Goal: Contribute content: Contribute content

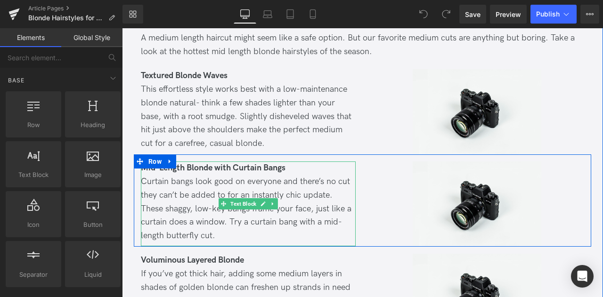
scroll to position [805, 0]
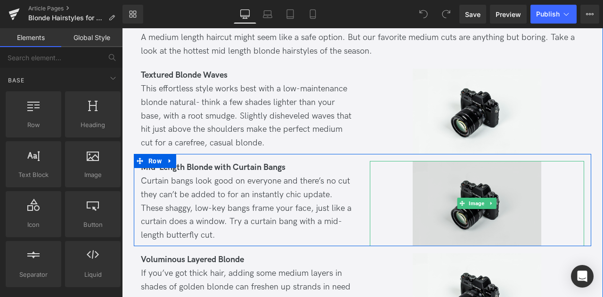
click at [440, 164] on img at bounding box center [476, 203] width 129 height 85
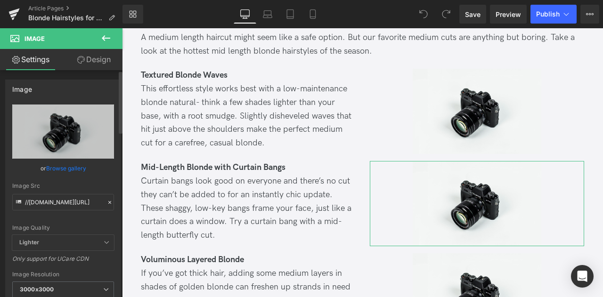
click at [53, 167] on link "Browse gallery" at bounding box center [66, 168] width 40 height 16
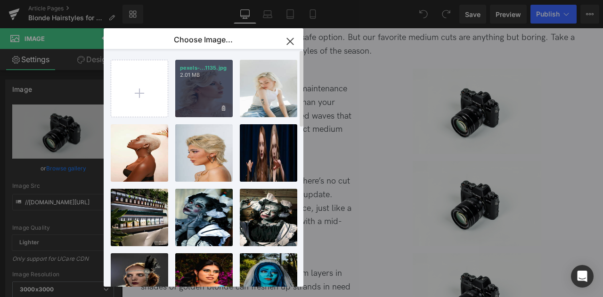
drag, startPoint x: 144, startPoint y: 93, endPoint x: 191, endPoint y: 96, distance: 47.2
click at [191, 96] on div "pexels-...1135.jpg 2.01 MB Delete image? Yes No pexels-...3505.jpg 315.81 KB De…" at bounding box center [209, 169] width 196 height 241
click at [191, 96] on div "pexels-...1135.jpg 2.01 MB" at bounding box center [203, 88] width 57 height 57
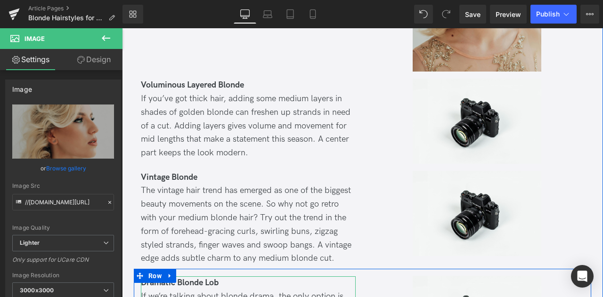
scroll to position [1087, 0]
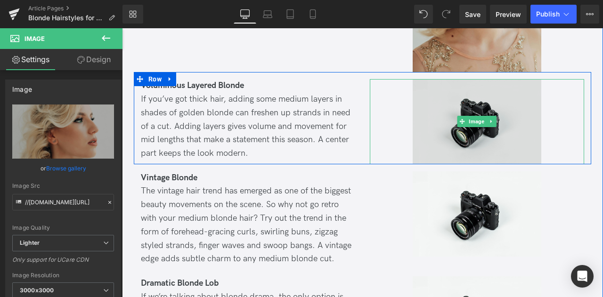
click at [443, 80] on img at bounding box center [476, 121] width 129 height 85
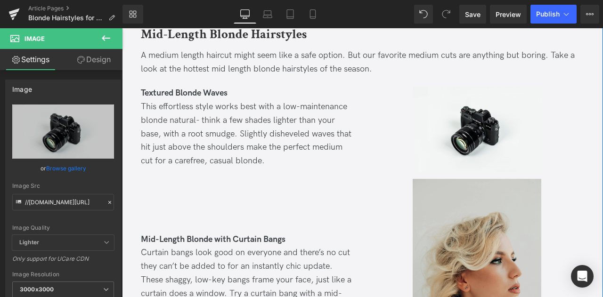
scroll to position [788, 0]
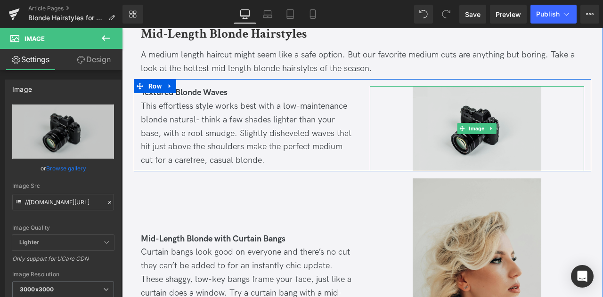
click at [436, 87] on img at bounding box center [476, 128] width 129 height 85
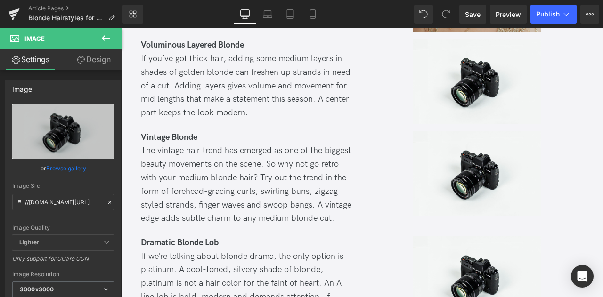
scroll to position [1128, 0]
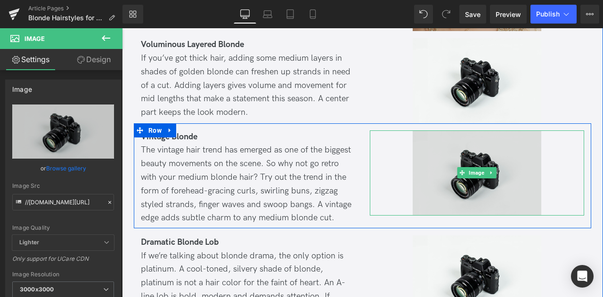
click at [454, 130] on img at bounding box center [476, 172] width 129 height 85
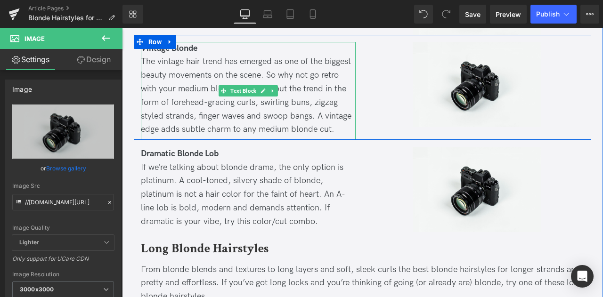
scroll to position [1225, 0]
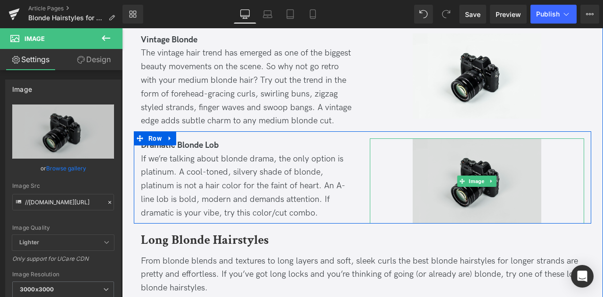
click at [426, 138] on img at bounding box center [476, 180] width 129 height 85
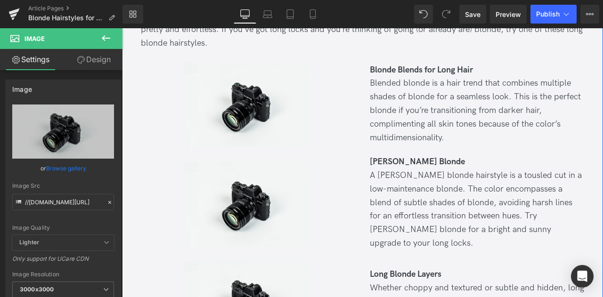
scroll to position [1445, 0]
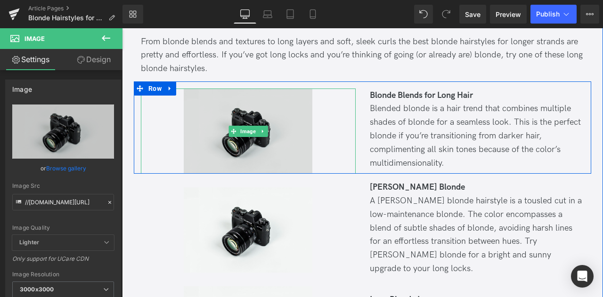
click at [215, 114] on img at bounding box center [248, 130] width 129 height 85
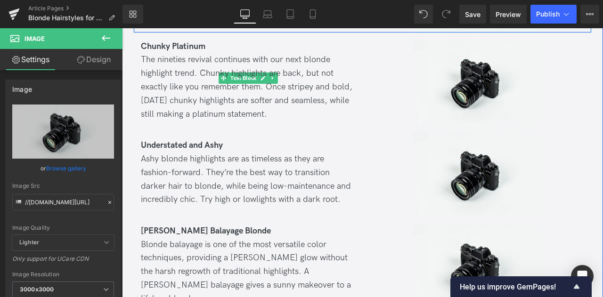
scroll to position [2327, 0]
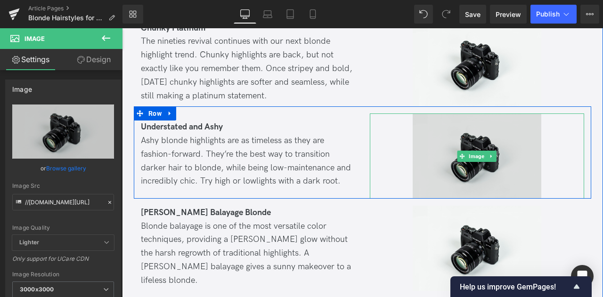
click at [441, 113] on img at bounding box center [476, 155] width 129 height 85
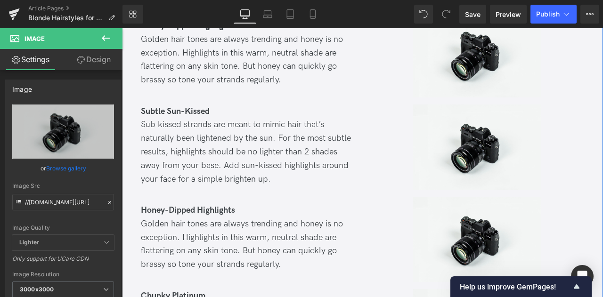
scroll to position [2050, 0]
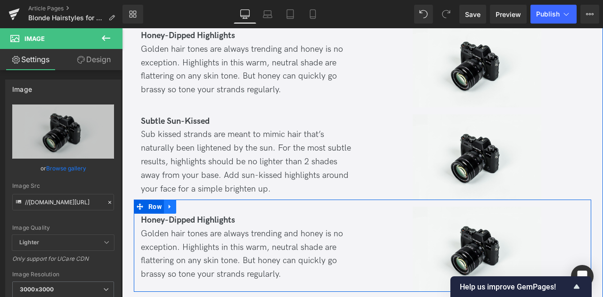
click at [164, 200] on link at bounding box center [170, 207] width 12 height 14
click at [188, 200] on link at bounding box center [194, 207] width 12 height 14
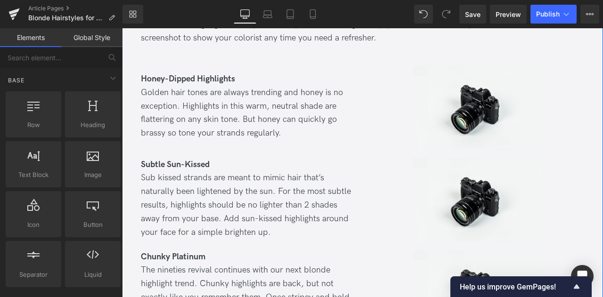
scroll to position [2001, 0]
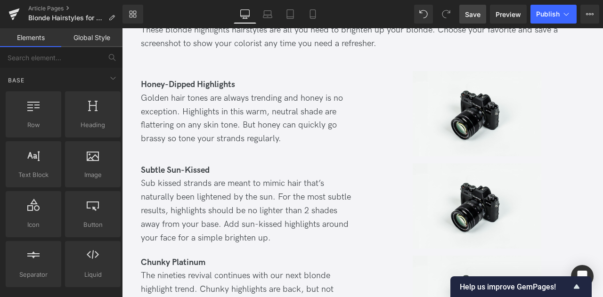
click at [469, 8] on link "Save" at bounding box center [472, 14] width 27 height 19
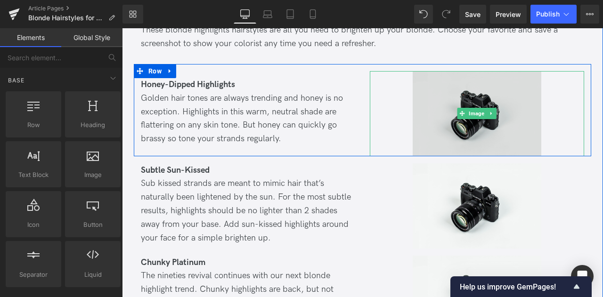
click at [439, 71] on img at bounding box center [476, 113] width 129 height 85
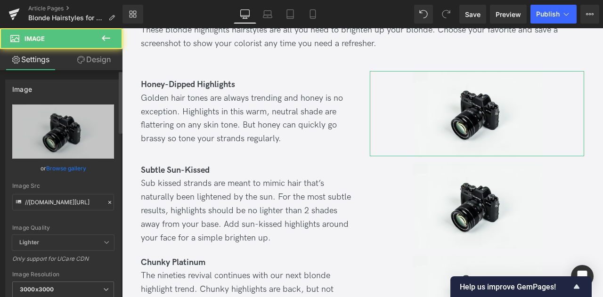
click at [79, 164] on link "Browse gallery" at bounding box center [66, 168] width 40 height 16
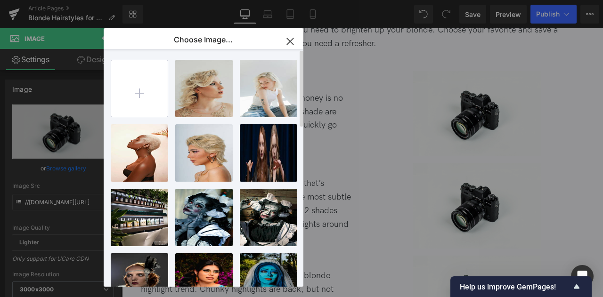
click at [134, 92] on input "file" at bounding box center [139, 88] width 56 height 56
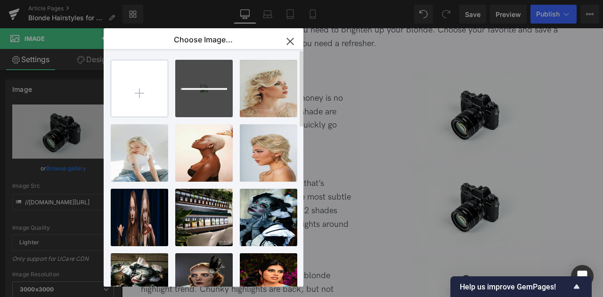
click at [141, 100] on input "file" at bounding box center [139, 88] width 56 height 56
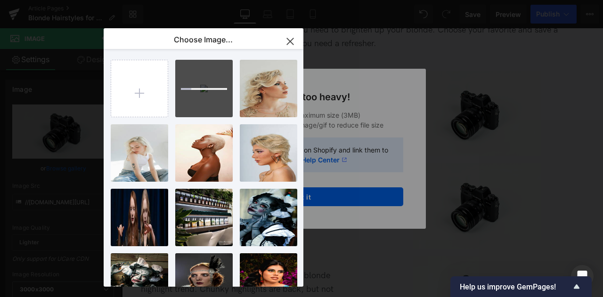
click at [291, 34] on icon "button" at bounding box center [289, 41] width 15 height 15
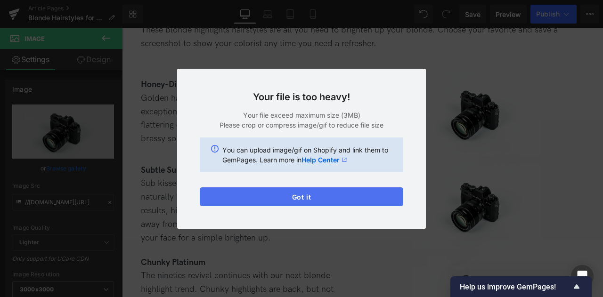
click at [289, 193] on button "Got it" at bounding box center [301, 196] width 203 height 19
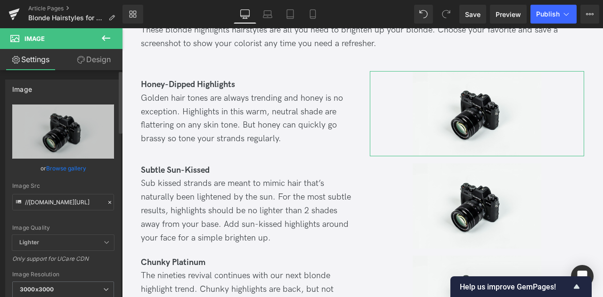
click at [56, 170] on link "Browse gallery" at bounding box center [66, 168] width 40 height 16
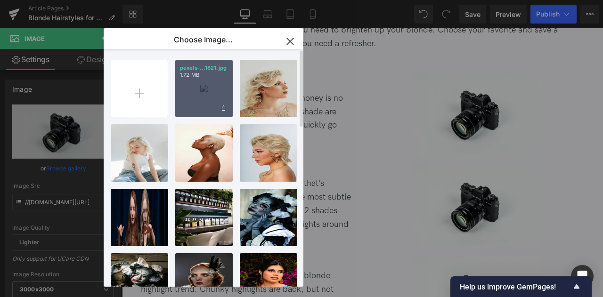
click at [201, 93] on div "pexels-...1821.jpg 1.72 MB" at bounding box center [203, 88] width 57 height 57
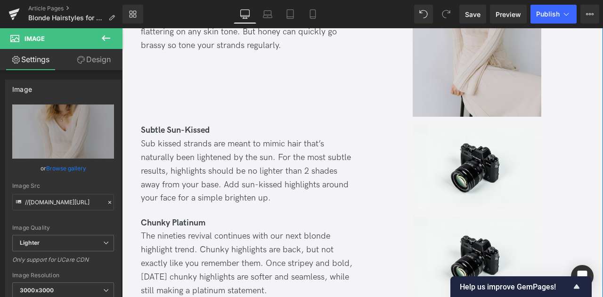
scroll to position [2141, 0]
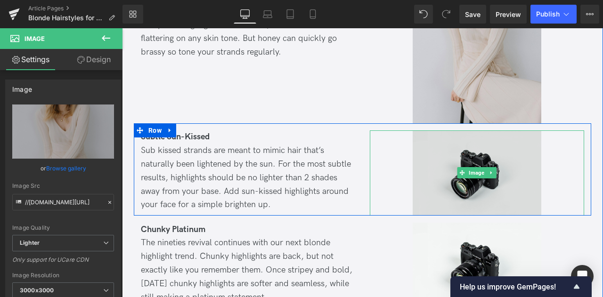
click at [441, 130] on img at bounding box center [476, 172] width 129 height 85
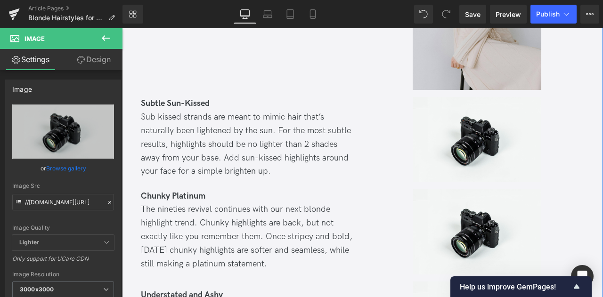
scroll to position [2174, 0]
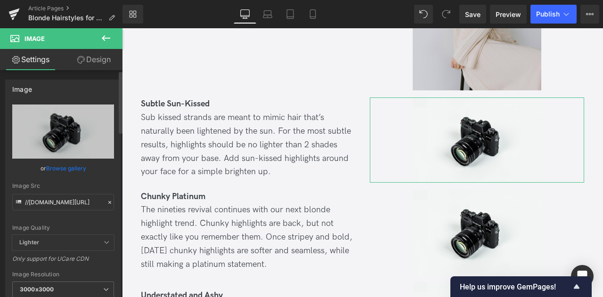
click at [68, 173] on link "Browse gallery" at bounding box center [66, 168] width 40 height 16
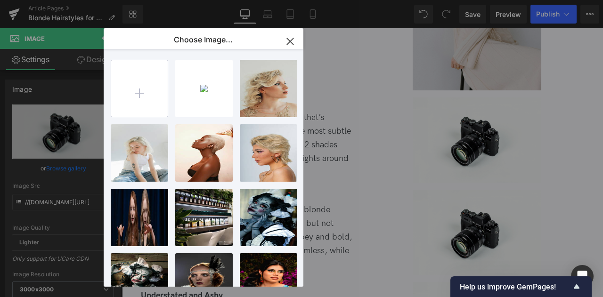
click at [129, 102] on input "file" at bounding box center [139, 88] width 56 height 56
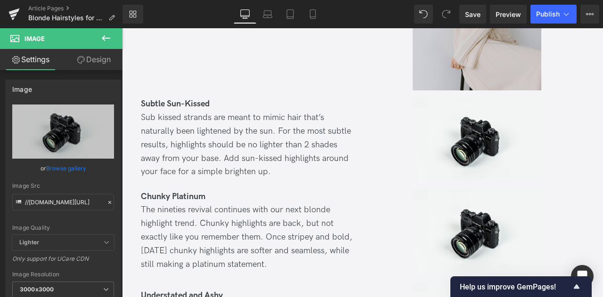
click at [82, 0] on div "You are previewing how the will restyle your page. You can not edit Elements in…" at bounding box center [301, 0] width 603 height 0
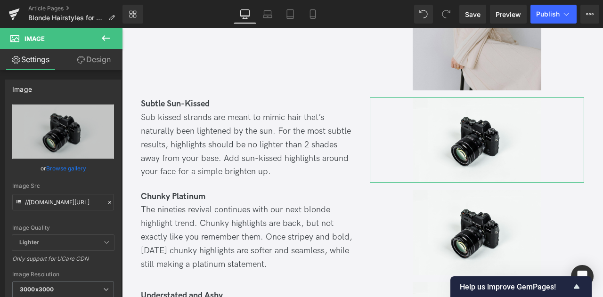
click at [82, 167] on link "Browse gallery" at bounding box center [66, 168] width 40 height 16
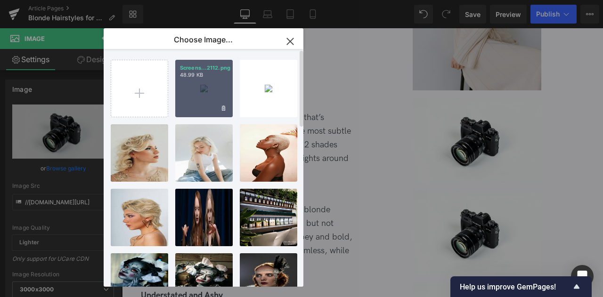
click at [189, 96] on div "Screens...2112.png 48.99 KB" at bounding box center [203, 88] width 57 height 57
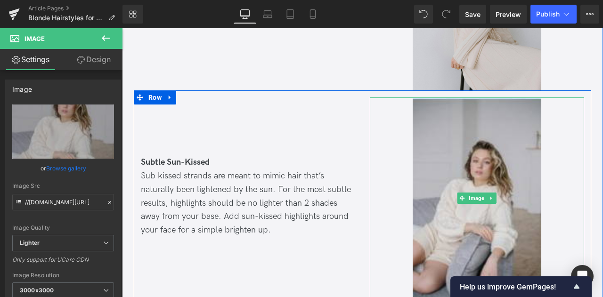
click at [543, 145] on div at bounding box center [477, 197] width 215 height 201
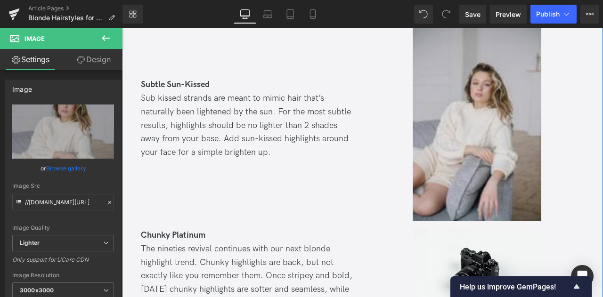
scroll to position [2398, 0]
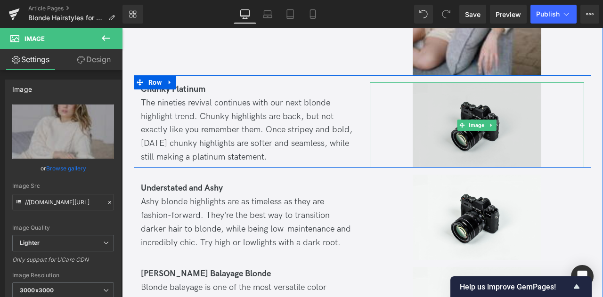
click at [452, 108] on img at bounding box center [476, 124] width 129 height 85
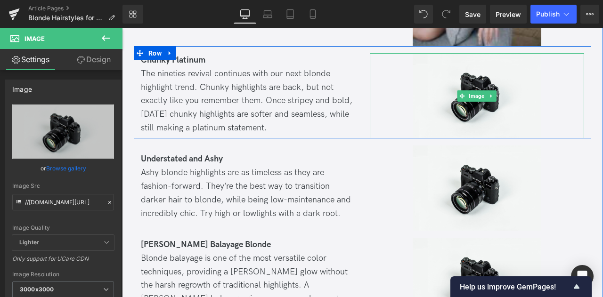
scroll to position [2438, 0]
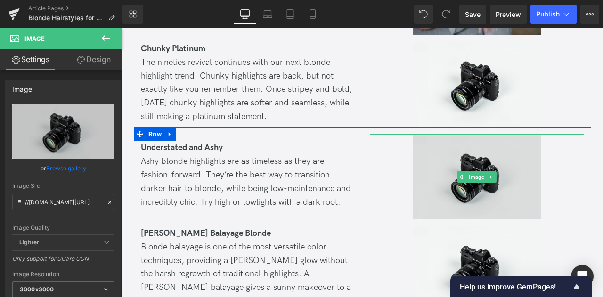
click at [423, 159] on img at bounding box center [476, 176] width 129 height 85
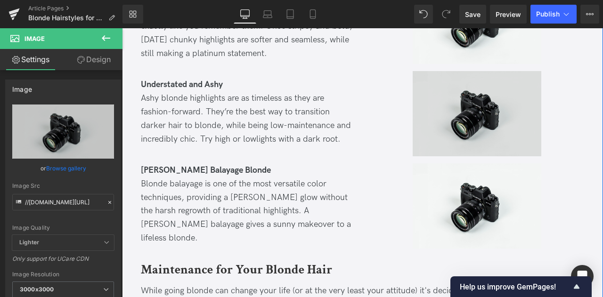
click at [423, 163] on img at bounding box center [476, 205] width 129 height 85
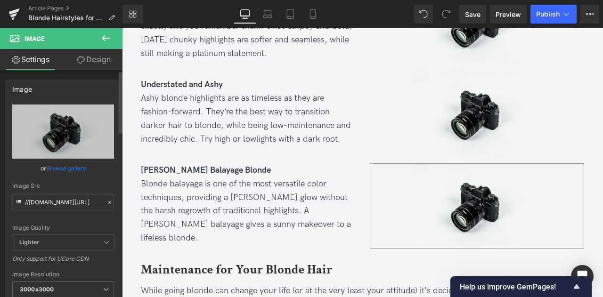
click at [60, 172] on link "Browse gallery" at bounding box center [66, 168] width 40 height 16
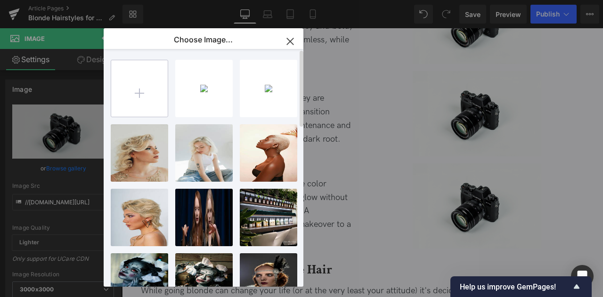
click at [141, 96] on input "file" at bounding box center [139, 88] width 56 height 56
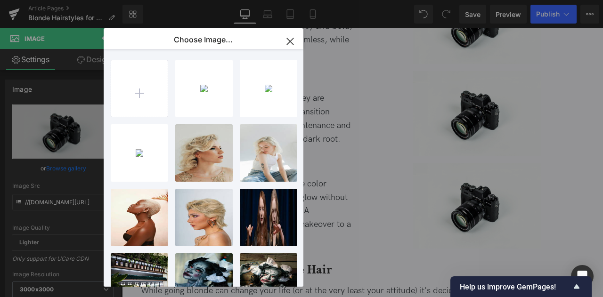
click at [75, 0] on div "You are previewing how the will restyle your page. You can not edit Elements in…" at bounding box center [301, 0] width 603 height 0
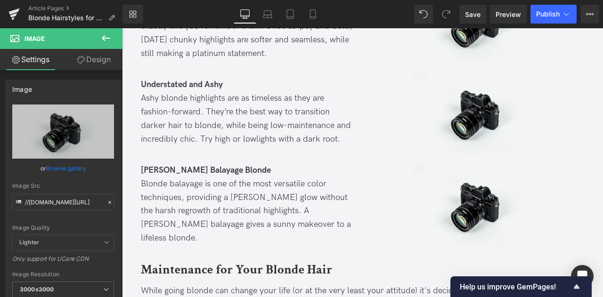
click at [75, 171] on link "Browse gallery" at bounding box center [66, 168] width 40 height 16
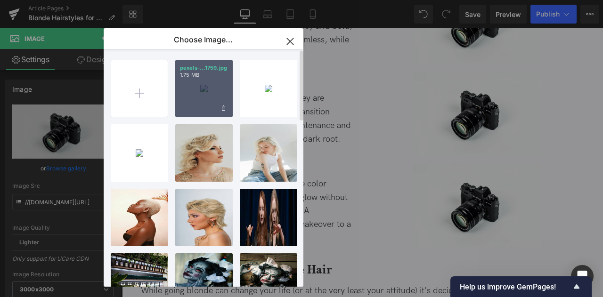
click at [199, 95] on div "pexels-...1759.jpg 1.75 MB" at bounding box center [203, 88] width 57 height 57
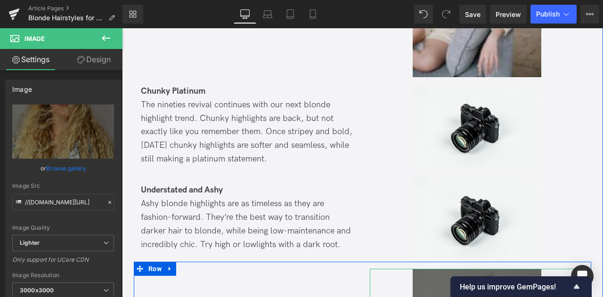
scroll to position [2389, 0]
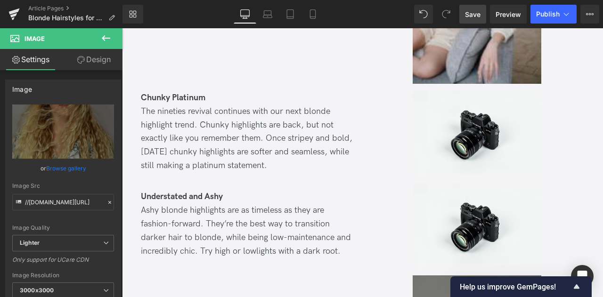
click at [465, 18] on span "Save" at bounding box center [473, 14] width 16 height 10
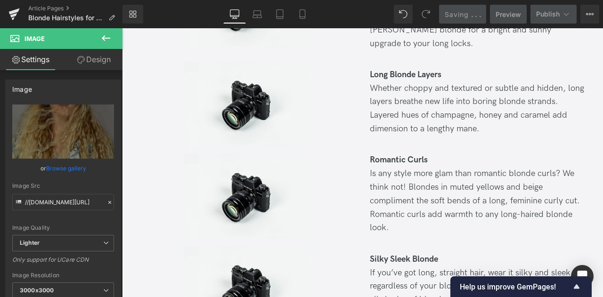
scroll to position [1721, 0]
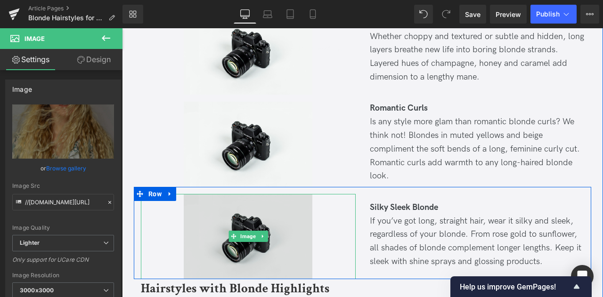
click at [267, 194] on img at bounding box center [248, 236] width 129 height 85
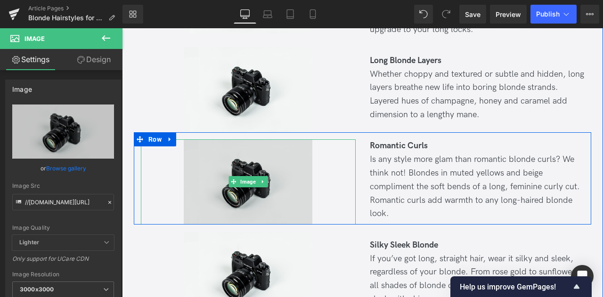
scroll to position [1679, 0]
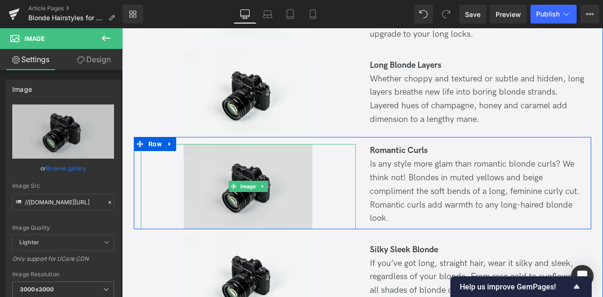
click at [220, 144] on img at bounding box center [248, 186] width 129 height 85
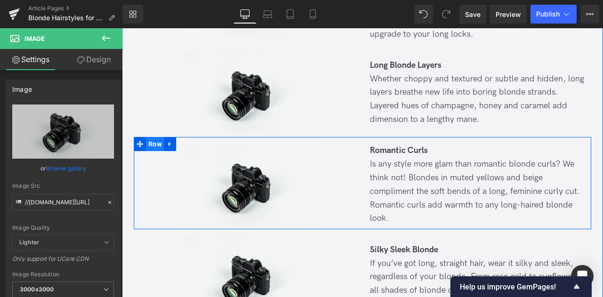
click at [153, 137] on span "Row" at bounding box center [155, 144] width 18 height 14
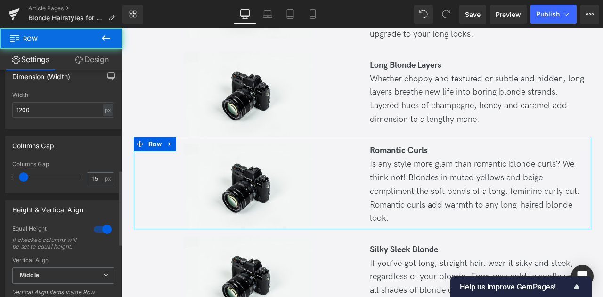
scroll to position [366, 0]
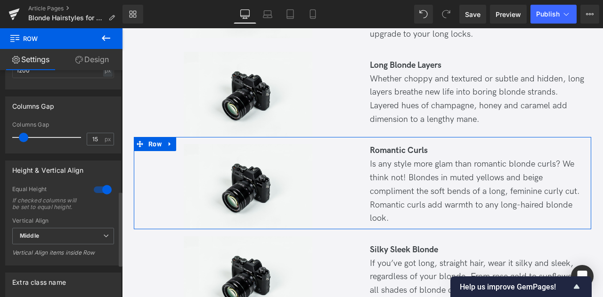
click at [101, 191] on div at bounding box center [102, 189] width 23 height 15
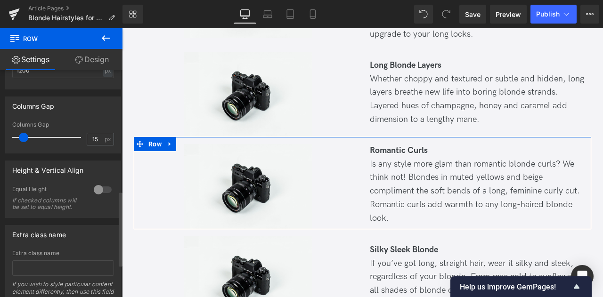
click at [97, 190] on div at bounding box center [102, 189] width 23 height 15
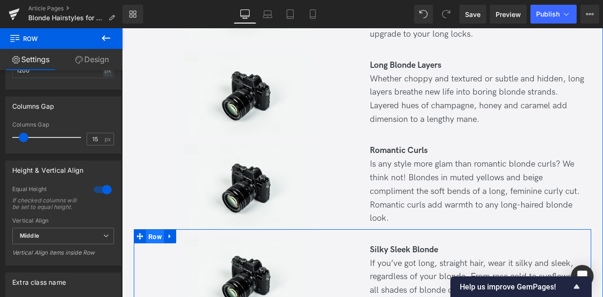
click at [158, 230] on span "Row" at bounding box center [155, 237] width 18 height 14
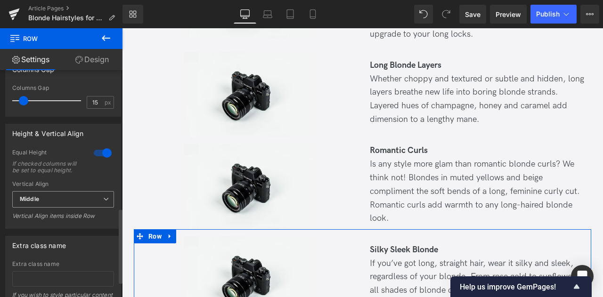
scroll to position [418, 0]
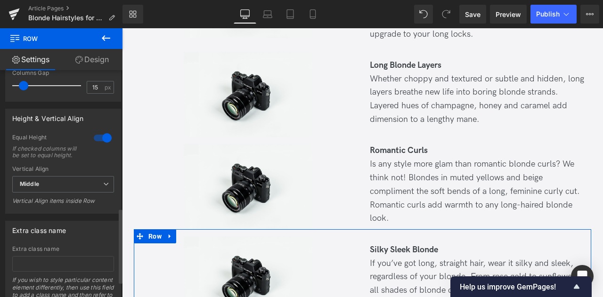
click at [105, 130] on div at bounding box center [102, 137] width 23 height 15
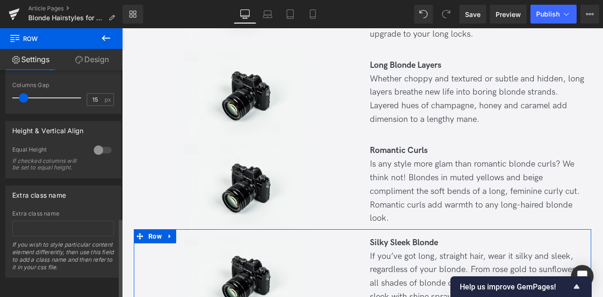
click at [105, 143] on div at bounding box center [102, 150] width 23 height 15
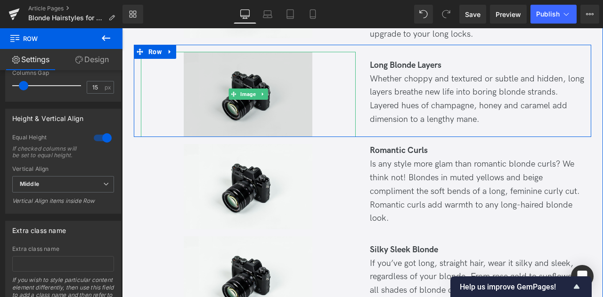
scroll to position [1615, 0]
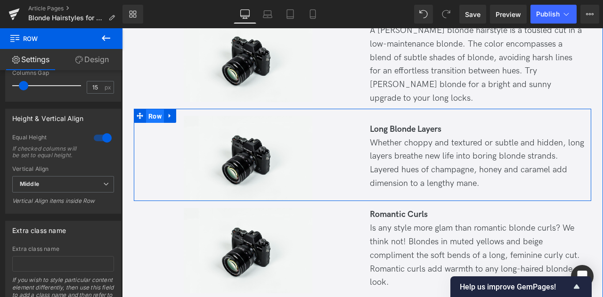
click at [157, 109] on span "Row" at bounding box center [155, 116] width 18 height 14
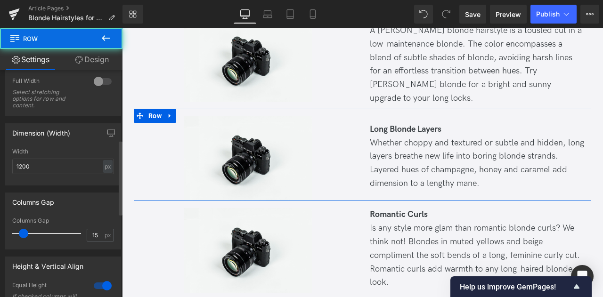
scroll to position [284, 0]
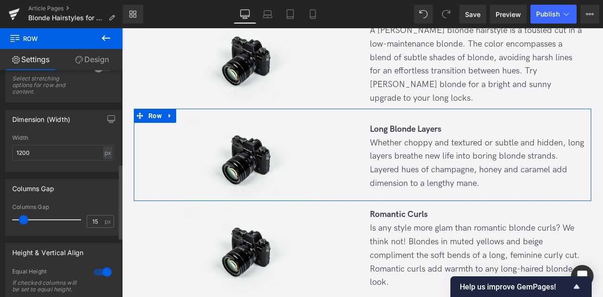
click at [95, 268] on div at bounding box center [102, 272] width 23 height 15
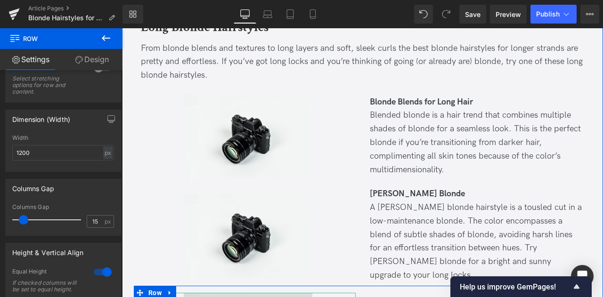
scroll to position [1435, 0]
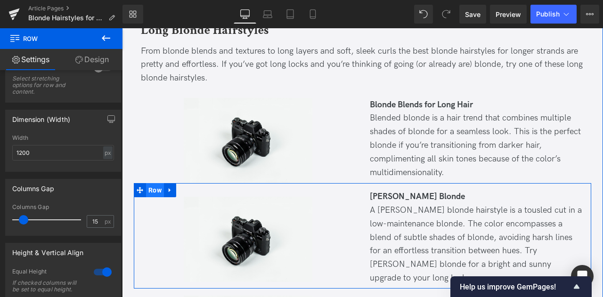
click at [157, 183] on span "Row" at bounding box center [155, 190] width 18 height 14
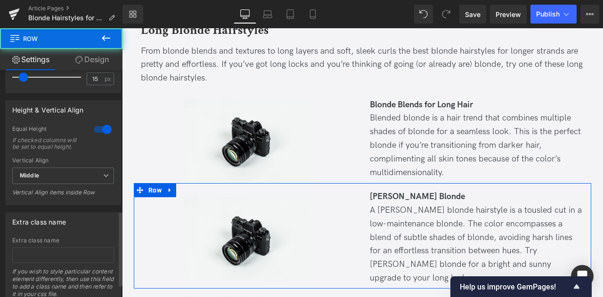
scroll to position [438, 0]
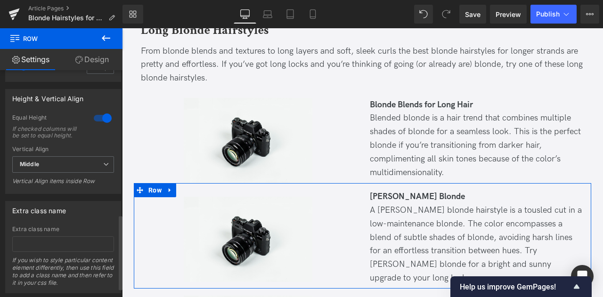
click at [93, 123] on div at bounding box center [102, 118] width 23 height 15
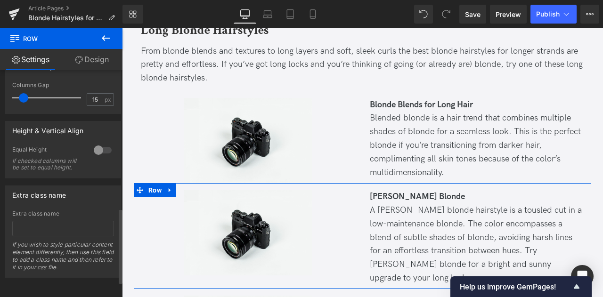
click at [93, 123] on div "Height & Vertical Align" at bounding box center [63, 130] width 115 height 18
click at [95, 143] on div at bounding box center [102, 150] width 23 height 15
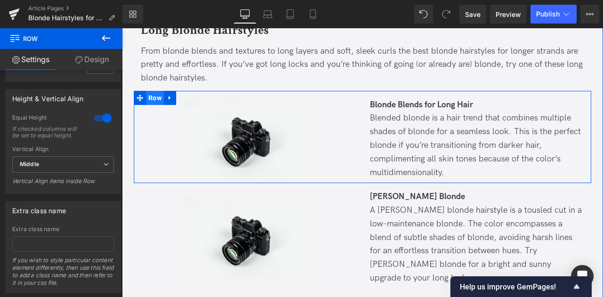
click at [156, 91] on span "Row" at bounding box center [155, 98] width 18 height 14
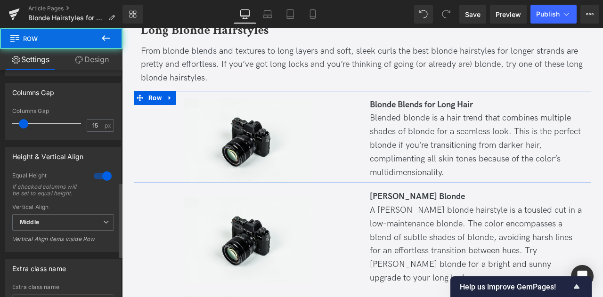
scroll to position [411, 0]
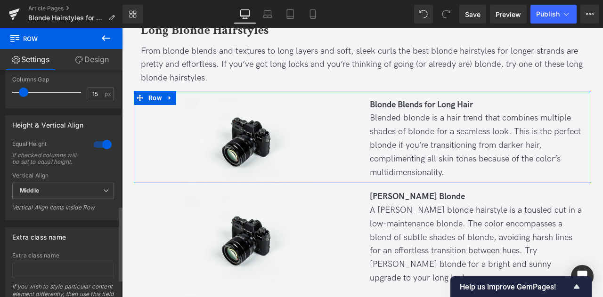
click at [96, 148] on div at bounding box center [102, 144] width 23 height 15
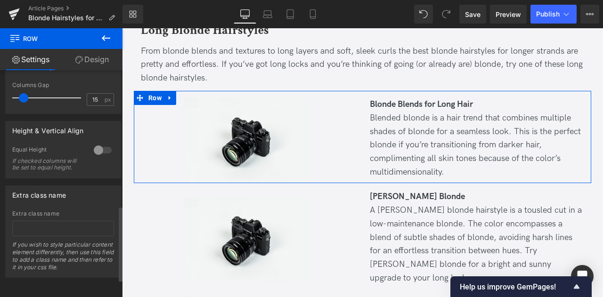
click at [96, 148] on div at bounding box center [102, 150] width 23 height 15
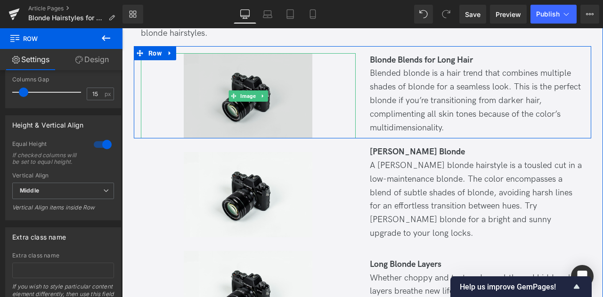
scroll to position [1497, 0]
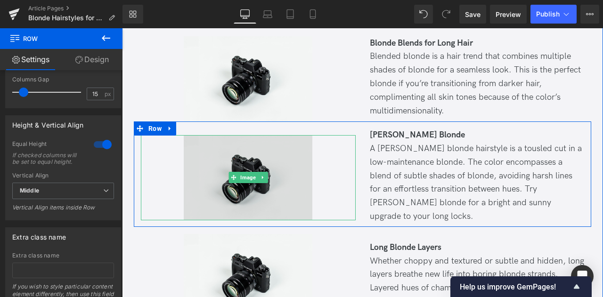
click at [253, 172] on img at bounding box center [248, 177] width 129 height 85
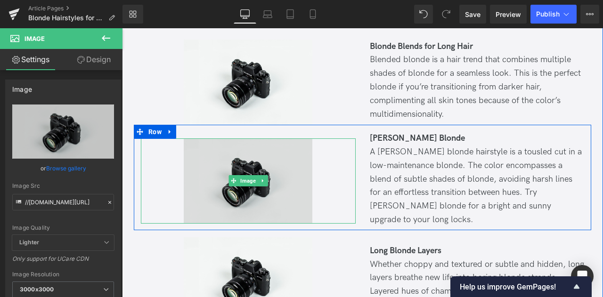
scroll to position [1508, 0]
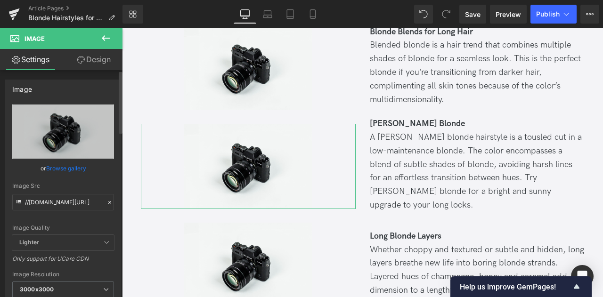
click at [61, 169] on link "Browse gallery" at bounding box center [66, 168] width 40 height 16
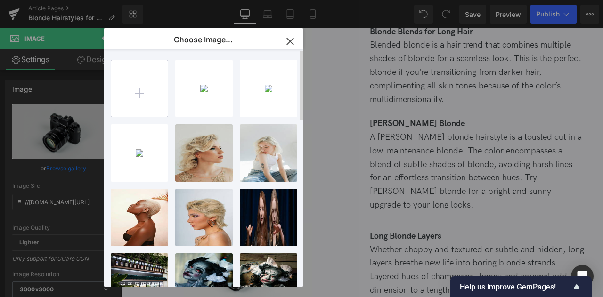
click at [143, 81] on input "file" at bounding box center [139, 88] width 56 height 56
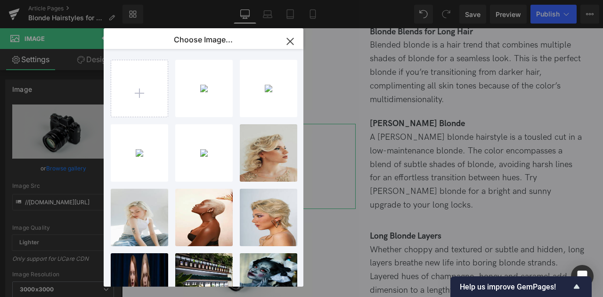
click at [56, 0] on div "Row You are previewing how the will restyle your page. You can not edit Element…" at bounding box center [301, 0] width 603 height 0
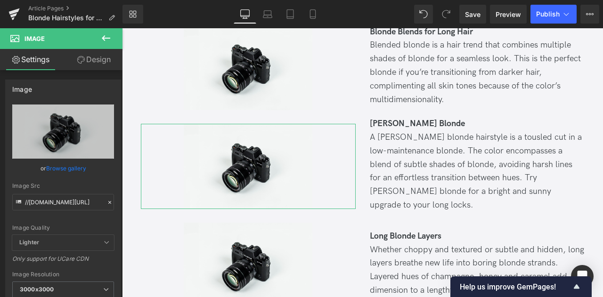
click at [56, 170] on link "Browse gallery" at bounding box center [66, 168] width 40 height 16
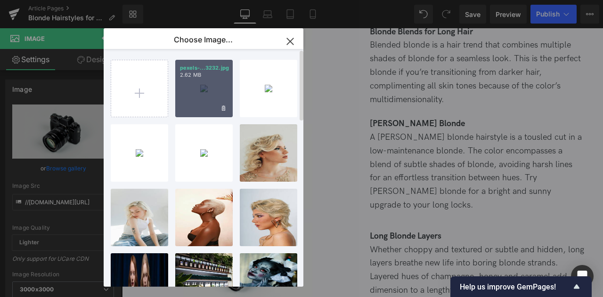
click at [200, 96] on div "pexels-...3232.jpg 2.62 MB" at bounding box center [203, 88] width 57 height 57
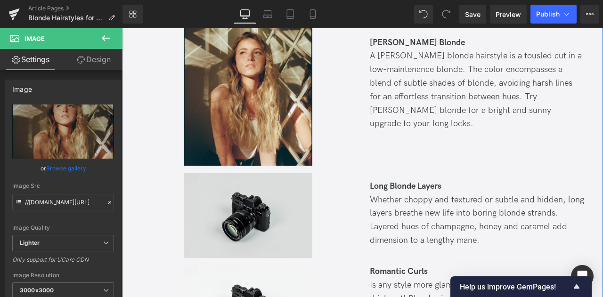
scroll to position [1646, 0]
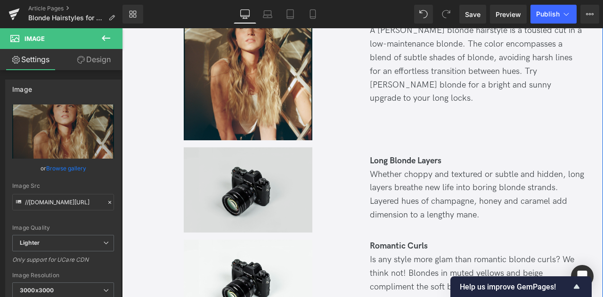
click at [243, 154] on img at bounding box center [248, 189] width 129 height 85
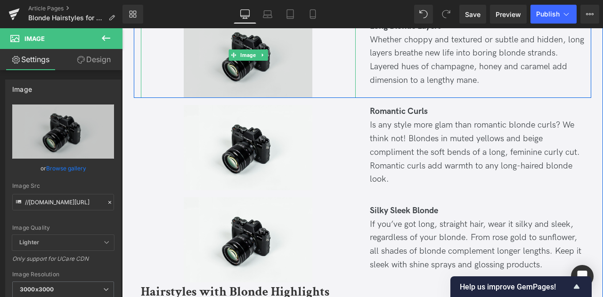
scroll to position [1783, 0]
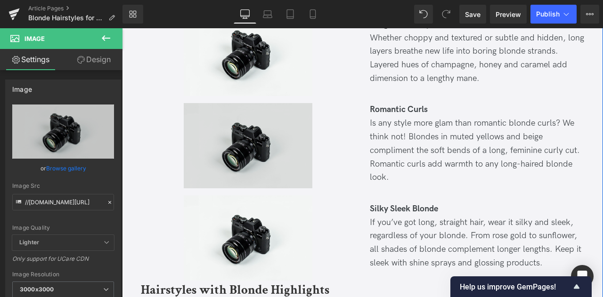
click at [239, 106] on img at bounding box center [248, 145] width 129 height 85
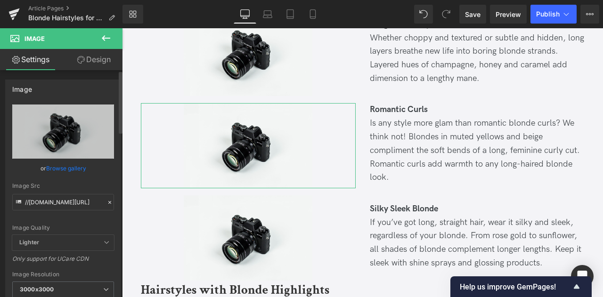
click at [73, 164] on link "Browse gallery" at bounding box center [66, 168] width 40 height 16
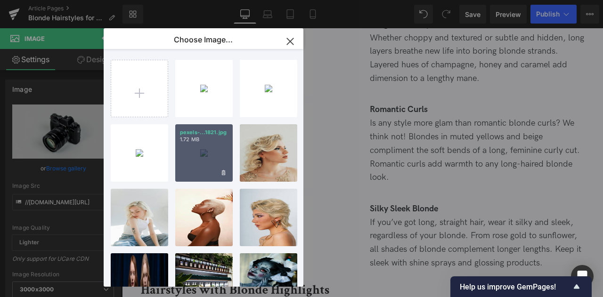
click at [200, 142] on p "1.72 MB" at bounding box center [204, 139] width 48 height 7
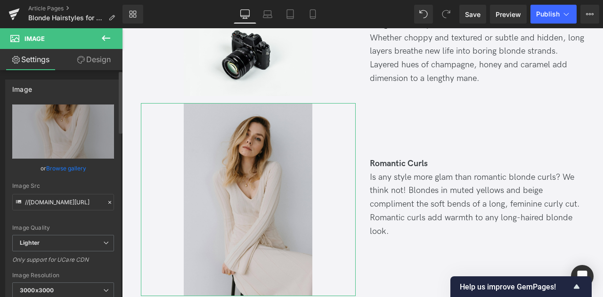
click at [61, 173] on link "Browse gallery" at bounding box center [66, 168] width 40 height 16
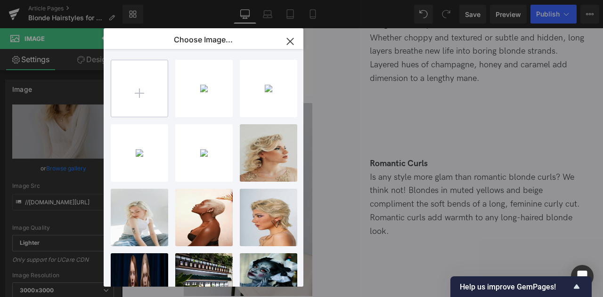
click at [130, 98] on input "file" at bounding box center [139, 88] width 56 height 56
type input "C:\fakepath\pexels-katia-damyan-205356439-19908480.jpg"
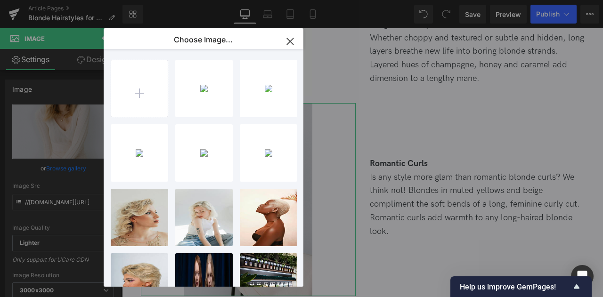
click at [64, 0] on div "Row You are previewing how the will restyle your page. You can not edit Element…" at bounding box center [301, 0] width 603 height 0
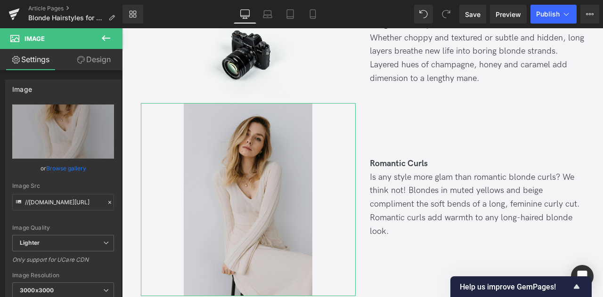
click at [64, 166] on link "Browse gallery" at bounding box center [66, 168] width 40 height 16
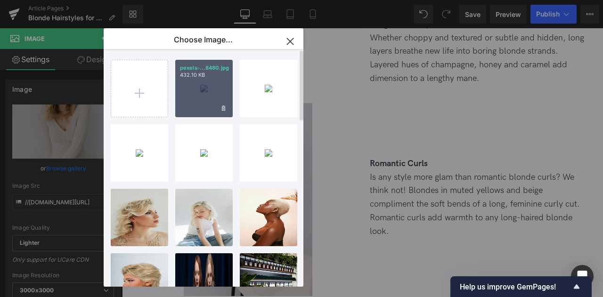
click at [197, 90] on div "pexels-...8480.jpg 432.10 KB" at bounding box center [203, 88] width 57 height 57
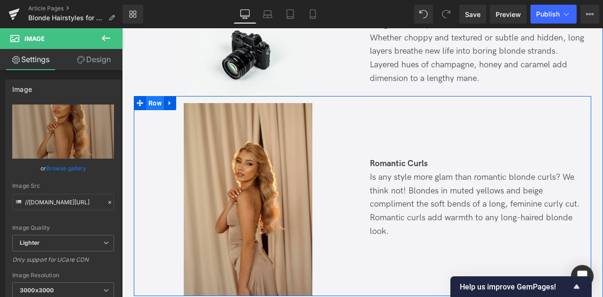
click at [148, 96] on span "Row" at bounding box center [155, 103] width 18 height 14
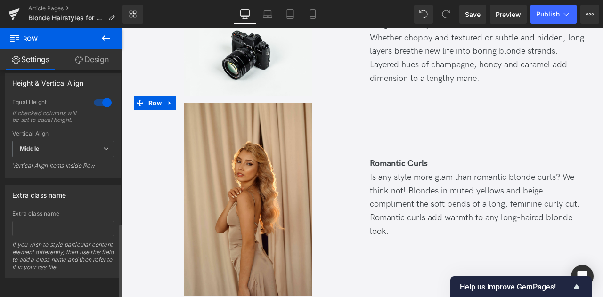
click at [101, 95] on div at bounding box center [102, 102] width 23 height 15
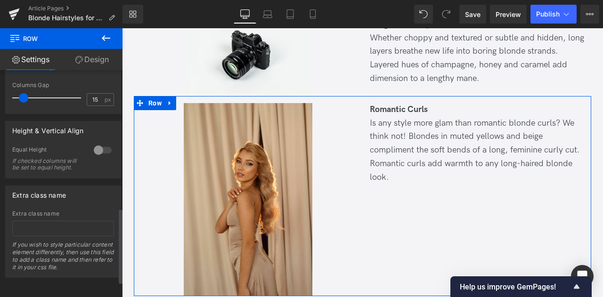
click at [100, 143] on div at bounding box center [102, 150] width 23 height 15
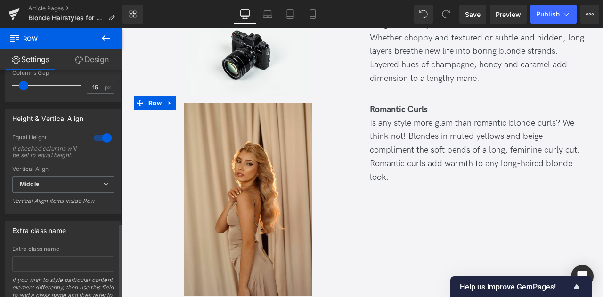
scroll to position [465, 0]
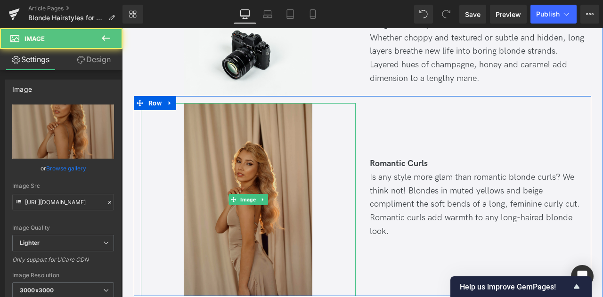
click at [285, 158] on img at bounding box center [248, 199] width 129 height 193
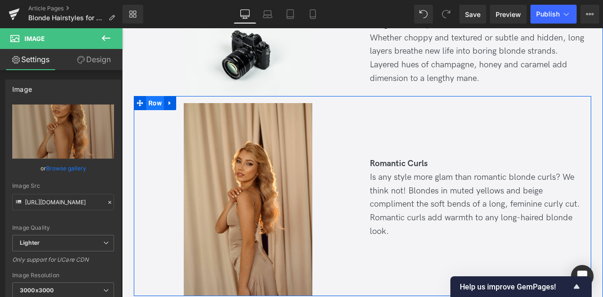
click at [159, 96] on span "Row" at bounding box center [155, 103] width 18 height 14
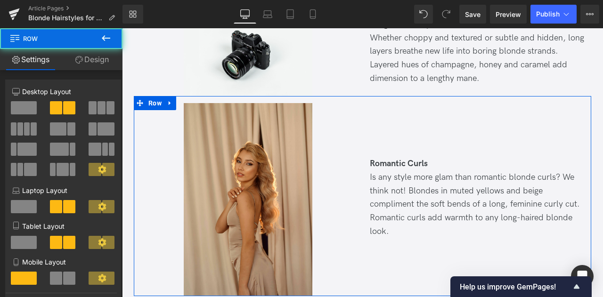
click at [96, 57] on link "Design" at bounding box center [91, 59] width 61 height 21
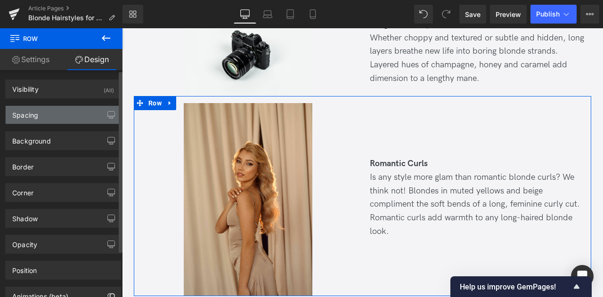
click at [88, 123] on div "Spacing" at bounding box center [63, 115] width 115 height 18
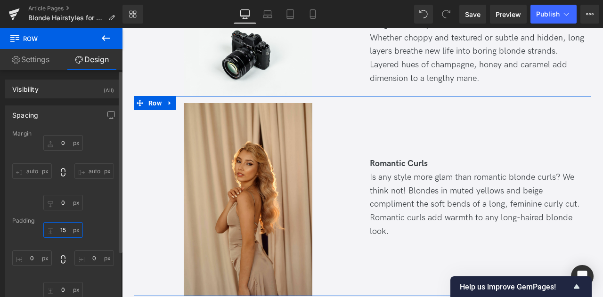
click at [62, 233] on input "15" at bounding box center [63, 230] width 40 height 16
type input "0"
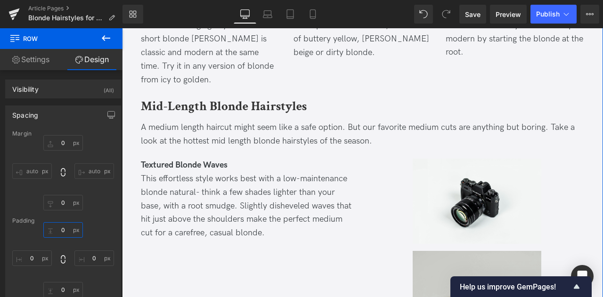
scroll to position [715, 0]
type input "15"
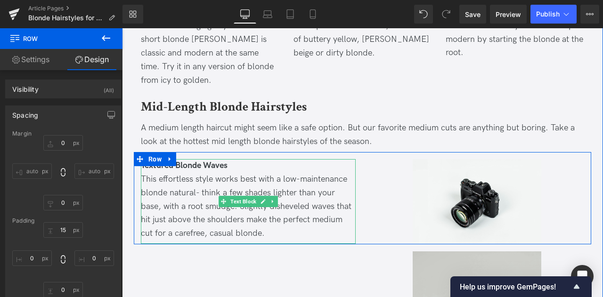
click at [281, 159] on div "Textured Blonde Waves" at bounding box center [248, 166] width 215 height 14
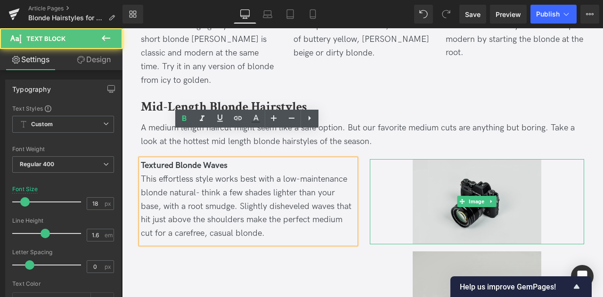
click at [434, 159] on img at bounding box center [476, 201] width 129 height 85
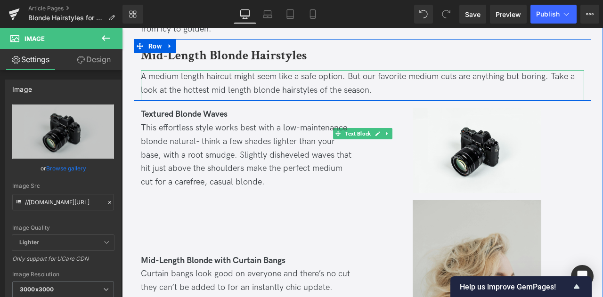
scroll to position [764, 0]
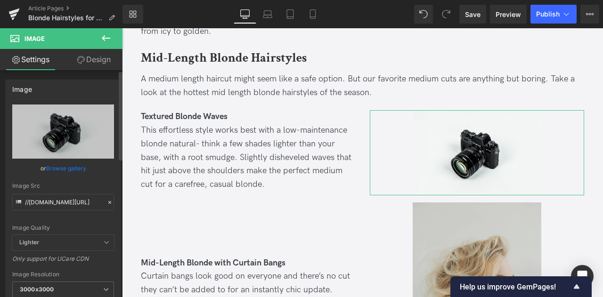
click at [48, 169] on link "Browse gallery" at bounding box center [66, 168] width 40 height 16
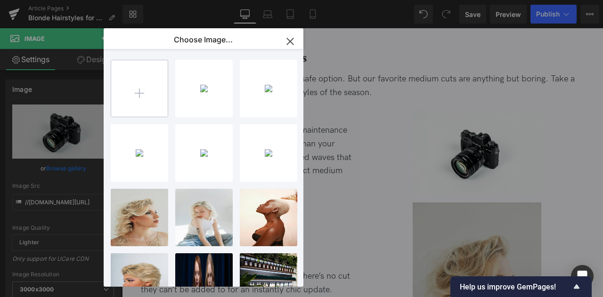
click at [130, 76] on input "file" at bounding box center [139, 88] width 56 height 56
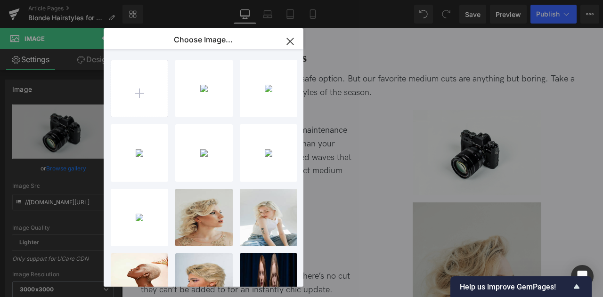
click at [66, 0] on div "Row You are previewing how the will restyle your page. You can not edit Element…" at bounding box center [301, 0] width 603 height 0
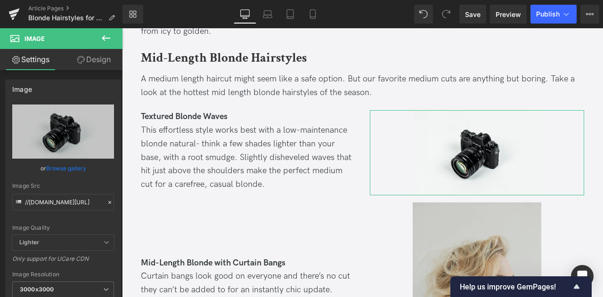
click at [66, 168] on link "Browse gallery" at bounding box center [66, 168] width 40 height 16
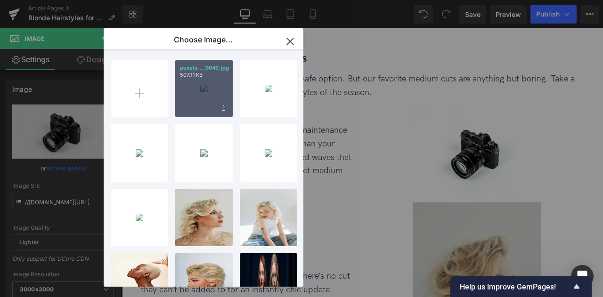
click at [217, 79] on div "pexels-...9049.jpg 507.11 KB" at bounding box center [203, 88] width 57 height 57
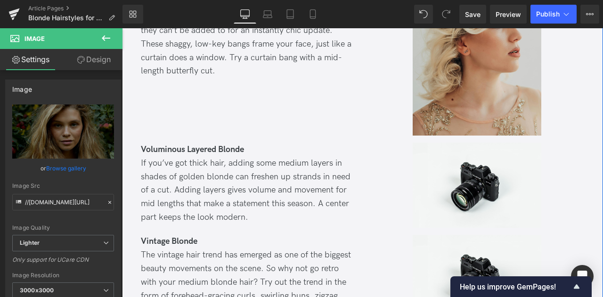
scroll to position [1149, 0]
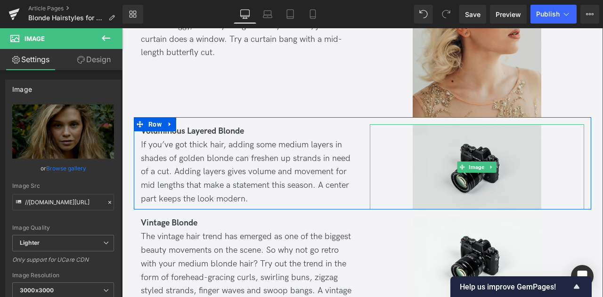
click at [437, 128] on img at bounding box center [476, 166] width 129 height 85
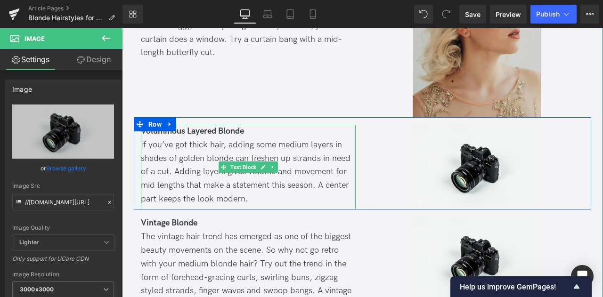
scroll to position [1163, 0]
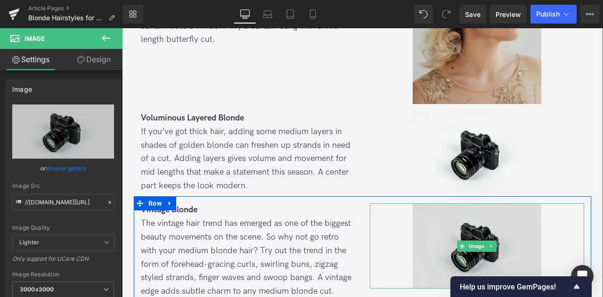
click at [441, 203] on img at bounding box center [476, 245] width 129 height 85
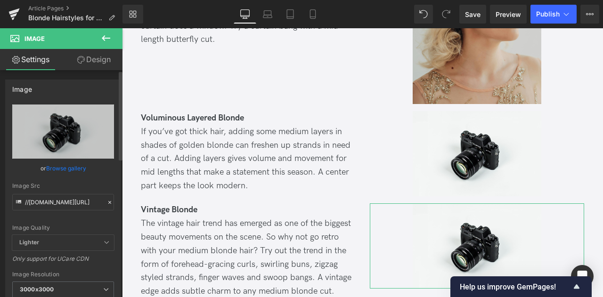
click at [50, 165] on link "Browse gallery" at bounding box center [66, 168] width 40 height 16
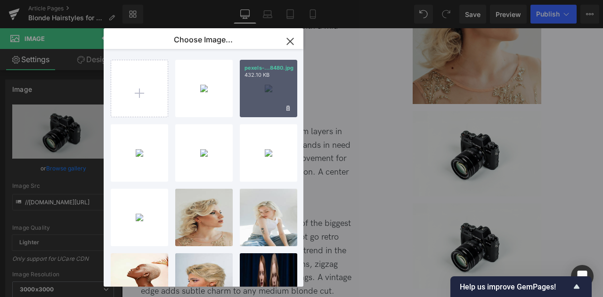
click at [278, 91] on div "pexels-...8480.jpg 432.10 KB" at bounding box center [268, 88] width 57 height 57
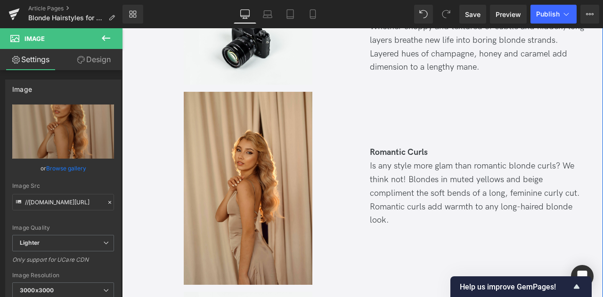
scroll to position [2016, 0]
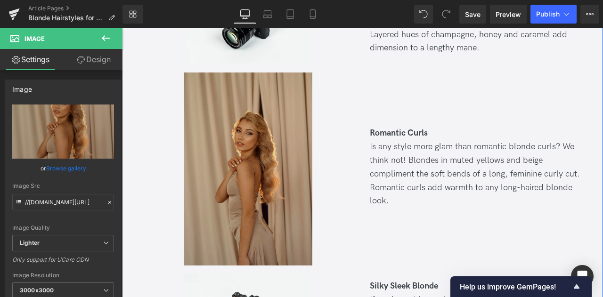
click at [265, 94] on img at bounding box center [248, 168] width 129 height 193
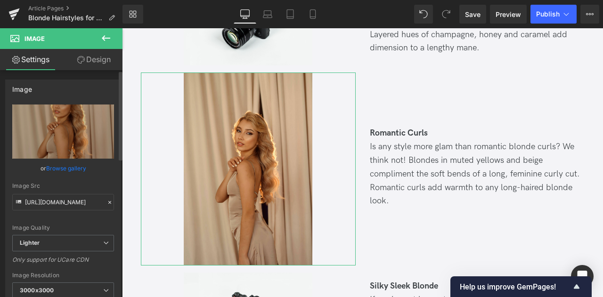
click at [56, 171] on link "Browse gallery" at bounding box center [66, 168] width 40 height 16
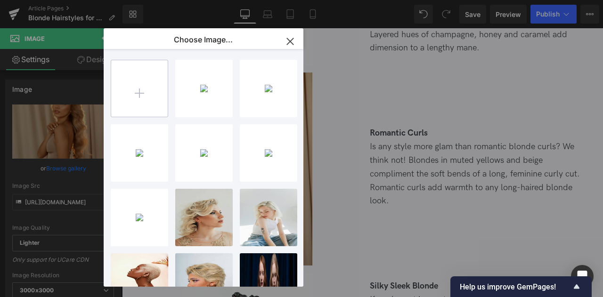
click at [143, 82] on input "file" at bounding box center [139, 88] width 56 height 56
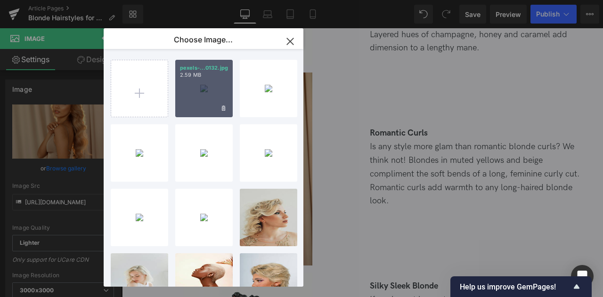
click at [195, 96] on div "pexels-...0132.jpg 2.59 MB" at bounding box center [203, 88] width 57 height 57
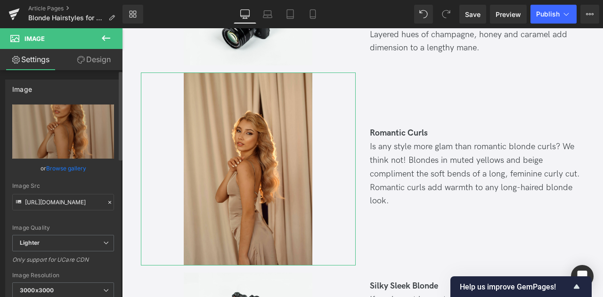
click at [62, 168] on link "Browse gallery" at bounding box center [66, 168] width 40 height 16
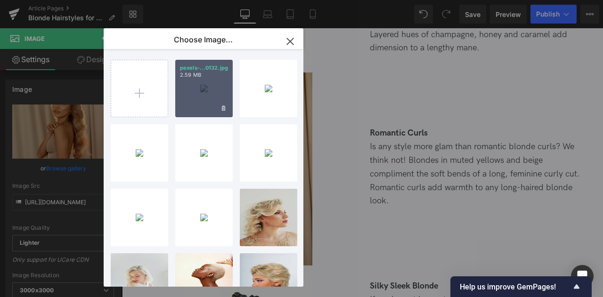
click at [200, 82] on div "pexels-...0132.jpg 2.59 MB" at bounding box center [203, 88] width 57 height 57
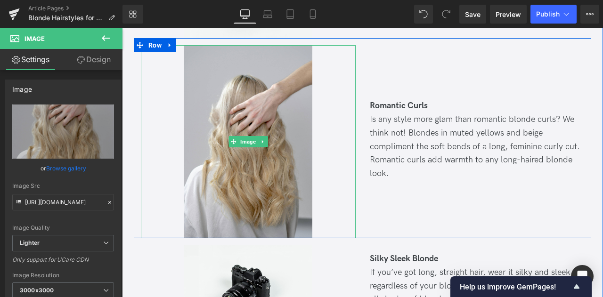
scroll to position [2111, 0]
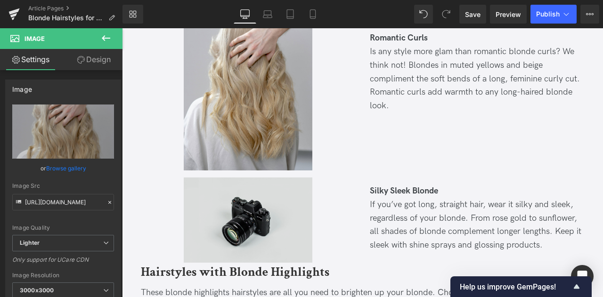
click at [239, 204] on img at bounding box center [248, 219] width 129 height 85
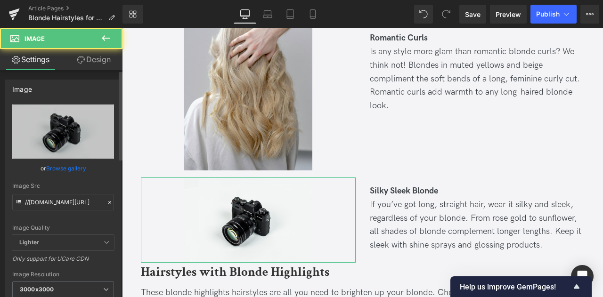
click at [72, 171] on link "Browse gallery" at bounding box center [66, 168] width 40 height 16
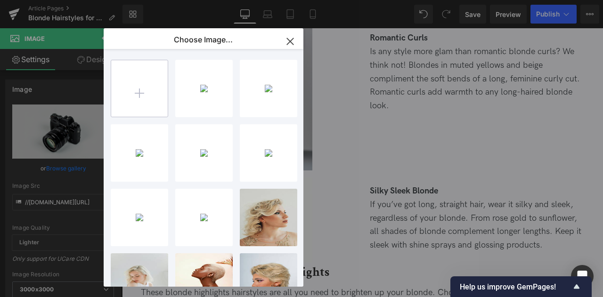
click at [130, 107] on input "file" at bounding box center [139, 88] width 56 height 56
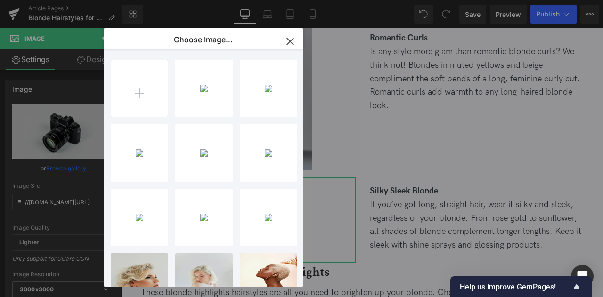
click at [70, 0] on div "Row You are previewing how the will restyle your page. You can not edit Element…" at bounding box center [301, 0] width 603 height 0
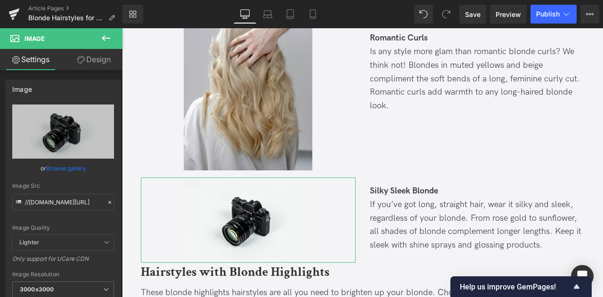
click at [70, 164] on link "Browse gallery" at bounding box center [66, 168] width 40 height 16
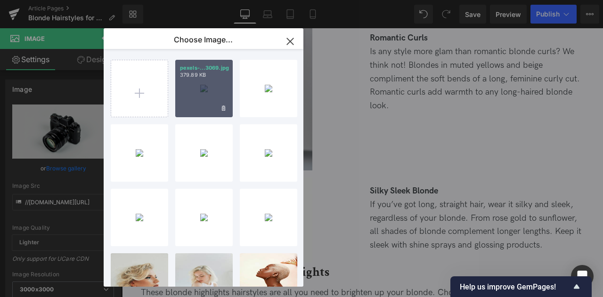
click at [217, 96] on div "pexels-...3069.jpg 379.89 KB" at bounding box center [203, 88] width 57 height 57
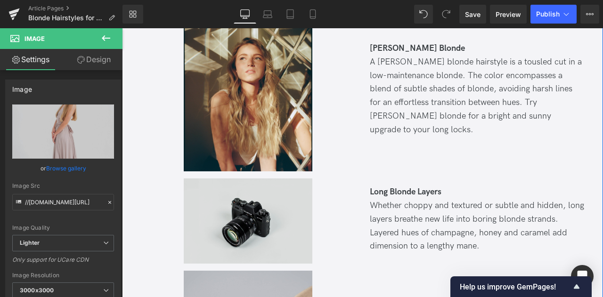
scroll to position [1818, 0]
click at [213, 181] on img at bounding box center [248, 220] width 129 height 85
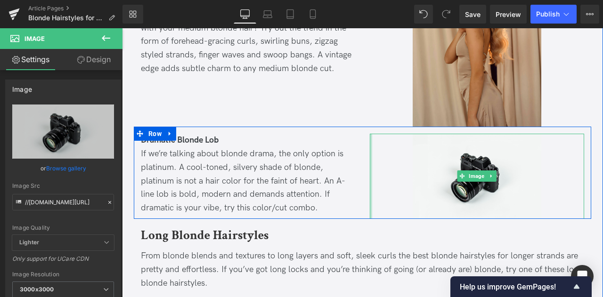
scroll to position [1434, 0]
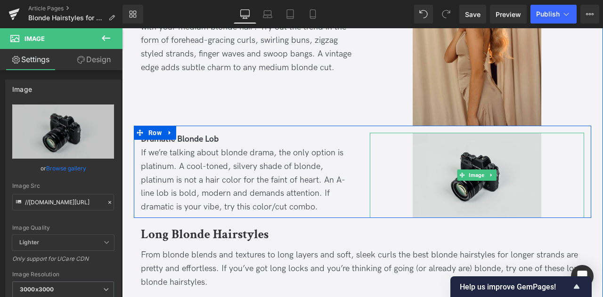
click at [415, 133] on img at bounding box center [476, 175] width 129 height 85
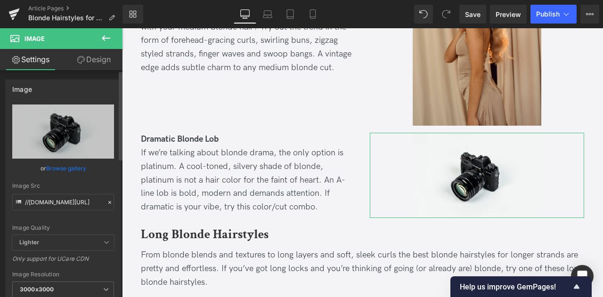
click at [64, 163] on link "Browse gallery" at bounding box center [66, 168] width 40 height 16
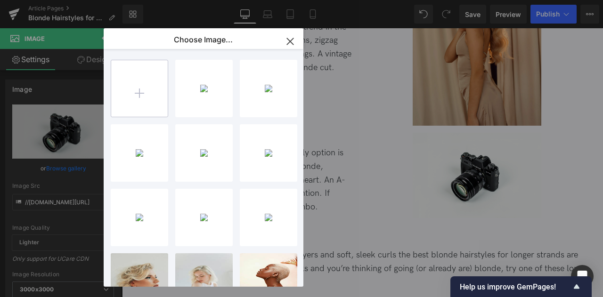
click at [152, 90] on input "file" at bounding box center [139, 88] width 56 height 56
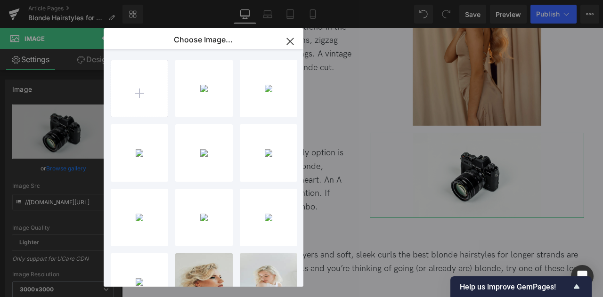
click at [49, 0] on div "Row You are previewing how the will restyle your page. You can not edit Element…" at bounding box center [301, 0] width 603 height 0
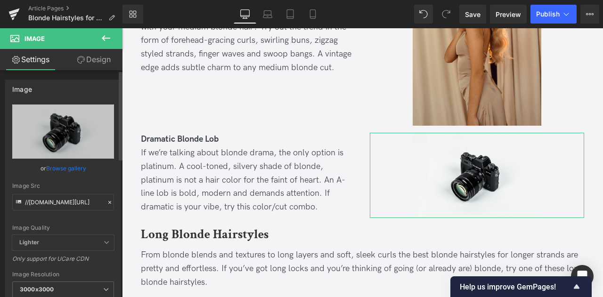
click at [71, 165] on link "Browse gallery" at bounding box center [66, 168] width 40 height 16
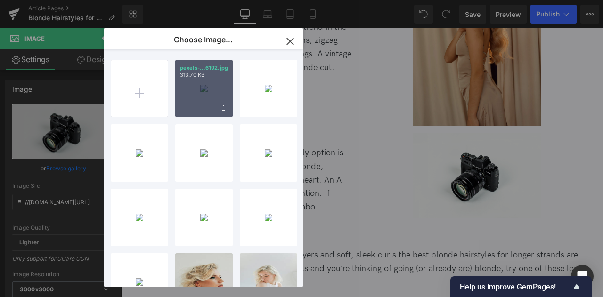
click at [212, 86] on div "pexels-...6192.jpg 313.70 KB" at bounding box center [203, 88] width 57 height 57
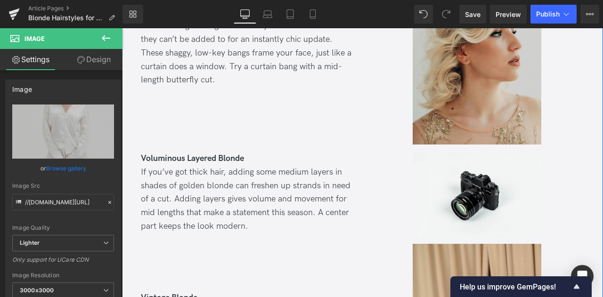
scroll to position [1119, 0]
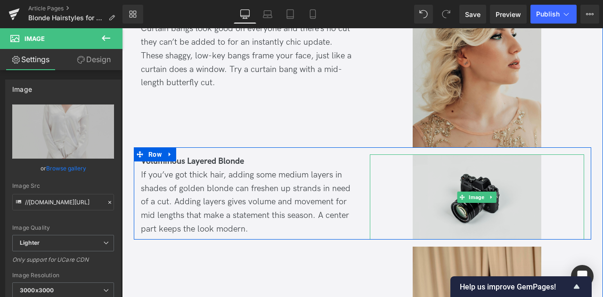
click at [426, 166] on img at bounding box center [476, 196] width 129 height 85
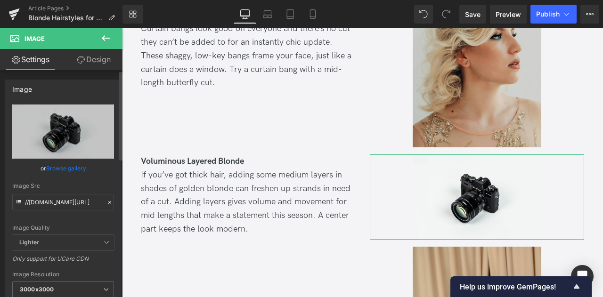
click at [61, 170] on link "Browse gallery" at bounding box center [66, 168] width 40 height 16
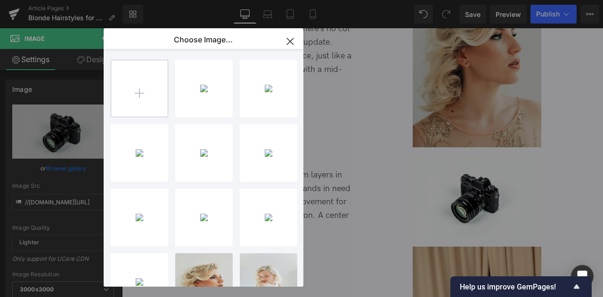
click at [127, 93] on input "file" at bounding box center [139, 88] width 56 height 56
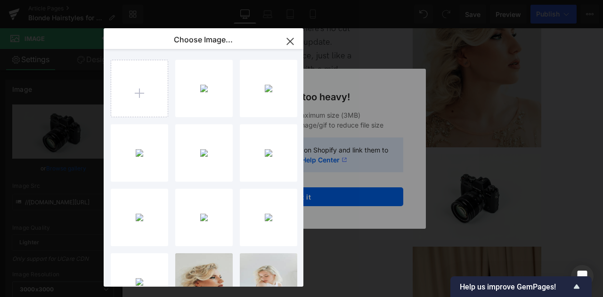
click at [289, 47] on icon "button" at bounding box center [289, 41] width 15 height 15
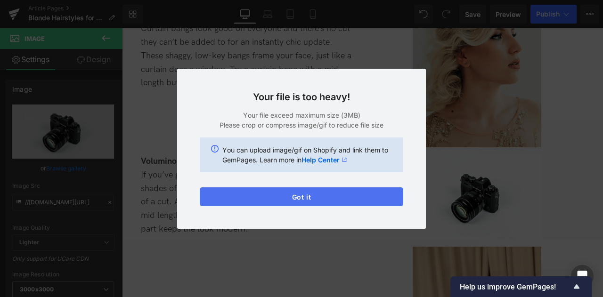
click at [258, 195] on button "Got it" at bounding box center [301, 196] width 203 height 19
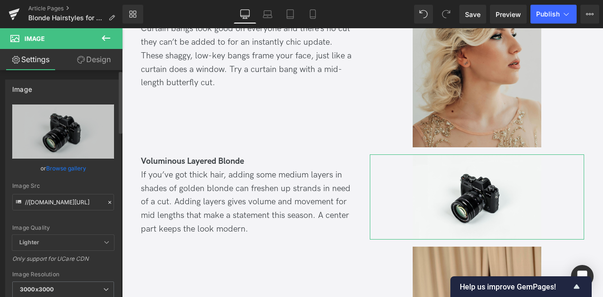
click at [76, 169] on link "Browse gallery" at bounding box center [66, 168] width 40 height 16
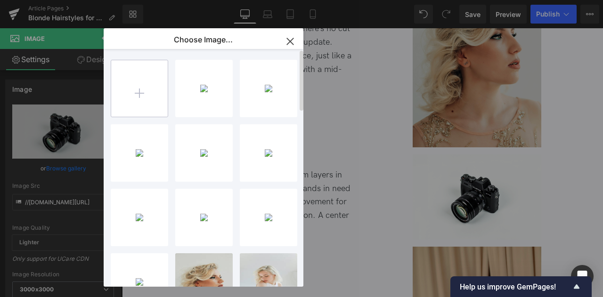
click at [115, 81] on input "file" at bounding box center [139, 88] width 56 height 56
type input "C:\fakepath\Screenshot 2025-10-09 104438.png"
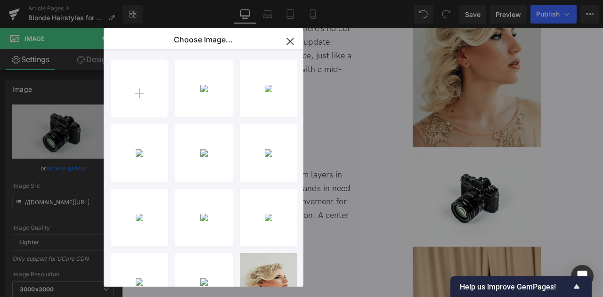
click at [59, 0] on div "Row You are previewing how the will restyle your page. You can not edit Element…" at bounding box center [301, 0] width 603 height 0
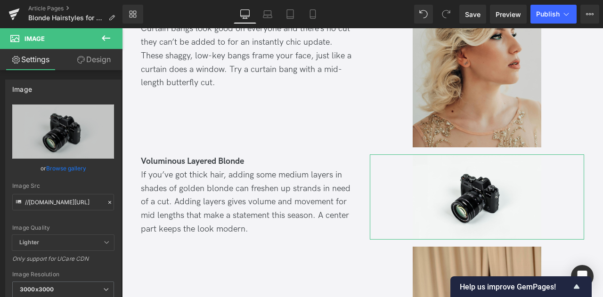
click at [59, 169] on link "Browse gallery" at bounding box center [66, 168] width 40 height 16
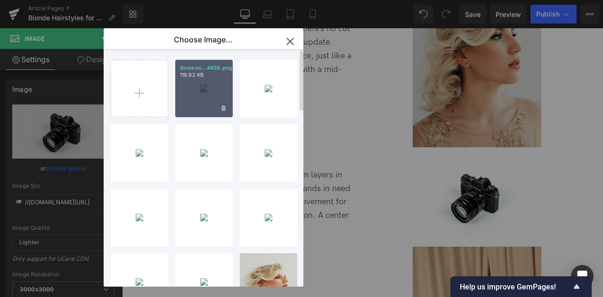
click at [211, 85] on div "Screens...4438.png 119.92 KB" at bounding box center [203, 88] width 57 height 57
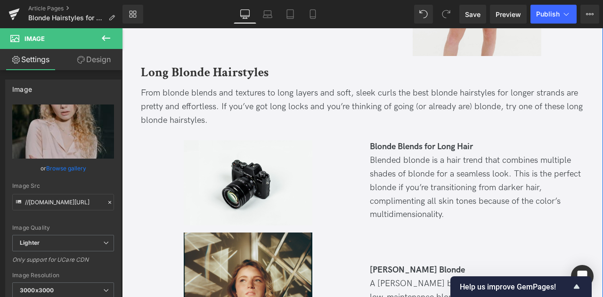
scroll to position [1848, 0]
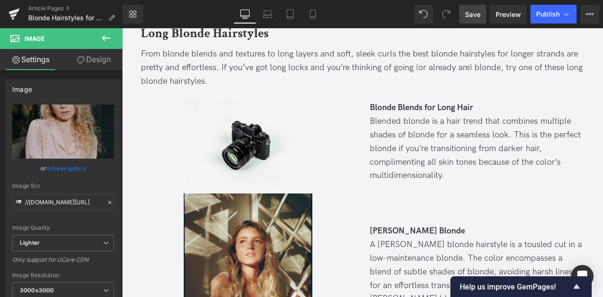
drag, startPoint x: 475, startPoint y: 16, endPoint x: 152, endPoint y: 91, distance: 332.6
click at [475, 16] on span "Save" at bounding box center [473, 14] width 16 height 10
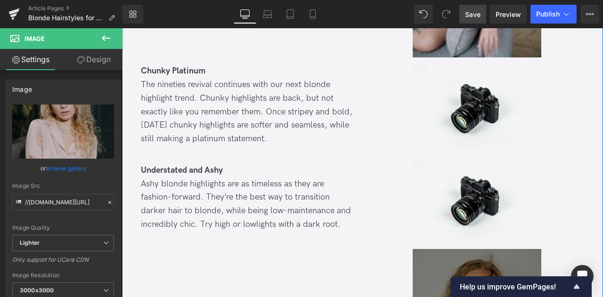
scroll to position [3098, 0]
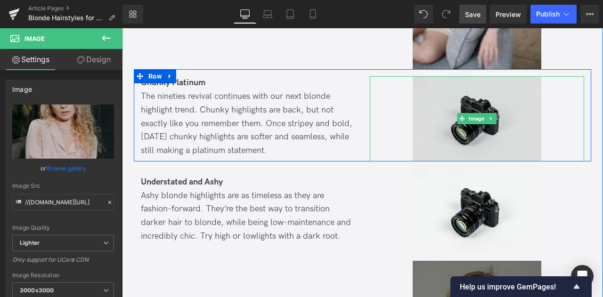
click at [449, 76] on img at bounding box center [476, 118] width 129 height 85
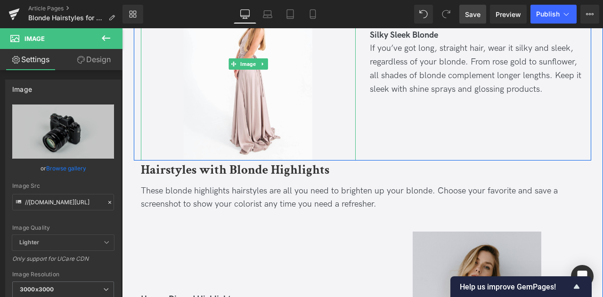
scroll to position [2569, 0]
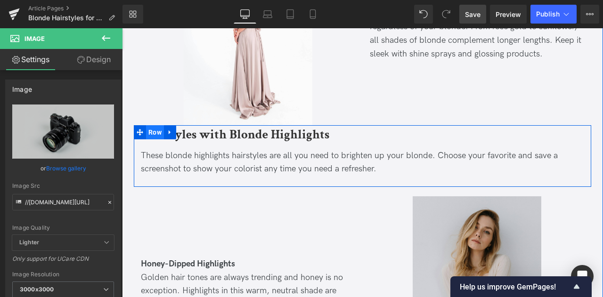
click at [157, 125] on span "Row" at bounding box center [155, 132] width 18 height 14
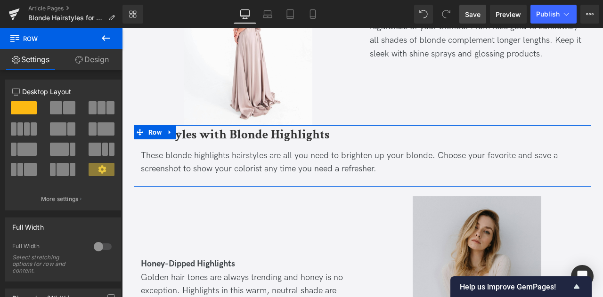
click at [101, 61] on link "Design" at bounding box center [91, 59] width 61 height 21
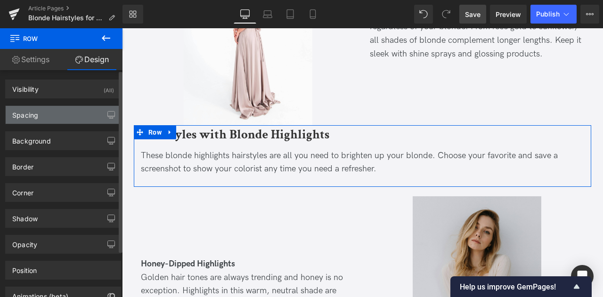
click at [43, 117] on div "Spacing" at bounding box center [63, 115] width 115 height 18
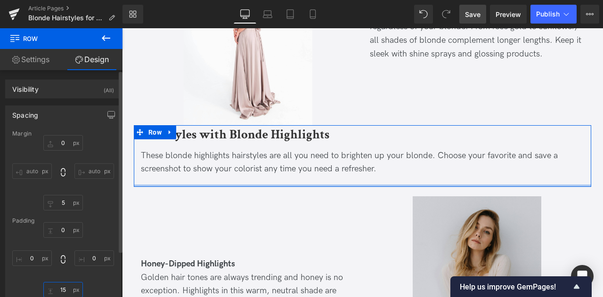
click at [62, 290] on input "15" at bounding box center [63, 290] width 40 height 16
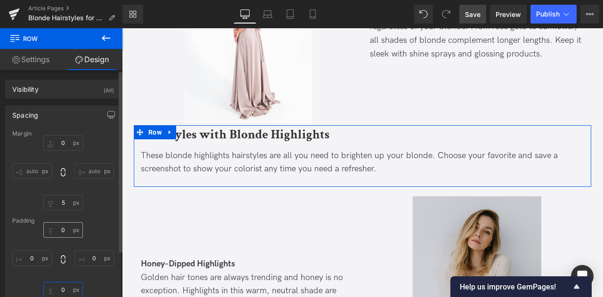
type input "0"
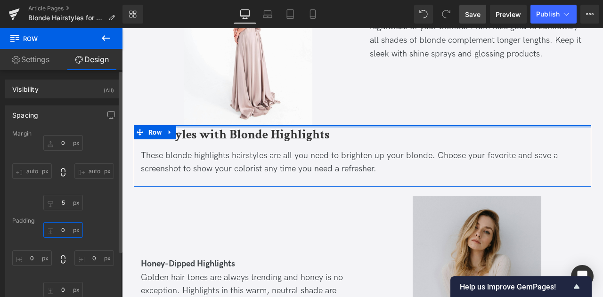
click at [66, 230] on input "0" at bounding box center [63, 230] width 40 height 16
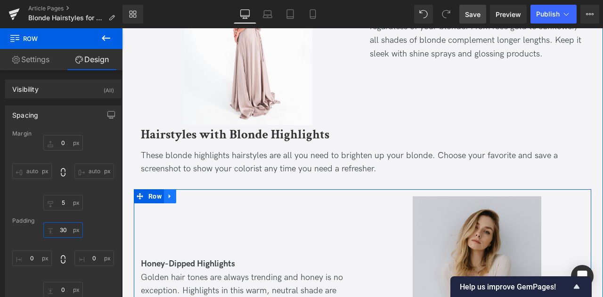
type input "3"
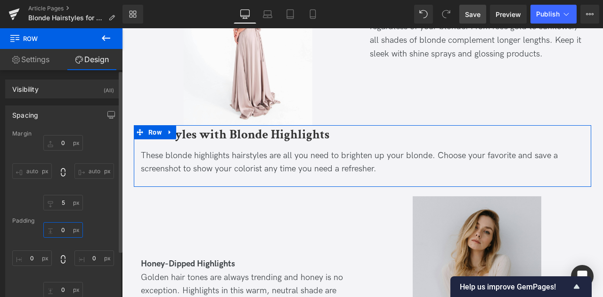
type input "0"
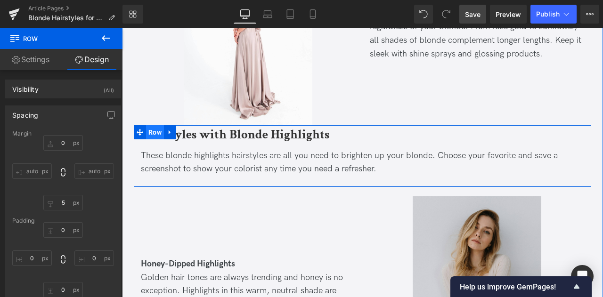
click at [153, 125] on span "Row" at bounding box center [155, 132] width 18 height 14
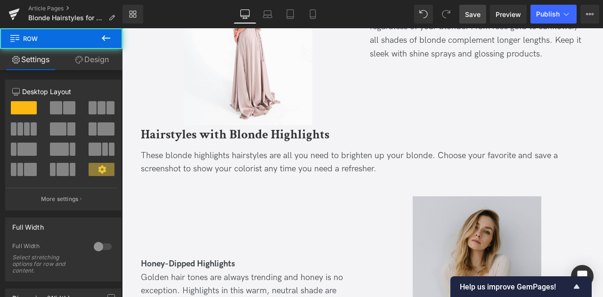
click at [99, 48] on button at bounding box center [105, 38] width 33 height 21
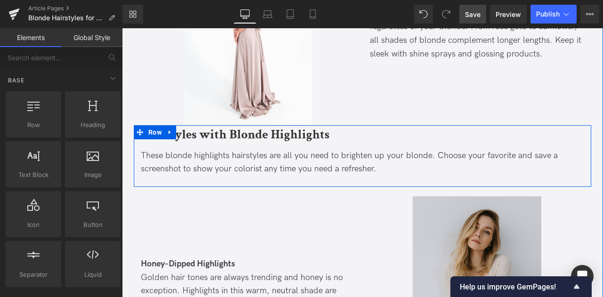
click at [152, 125] on div "Hairstyles with Blonde Highlights Heading These blonde highlights hairstyles ar…" at bounding box center [362, 156] width 457 height 62
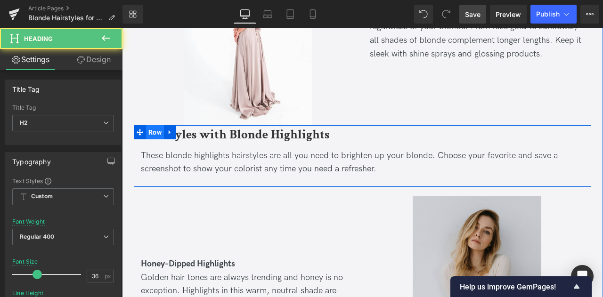
click at [153, 125] on span "Row" at bounding box center [155, 132] width 18 height 14
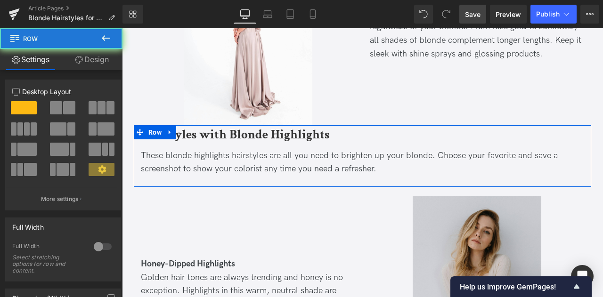
click at [92, 58] on link "Design" at bounding box center [91, 59] width 61 height 21
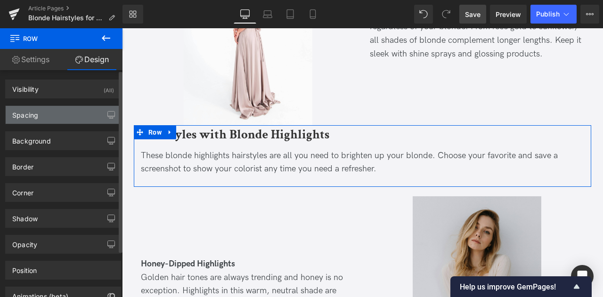
click at [58, 112] on div "Spacing" at bounding box center [63, 115] width 115 height 18
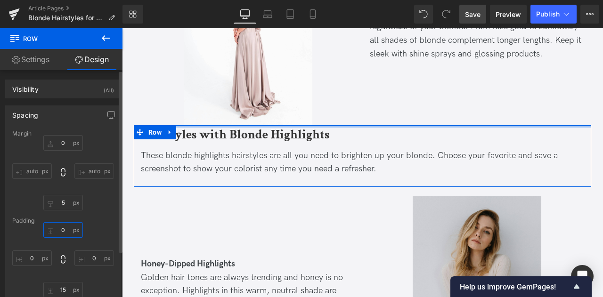
click at [64, 228] on input "text" at bounding box center [63, 230] width 40 height 16
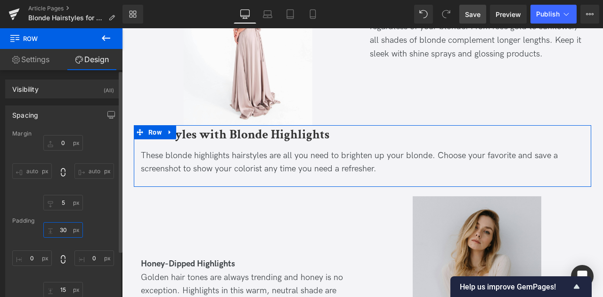
type input "3"
click at [60, 142] on input "text" at bounding box center [63, 143] width 40 height 16
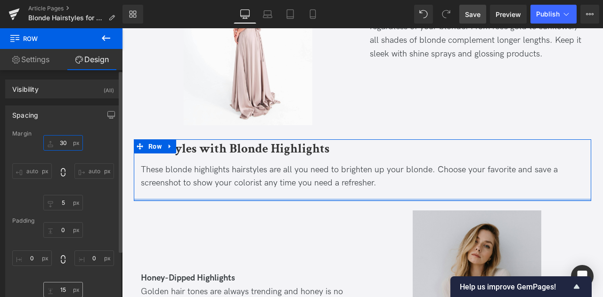
type input "30"
click at [59, 285] on input "text" at bounding box center [63, 290] width 40 height 16
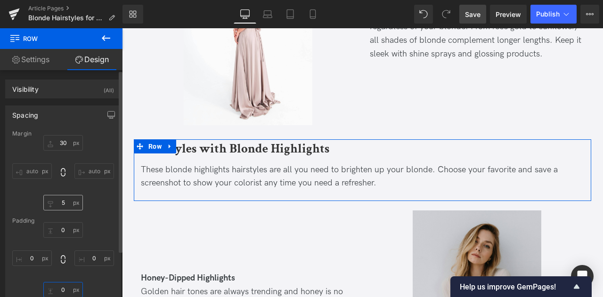
type input "0"
click at [65, 203] on input "text" at bounding box center [63, 203] width 40 height 16
type input "0"
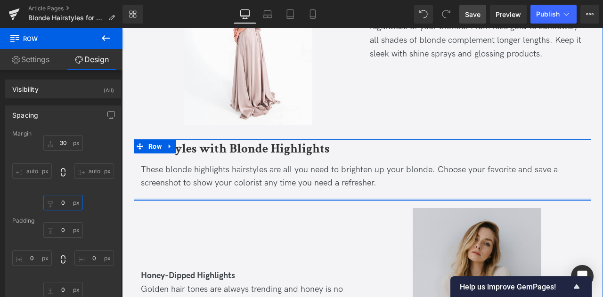
drag, startPoint x: 210, startPoint y: 172, endPoint x: 211, endPoint y: 150, distance: 21.7
click at [211, 150] on div "Hairstyles with Blonde Highlights Heading These blonde highlights hairstyles ar…" at bounding box center [362, 170] width 457 height 62
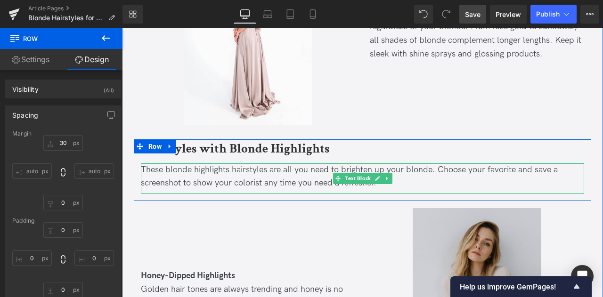
click at [195, 163] on div "These blonde highlights hairstyles are all you need to brighten up your blonde.…" at bounding box center [362, 176] width 443 height 27
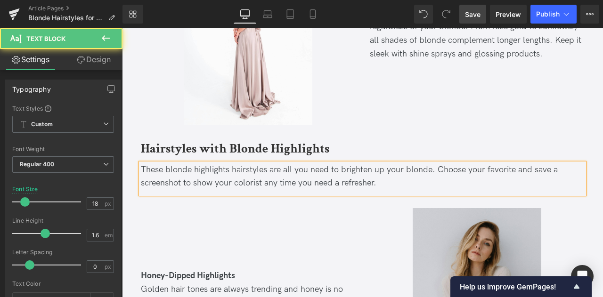
click at [95, 55] on link "Design" at bounding box center [93, 59] width 61 height 21
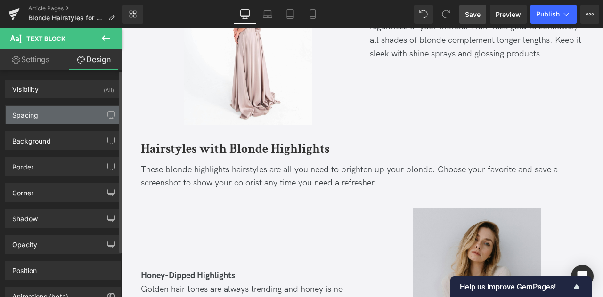
click at [35, 114] on div "Spacing" at bounding box center [25, 112] width 26 height 13
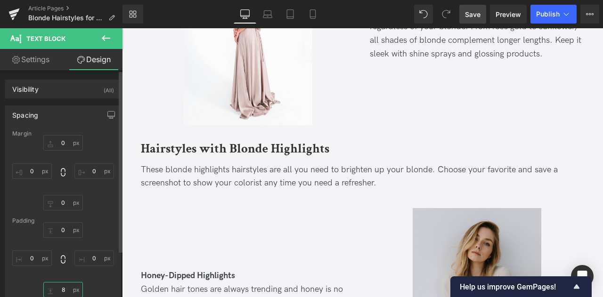
click at [64, 288] on input "8" at bounding box center [63, 290] width 40 height 16
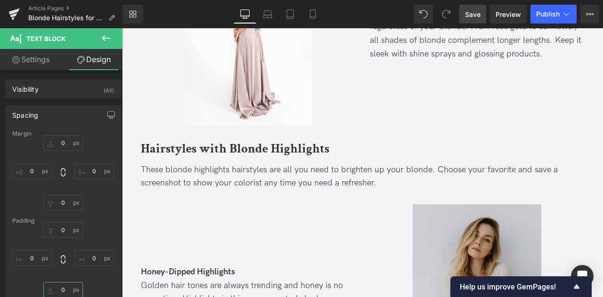
type input "0"
click at [468, 16] on span "Save" at bounding box center [473, 14] width 16 height 10
drag, startPoint x: 474, startPoint y: 9, endPoint x: 334, endPoint y: 123, distance: 180.7
click at [474, 9] on span "Save" at bounding box center [473, 14] width 16 height 10
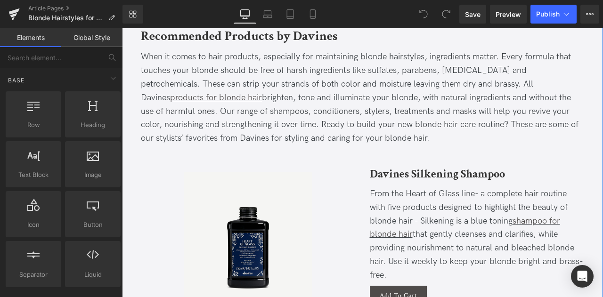
scroll to position [2769, 0]
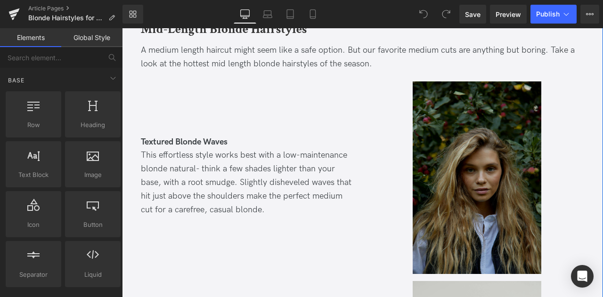
scroll to position [788, 0]
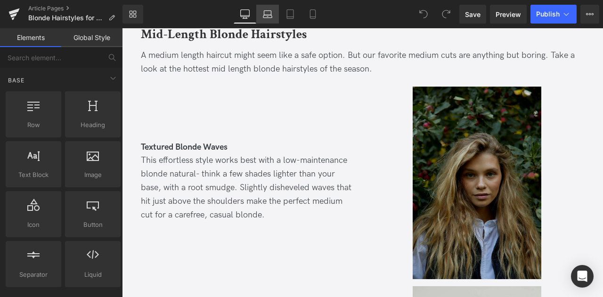
click at [268, 16] on icon at bounding box center [267, 13] width 9 height 9
click at [286, 17] on icon at bounding box center [289, 13] width 9 height 9
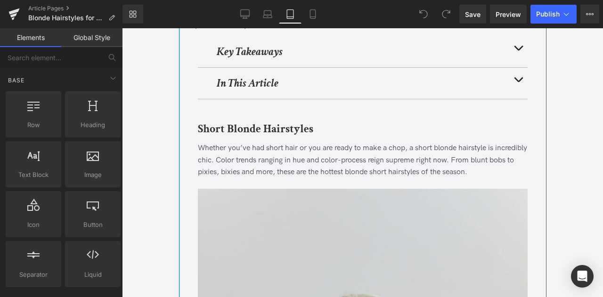
scroll to position [227, 0]
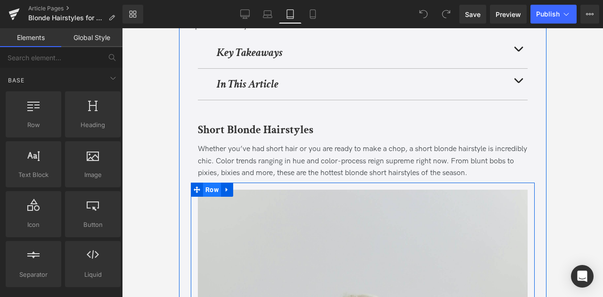
click at [213, 191] on span "Row" at bounding box center [211, 190] width 18 height 14
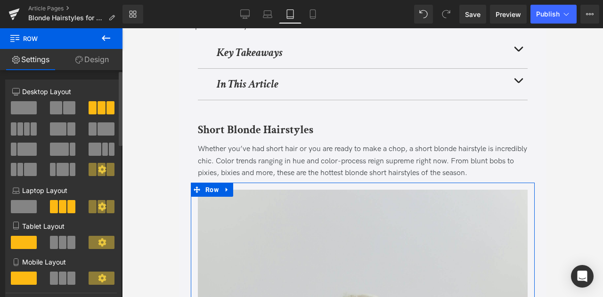
click at [62, 247] on span at bounding box center [63, 242] width 8 height 13
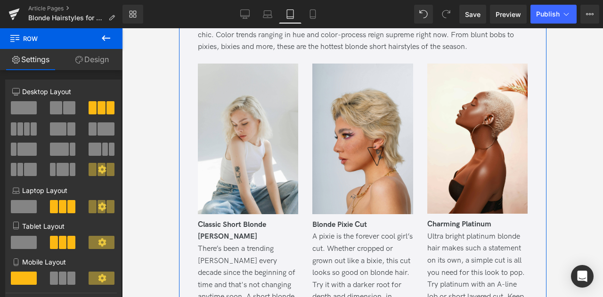
scroll to position [394, 0]
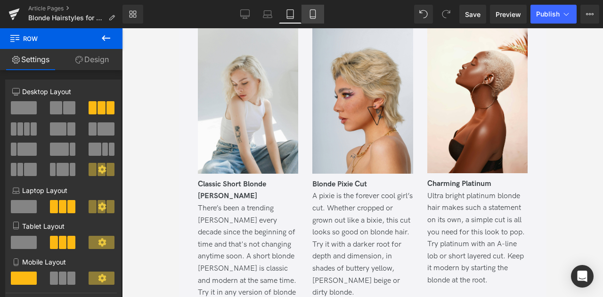
click at [315, 5] on link "Mobile" at bounding box center [312, 14] width 23 height 19
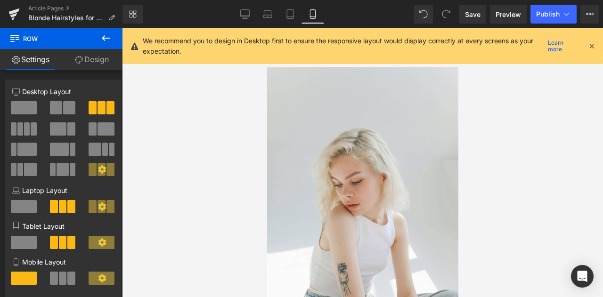
scroll to position [358, 0]
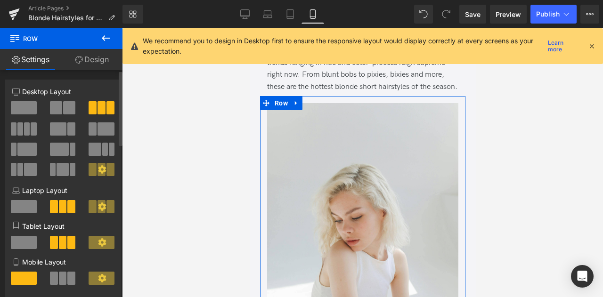
click at [55, 277] on span at bounding box center [54, 278] width 8 height 13
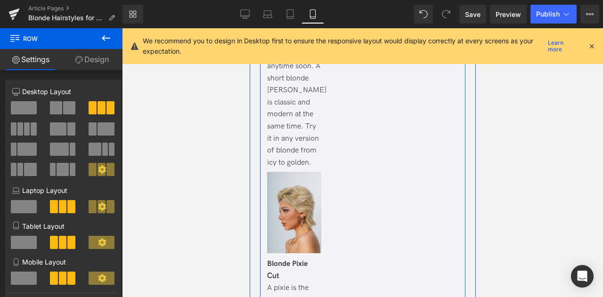
scroll to position [619, 0]
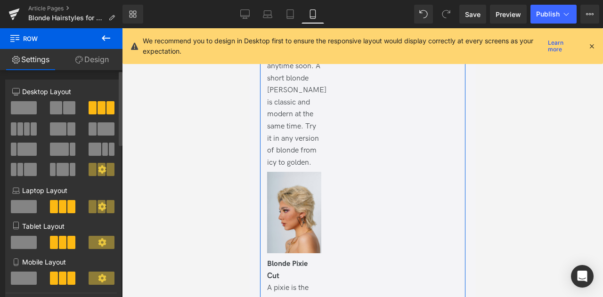
click at [24, 282] on span at bounding box center [24, 278] width 26 height 13
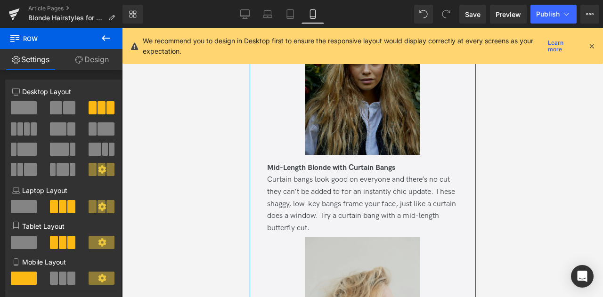
scroll to position [1748, 0]
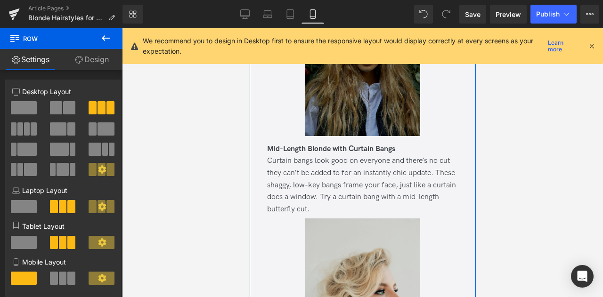
click at [362, 104] on img at bounding box center [362, 50] width 115 height 172
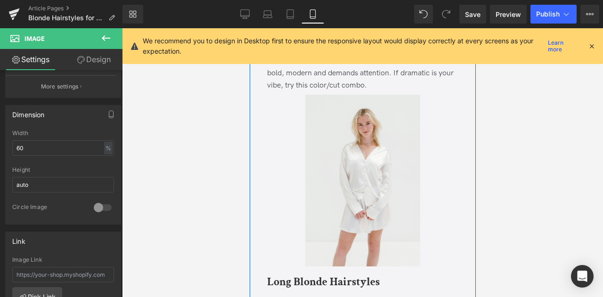
scroll to position [2645, 0]
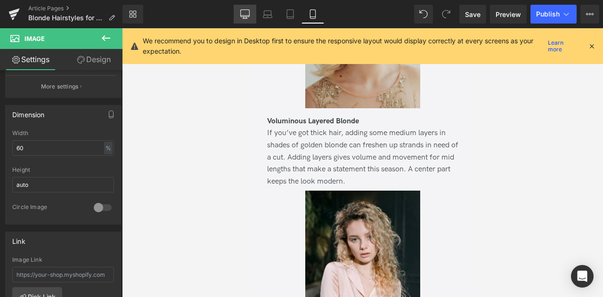
click at [242, 12] on icon at bounding box center [244, 13] width 9 height 9
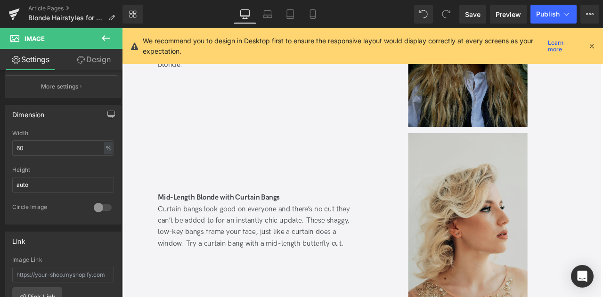
scroll to position [932, 0]
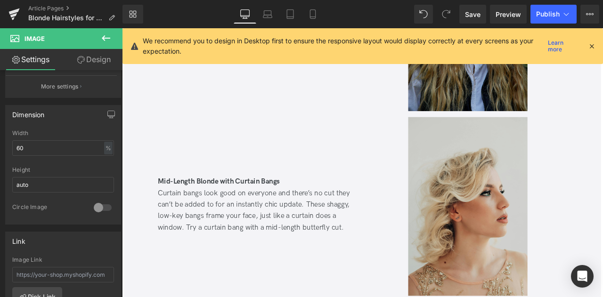
click at [592, 45] on icon at bounding box center [591, 46] width 8 height 8
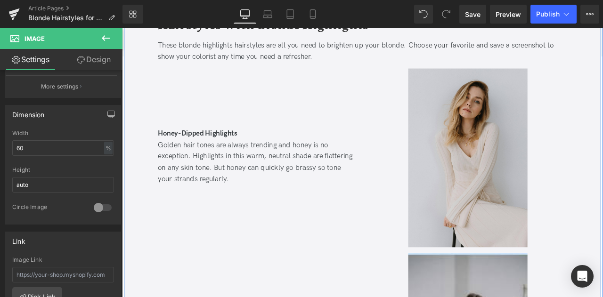
scroll to position [2835, 0]
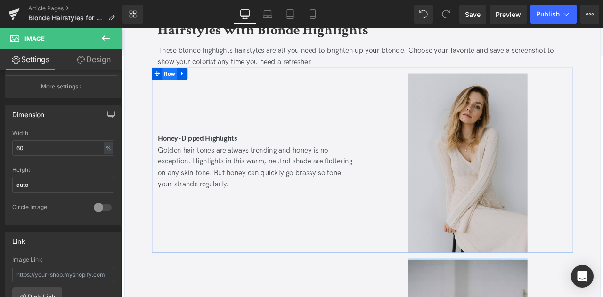
click at [179, 75] on span "Row" at bounding box center [178, 82] width 18 height 14
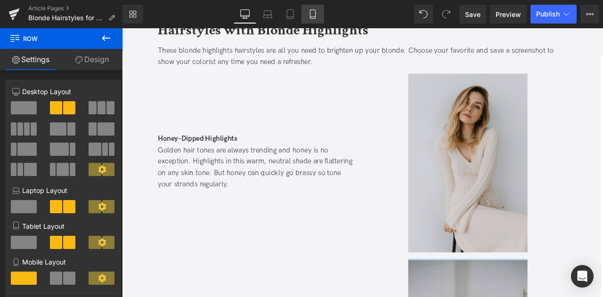
click at [313, 15] on icon at bounding box center [312, 13] width 9 height 9
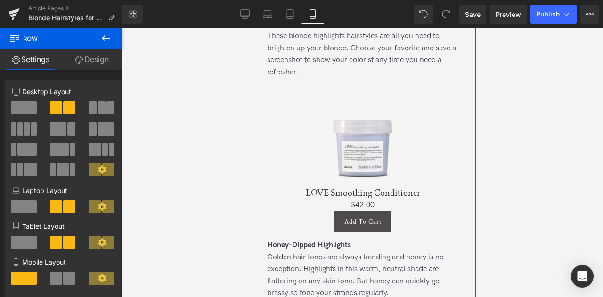
scroll to position [4045, 0]
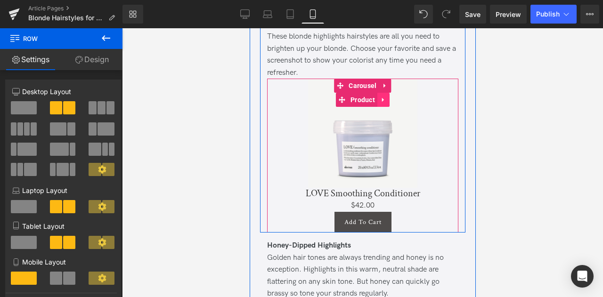
click at [378, 107] on link at bounding box center [383, 100] width 12 height 14
click at [381, 89] on icon at bounding box center [384, 85] width 7 height 7
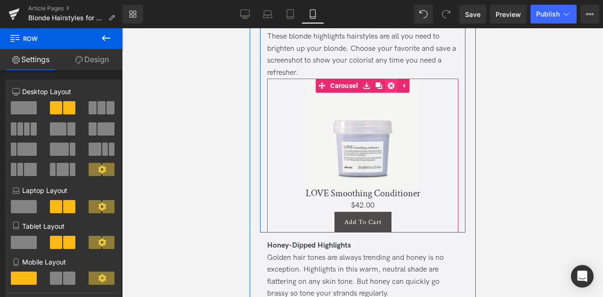
click at [390, 89] on icon at bounding box center [390, 85] width 7 height 7
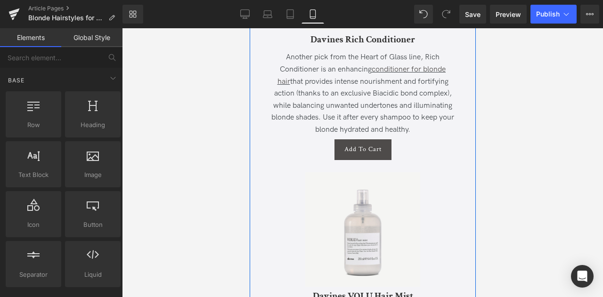
scroll to position [6417, 0]
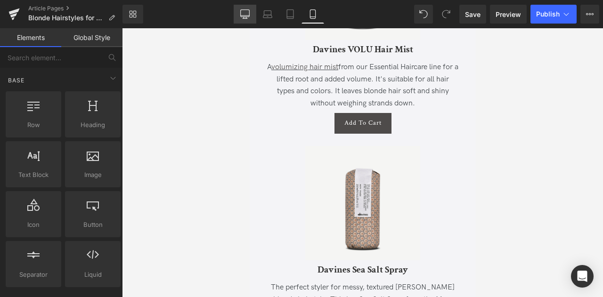
click at [246, 15] on icon at bounding box center [244, 13] width 9 height 9
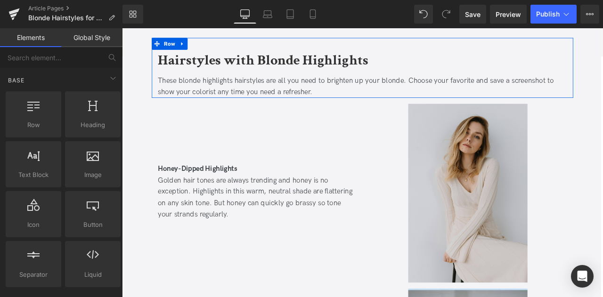
scroll to position [2765, 0]
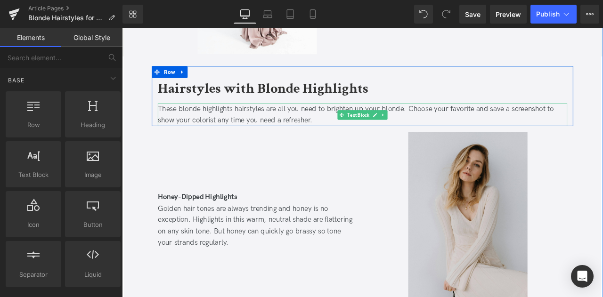
click at [191, 120] on div "These blonde highlights hairstyles are all you need to brighten up your blonde.…" at bounding box center [406, 130] width 485 height 27
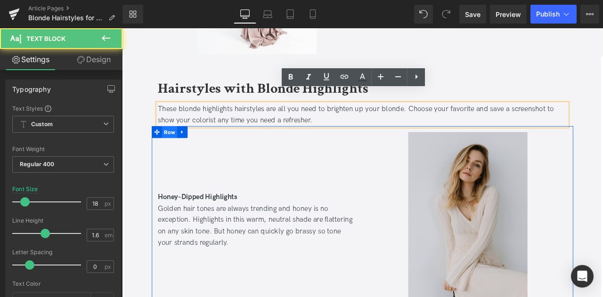
click at [173, 144] on span "Row" at bounding box center [178, 151] width 18 height 14
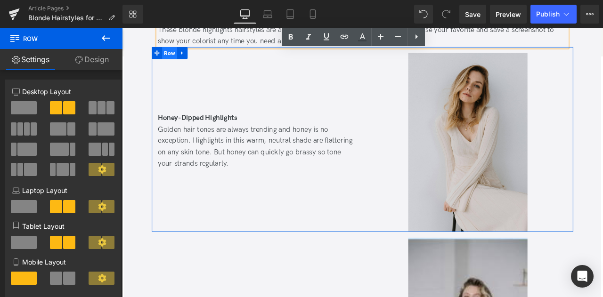
scroll to position [2860, 0]
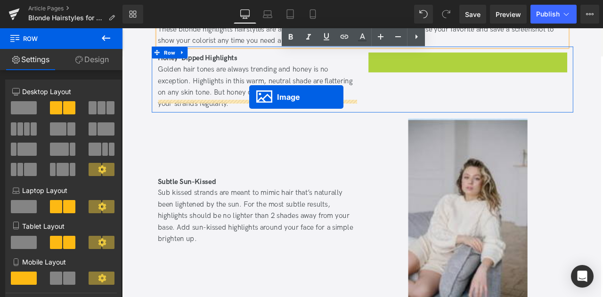
drag, startPoint x: 515, startPoint y: 148, endPoint x: 273, endPoint y: 110, distance: 245.5
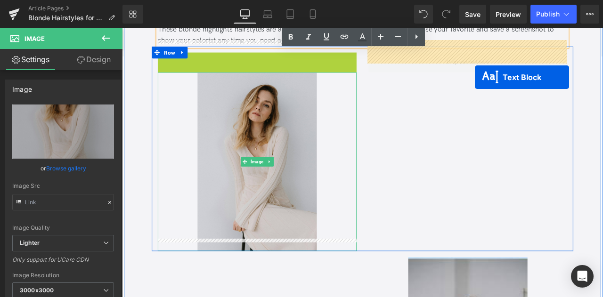
drag, startPoint x: 254, startPoint y: 79, endPoint x: 540, endPoint y: 86, distance: 286.3
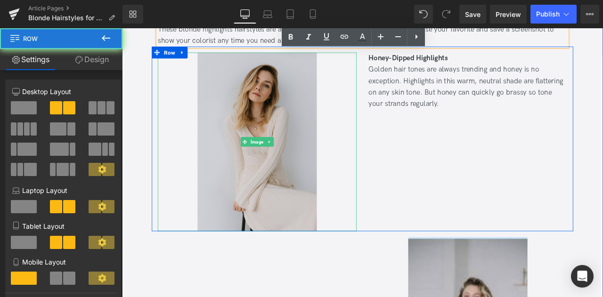
click at [474, 158] on div "Honey-Dipped Highlights Golden hair tones are always trending and honey is no e…" at bounding box center [531, 163] width 249 height 212
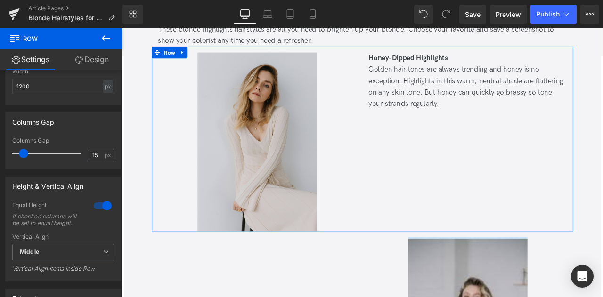
scroll to position [373, 0]
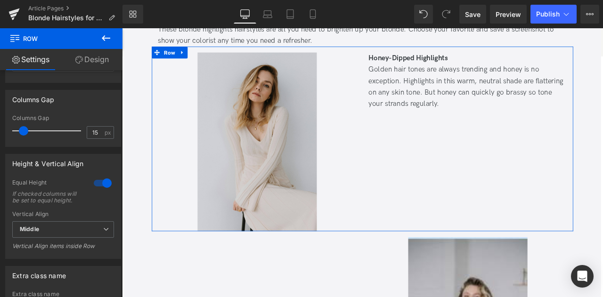
click at [95, 189] on div at bounding box center [102, 183] width 23 height 15
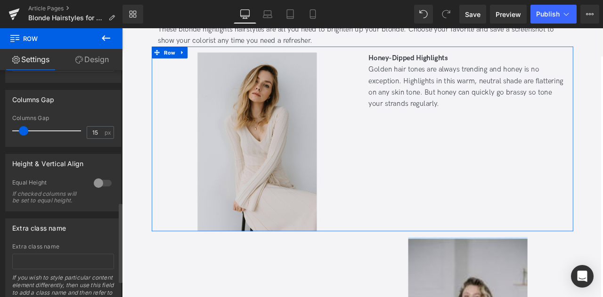
click at [95, 189] on div at bounding box center [102, 183] width 23 height 15
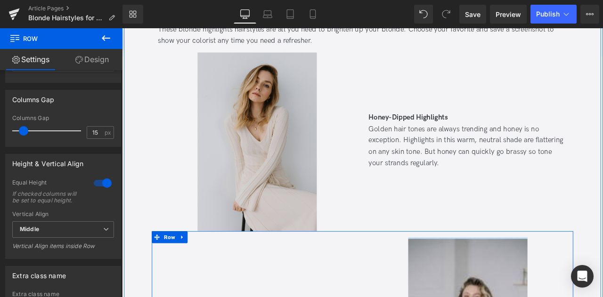
scroll to position [3016, 0]
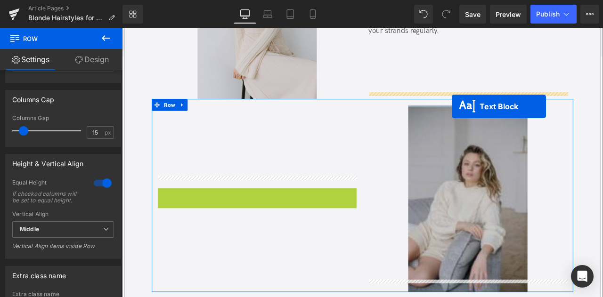
drag, startPoint x: 256, startPoint y: 218, endPoint x: 512, endPoint y: 121, distance: 274.4
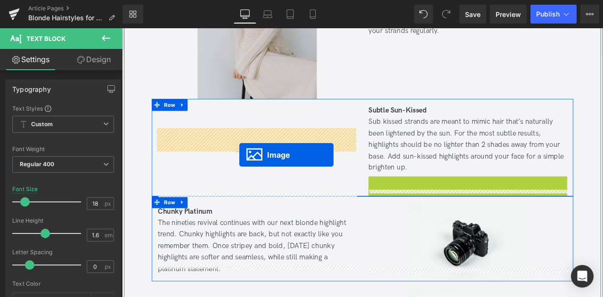
drag, startPoint x: 514, startPoint y: 297, endPoint x: 261, endPoint y: 178, distance: 279.4
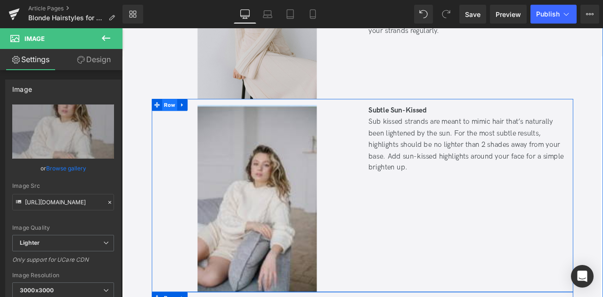
click at [177, 112] on span "Row" at bounding box center [178, 119] width 18 height 14
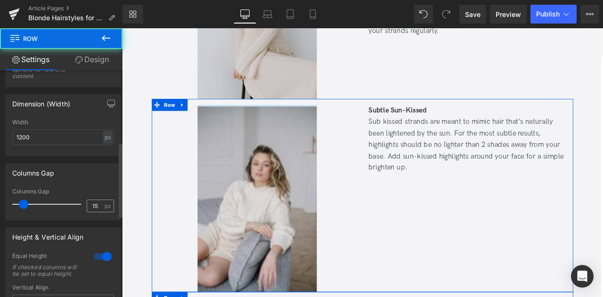
scroll to position [315, 0]
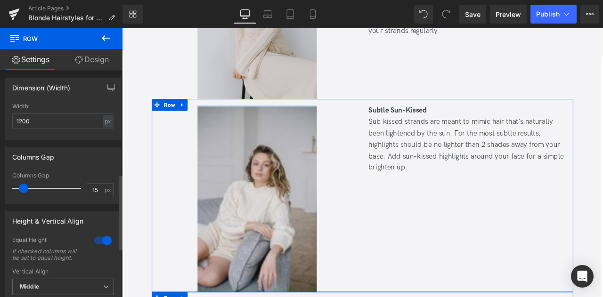
click at [104, 242] on div at bounding box center [102, 240] width 23 height 15
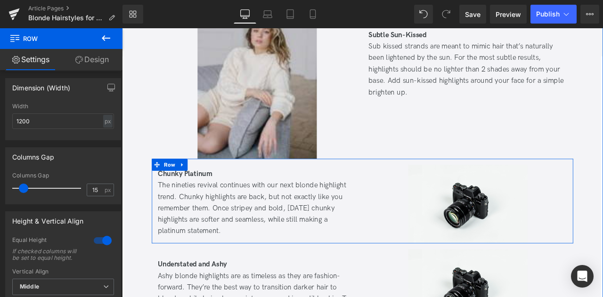
scroll to position [3202, 0]
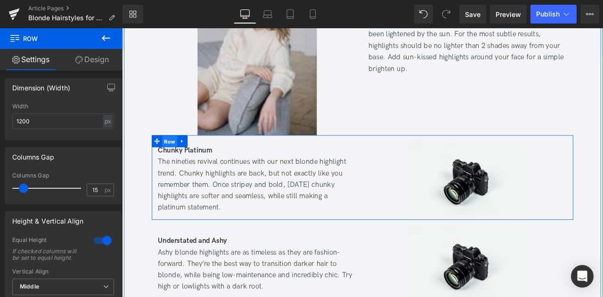
click at [174, 155] on span "Row" at bounding box center [178, 162] width 18 height 14
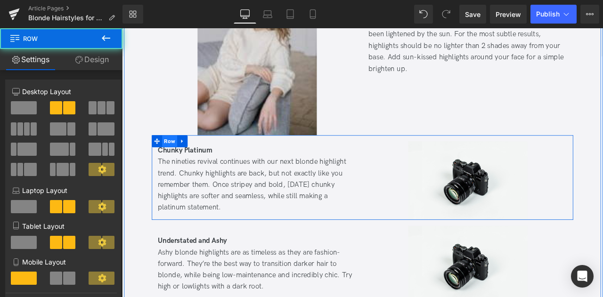
scroll to position [3269, 0]
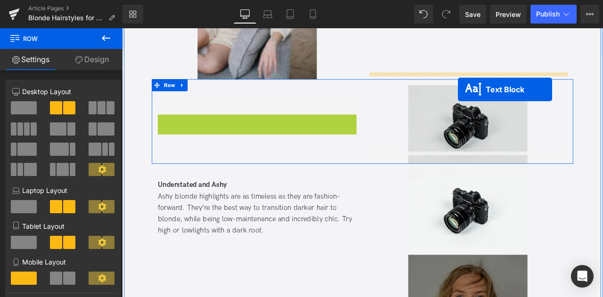
drag, startPoint x: 256, startPoint y: 130, endPoint x: 520, endPoint y: 101, distance: 265.7
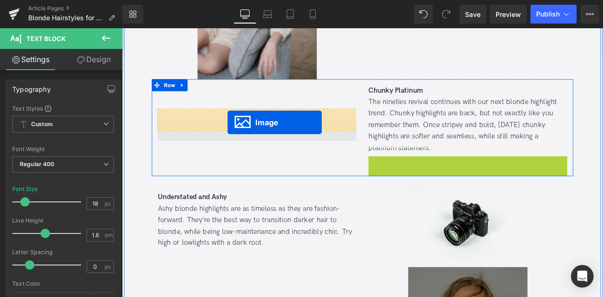
drag, startPoint x: 521, startPoint y: 211, endPoint x: 239, endPoint y: 126, distance: 294.6
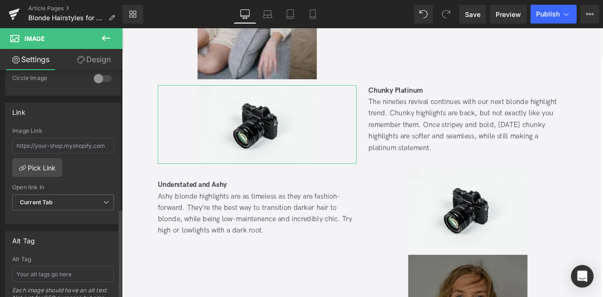
scroll to position [367, 0]
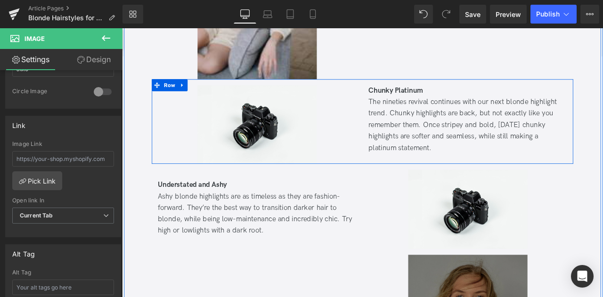
click at [404, 171] on div "Image" at bounding box center [281, 143] width 249 height 94
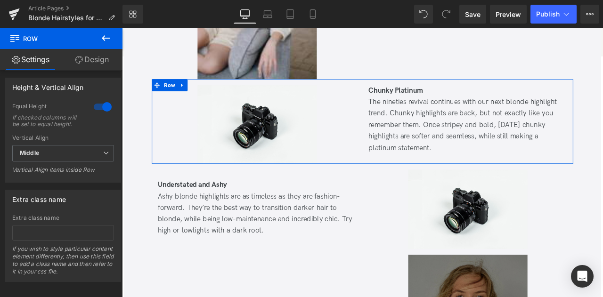
click at [100, 103] on div at bounding box center [102, 106] width 23 height 15
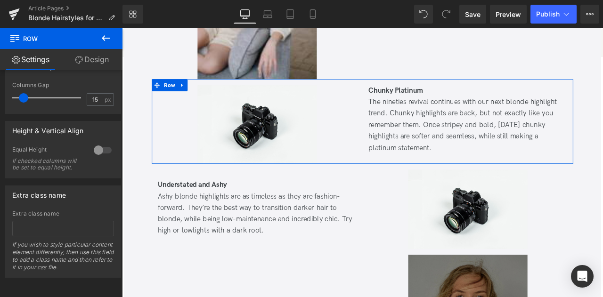
click at [100, 114] on div "Height & Vertical Align 1 Equal Height If checked columns will be set to equal …" at bounding box center [63, 146] width 127 height 64
click at [104, 143] on div at bounding box center [102, 150] width 23 height 15
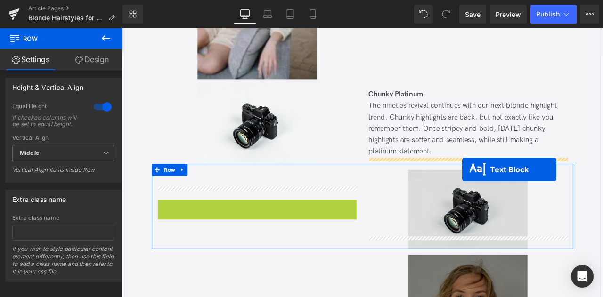
drag, startPoint x: 262, startPoint y: 227, endPoint x: 525, endPoint y: 195, distance: 265.1
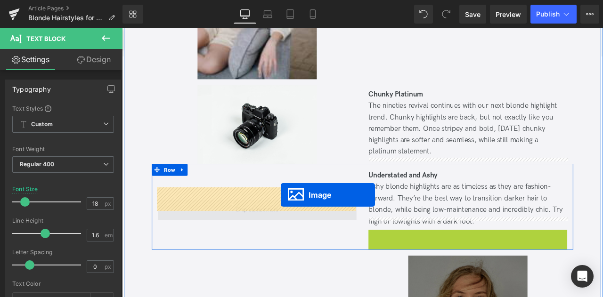
drag, startPoint x: 521, startPoint y: 301, endPoint x: 309, endPoint y: 225, distance: 224.8
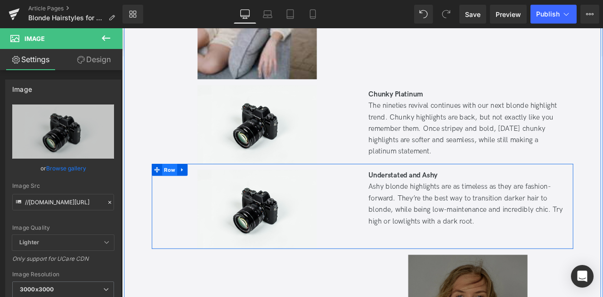
click at [177, 189] on span "Row" at bounding box center [178, 196] width 18 height 14
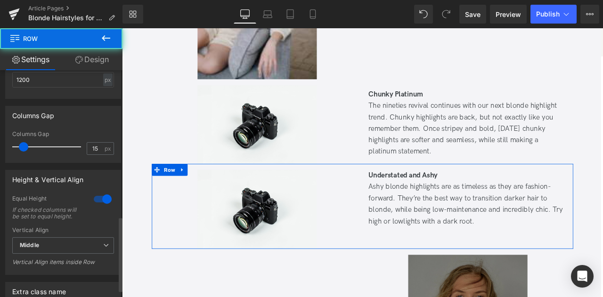
scroll to position [465, 0]
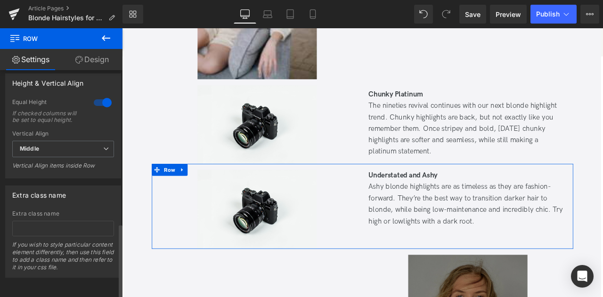
click at [95, 95] on div at bounding box center [102, 102] width 23 height 15
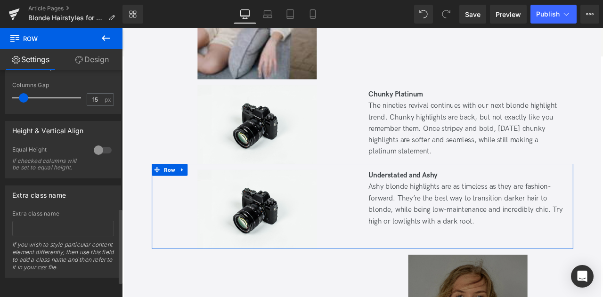
scroll to position [418, 0]
click at [95, 94] on input "15" at bounding box center [95, 100] width 16 height 12
click at [103, 143] on div at bounding box center [102, 150] width 23 height 15
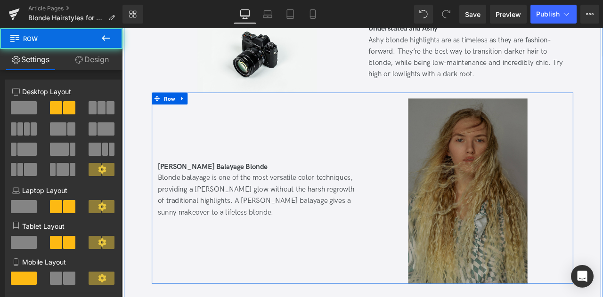
scroll to position [3457, 0]
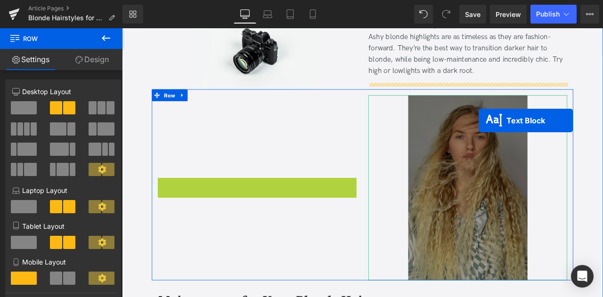
drag, startPoint x: 254, startPoint y: 202, endPoint x: 544, endPoint y: 138, distance: 297.0
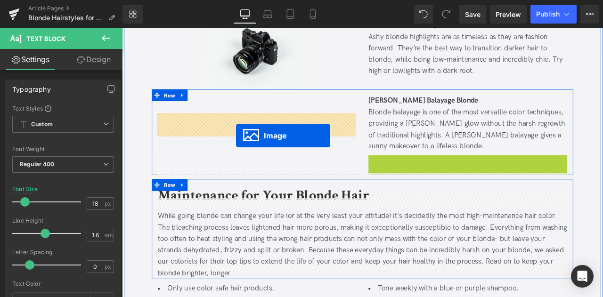
drag, startPoint x: 514, startPoint y: 273, endPoint x: 257, endPoint y: 156, distance: 283.1
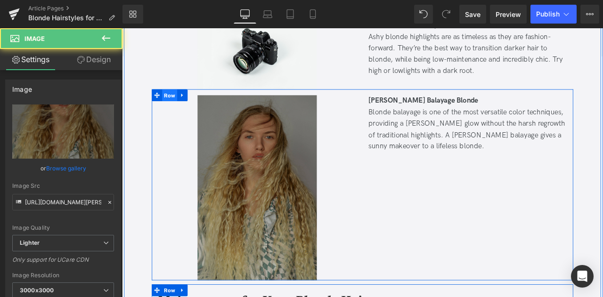
click at [177, 101] on span "Row" at bounding box center [178, 108] width 18 height 14
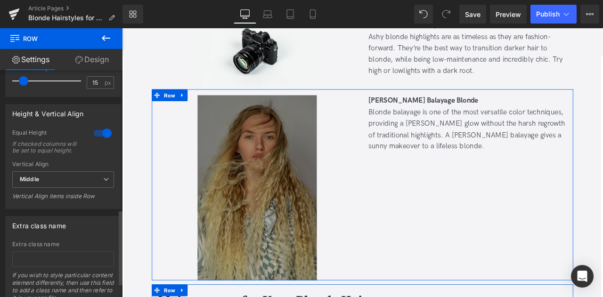
click at [101, 129] on div at bounding box center [102, 133] width 23 height 15
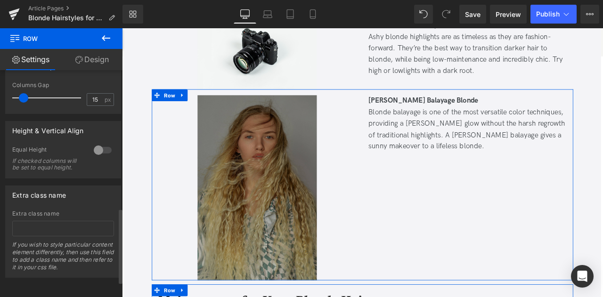
click at [93, 143] on div at bounding box center [102, 150] width 23 height 15
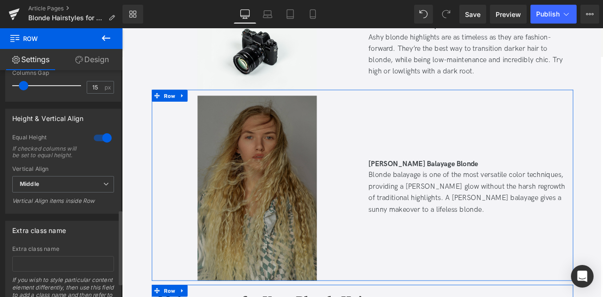
scroll to position [423, 0]
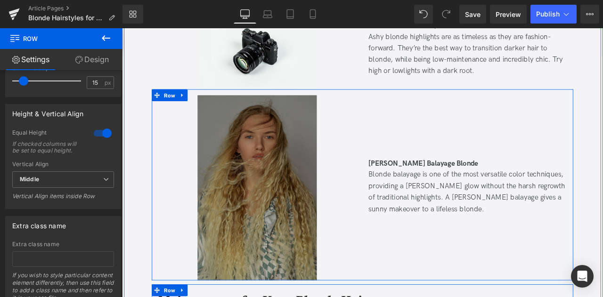
click at [452, 273] on div "[PERSON_NAME] Balayage Blonde Blonde balayage is one of the most versatile colo…" at bounding box center [531, 217] width 249 height 219
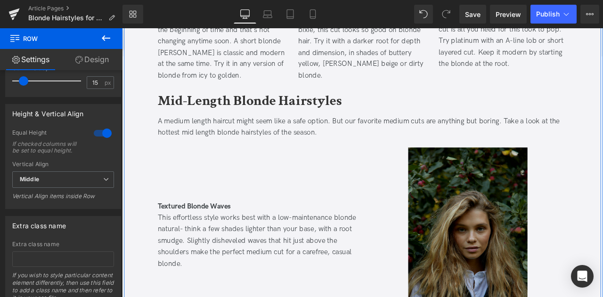
scroll to position [672, 0]
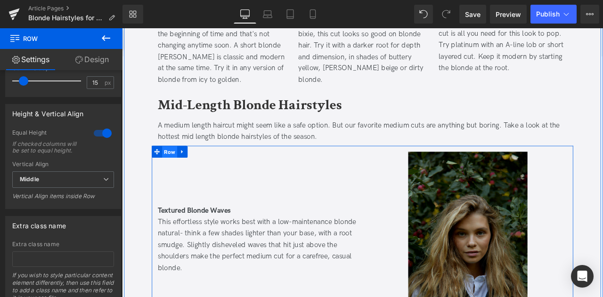
click at [179, 168] on span "Row" at bounding box center [178, 175] width 18 height 14
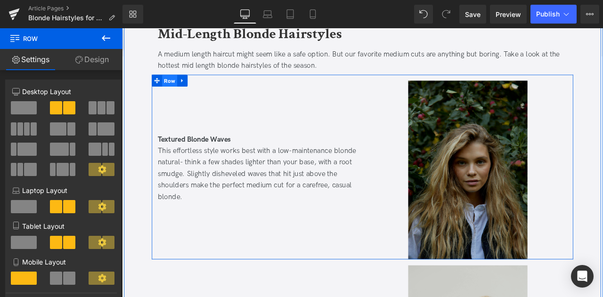
scroll to position [766, 0]
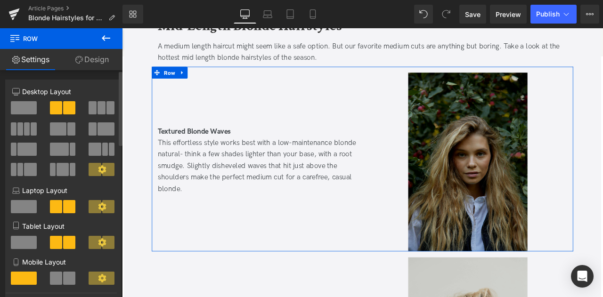
click at [97, 105] on span at bounding box center [101, 107] width 8 height 13
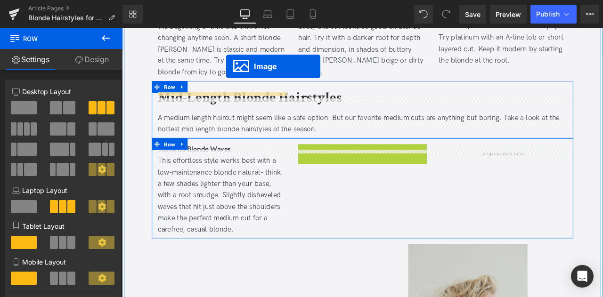
scroll to position [643, 0]
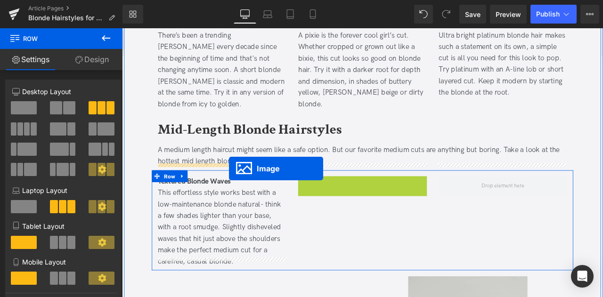
drag, startPoint x: 391, startPoint y: 134, endPoint x: 248, endPoint y: 194, distance: 154.6
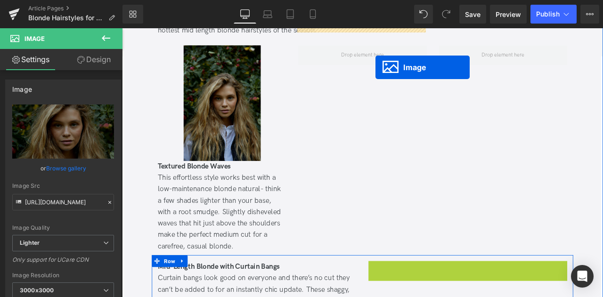
scroll to position [789, 0]
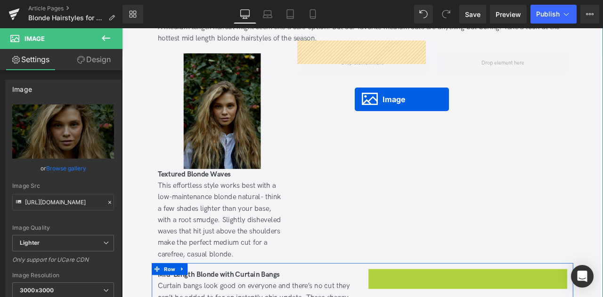
drag, startPoint x: 515, startPoint y: 241, endPoint x: 397, endPoint y: 113, distance: 173.6
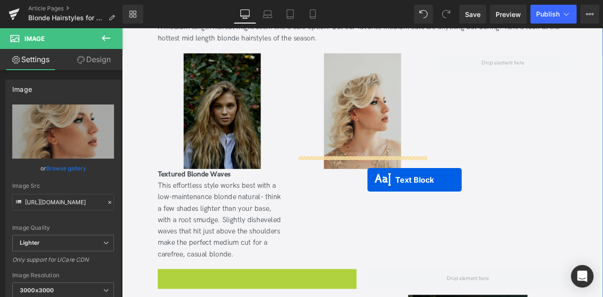
drag, startPoint x: 276, startPoint y: 331, endPoint x: 412, endPoint y: 208, distance: 184.0
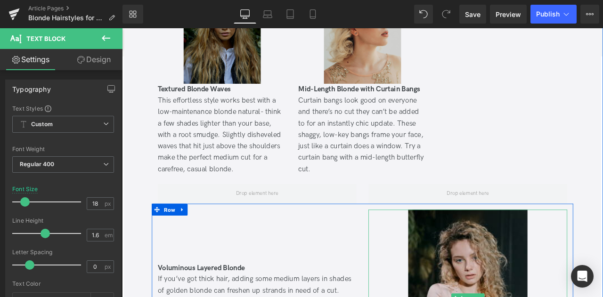
scroll to position [891, 0]
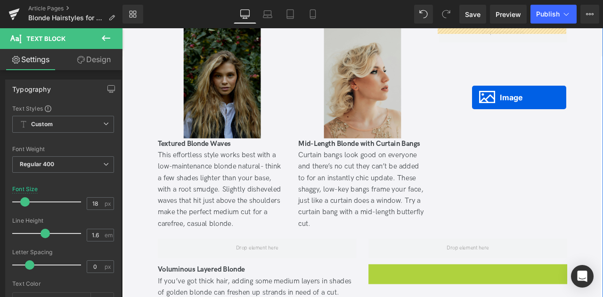
drag, startPoint x: 518, startPoint y: 330, endPoint x: 537, endPoint y: 111, distance: 220.6
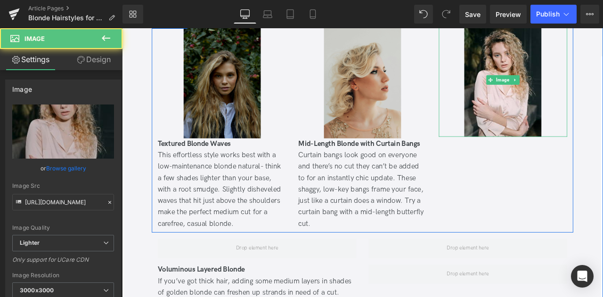
scroll to position [990, 0]
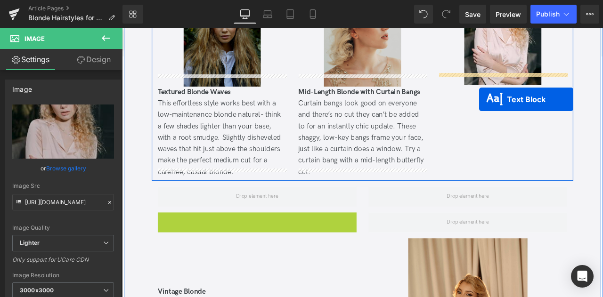
drag, startPoint x: 255, startPoint y: 170, endPoint x: 545, endPoint y: 112, distance: 295.8
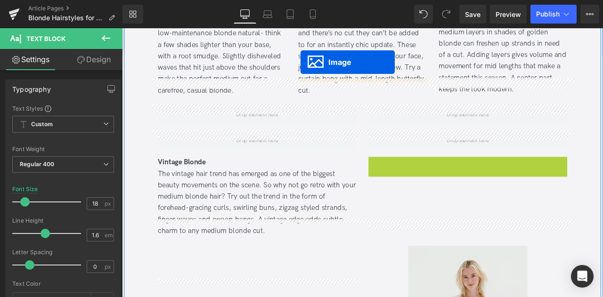
scroll to position [936, 0]
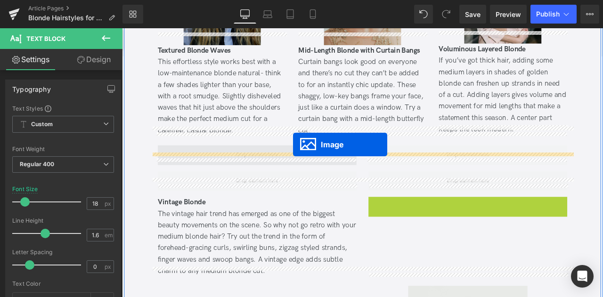
drag, startPoint x: 513, startPoint y: 189, endPoint x: 324, endPoint y: 166, distance: 189.7
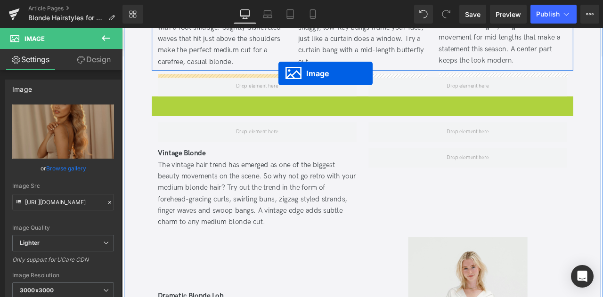
scroll to position [998, 0]
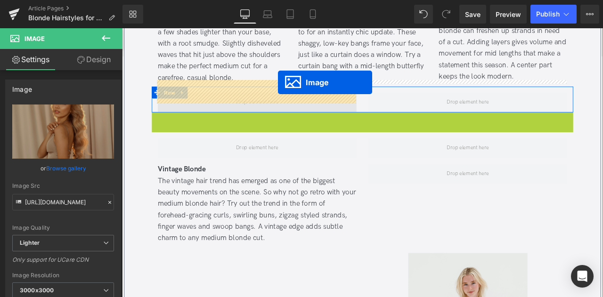
drag, startPoint x: 392, startPoint y: 251, endPoint x: 306, endPoint y: 93, distance: 179.6
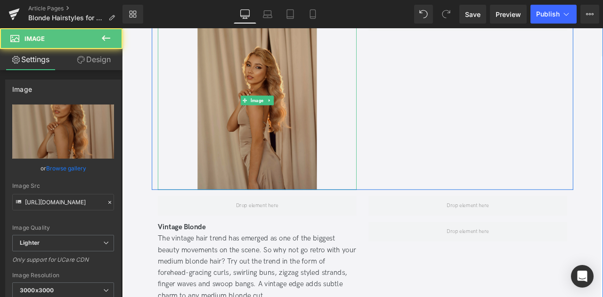
scroll to position [1095, 0]
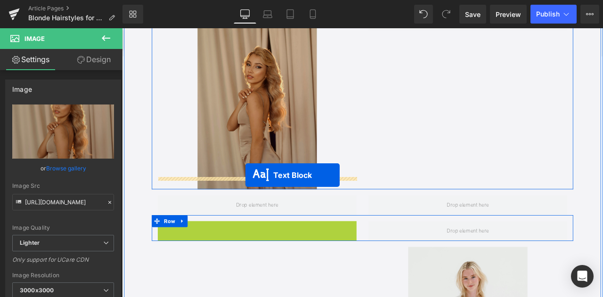
drag, startPoint x: 257, startPoint y: 290, endPoint x: 268, endPoint y: 202, distance: 88.6
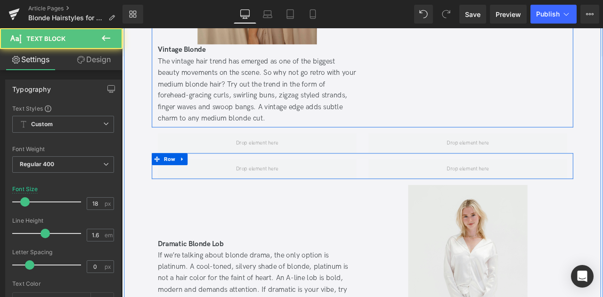
scroll to position [1271, 0]
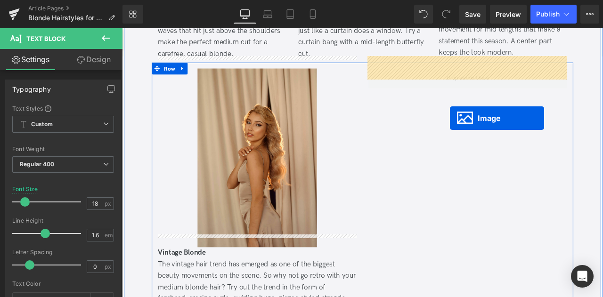
drag, startPoint x: 515, startPoint y: 298, endPoint x: 510, endPoint y: 135, distance: 163.4
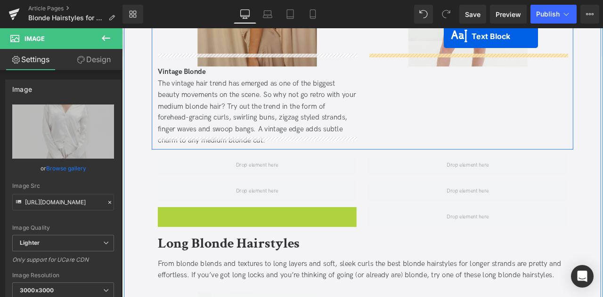
scroll to position [1203, 0]
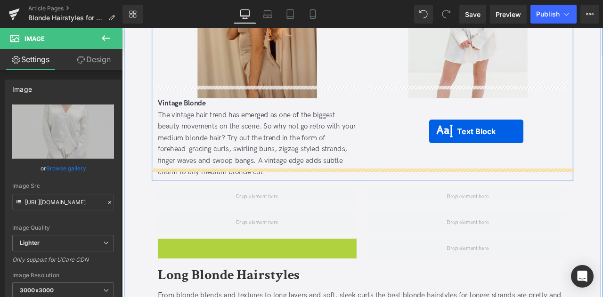
drag, startPoint x: 252, startPoint y: 192, endPoint x: 486, endPoint y: 149, distance: 237.8
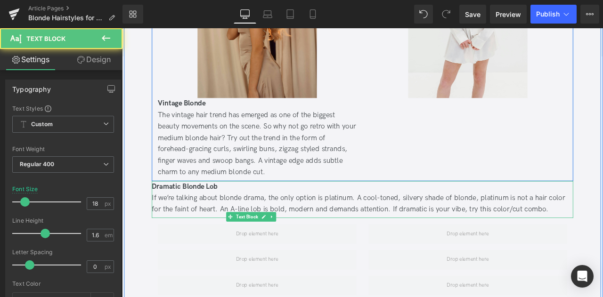
click at [486, 149] on div "Image" at bounding box center [531, 54] width 249 height 310
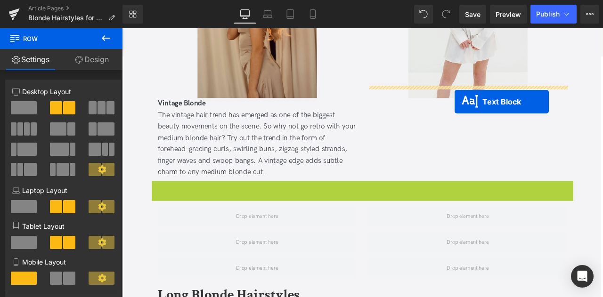
drag, startPoint x: 381, startPoint y: 215, endPoint x: 516, endPoint y: 114, distance: 168.5
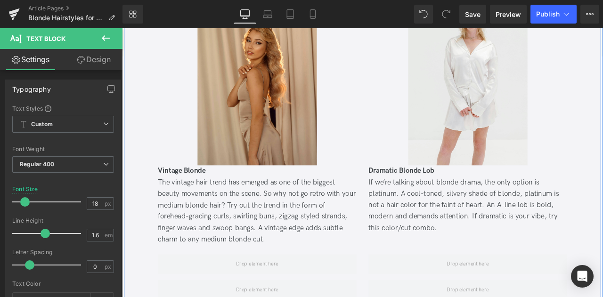
scroll to position [1126, 0]
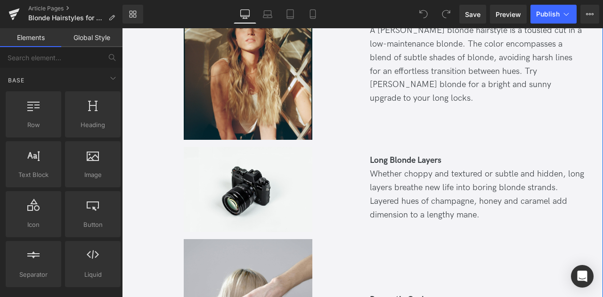
scroll to position [2151, 0]
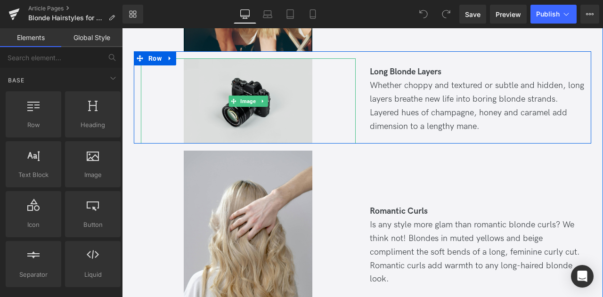
click at [217, 86] on img at bounding box center [248, 100] width 129 height 85
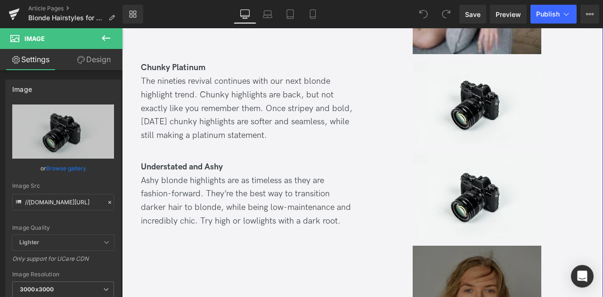
scroll to position [3121, 0]
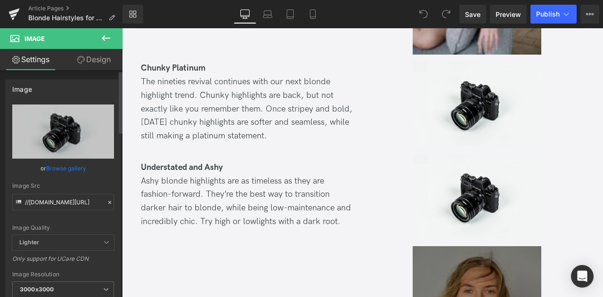
click at [73, 169] on link "Browse gallery" at bounding box center [66, 168] width 40 height 16
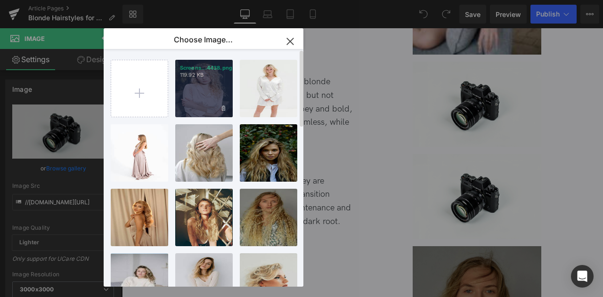
click at [196, 83] on div "Screens...4438.png 119.92 KB" at bounding box center [203, 88] width 57 height 57
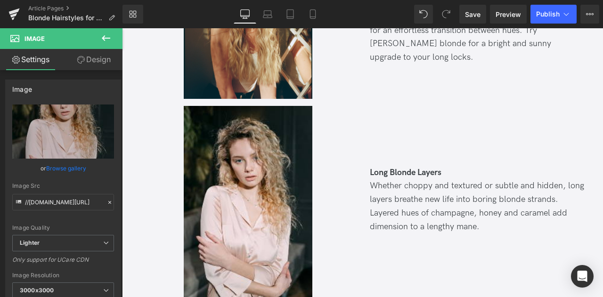
scroll to position [2100, 0]
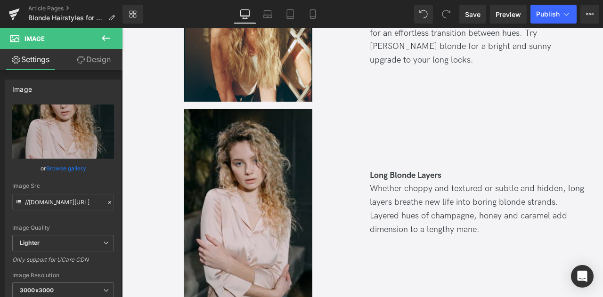
click at [209, 182] on img at bounding box center [248, 204] width 129 height 191
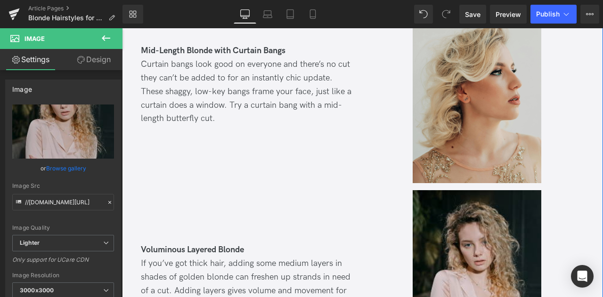
click at [447, 209] on img at bounding box center [476, 285] width 129 height 191
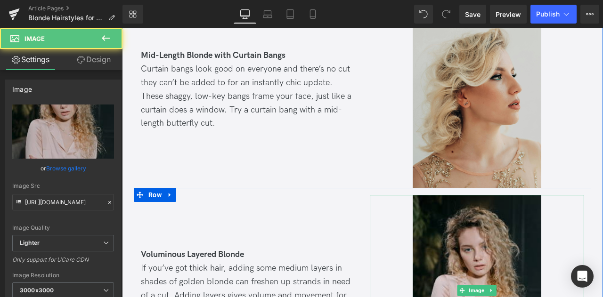
scroll to position [1078, 0]
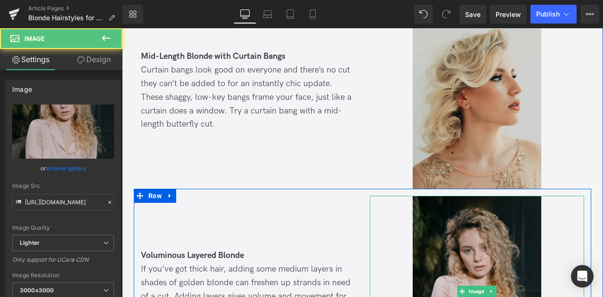
click at [436, 218] on img at bounding box center [476, 291] width 129 height 191
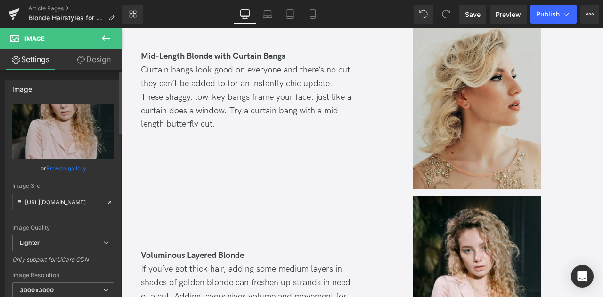
click at [52, 170] on link "Browse gallery" at bounding box center [66, 168] width 40 height 16
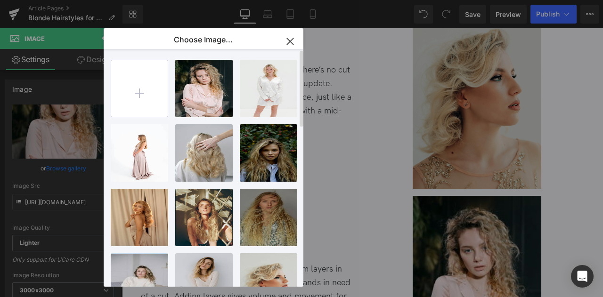
click at [148, 83] on input "file" at bounding box center [139, 88] width 56 height 56
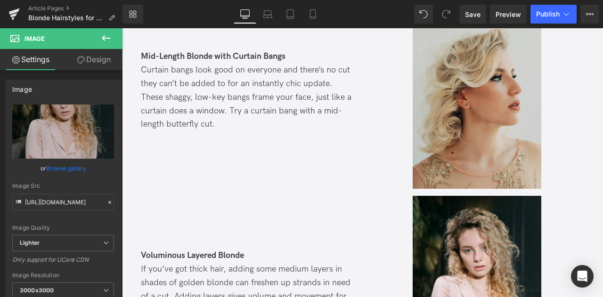
click at [63, 0] on div "You are previewing how the will restyle your page. You can not edit Elements in…" at bounding box center [301, 0] width 603 height 0
click at [63, 169] on link "Browse gallery" at bounding box center [66, 168] width 40 height 16
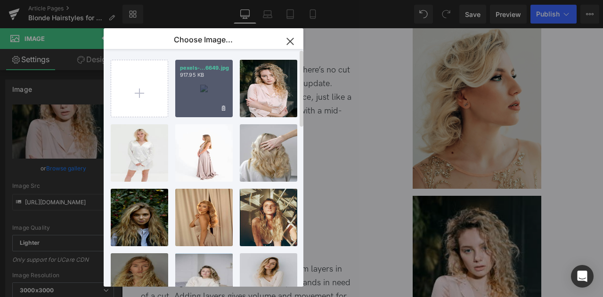
click at [204, 80] on div "pexels-...6649.jpg 917.95 KB" at bounding box center [203, 88] width 57 height 57
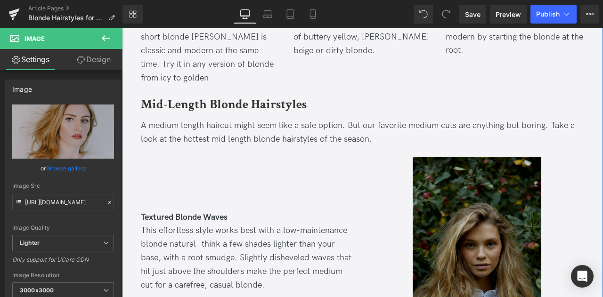
scroll to position [714, 0]
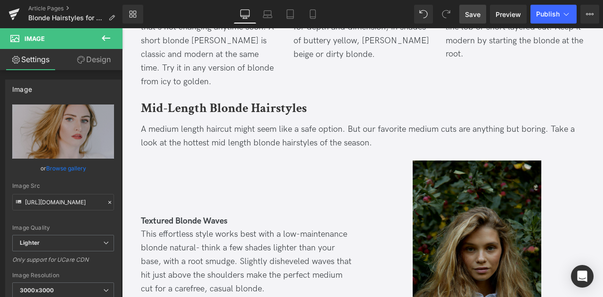
click at [465, 11] on link "Save" at bounding box center [472, 14] width 27 height 19
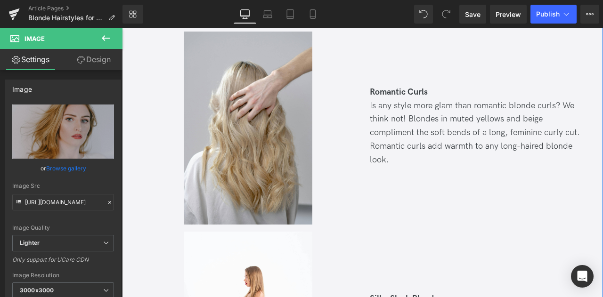
scroll to position [2500, 0]
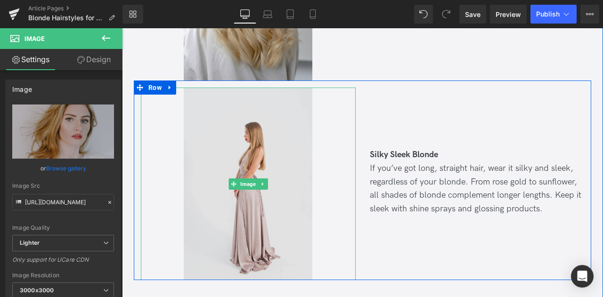
click at [202, 170] on img at bounding box center [248, 184] width 129 height 193
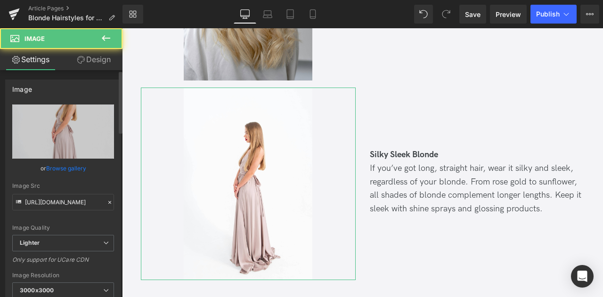
click at [72, 168] on link "Browse gallery" at bounding box center [66, 168] width 40 height 16
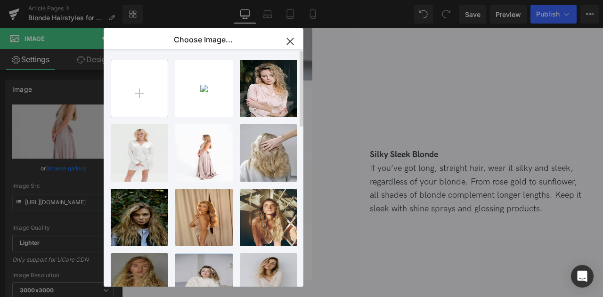
click at [137, 104] on input "file" at bounding box center [139, 88] width 56 height 56
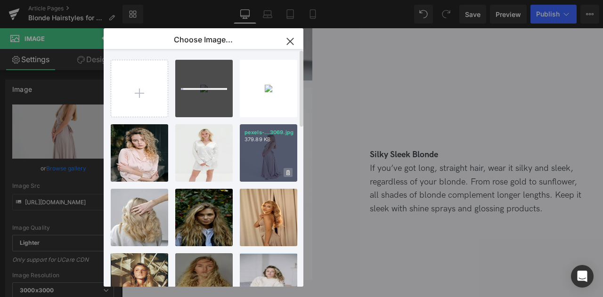
click at [287, 174] on icon at bounding box center [287, 172] width 3 height 5
click at [258, 172] on span "Yes" at bounding box center [256, 173] width 24 height 10
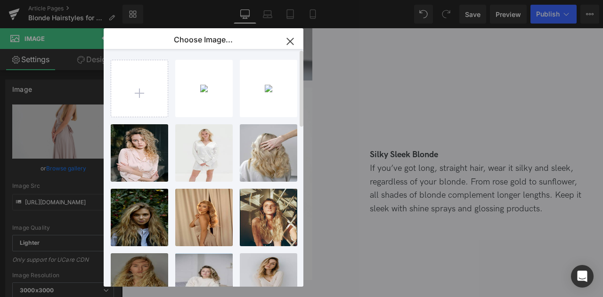
click at [67, 0] on div "You are previewing how the will restyle your page. You can not edit Elements in…" at bounding box center [301, 0] width 603 height 0
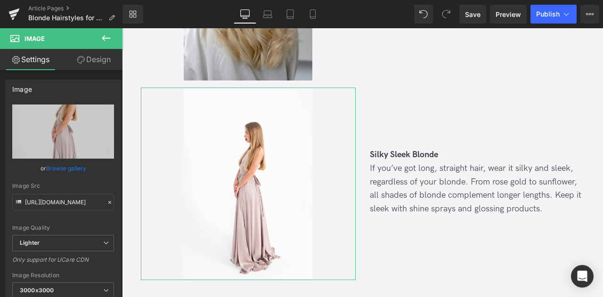
click at [67, 165] on link "Browse gallery" at bounding box center [66, 168] width 40 height 16
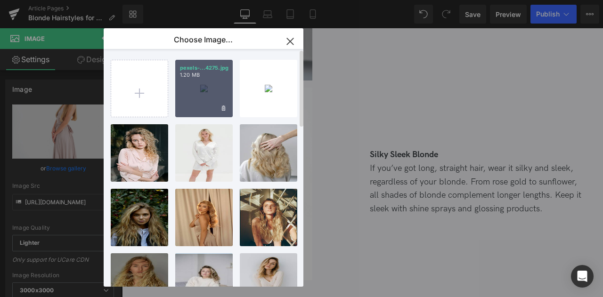
click at [193, 82] on div "pexels-...4275.jpg 1.20 MB" at bounding box center [203, 88] width 57 height 57
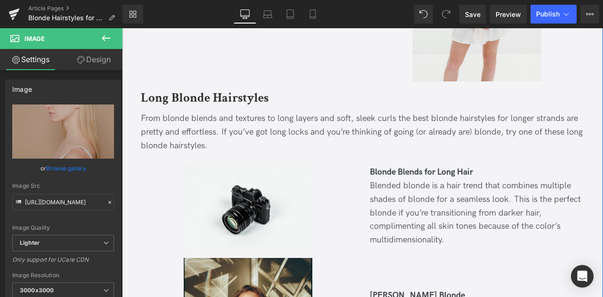
scroll to position [1764, 0]
click at [469, 15] on span "Save" at bounding box center [473, 14] width 16 height 10
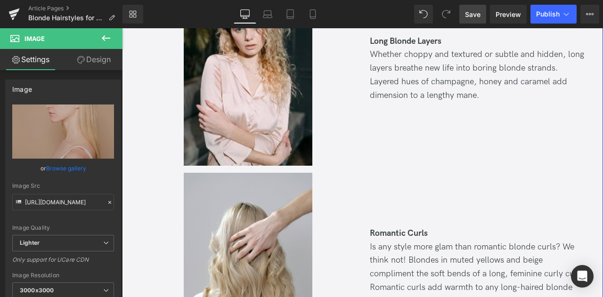
scroll to position [2287, 0]
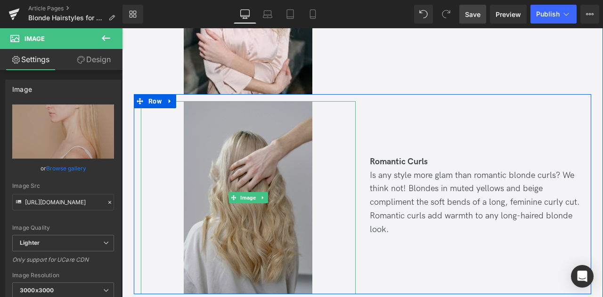
click at [218, 125] on img at bounding box center [248, 197] width 129 height 193
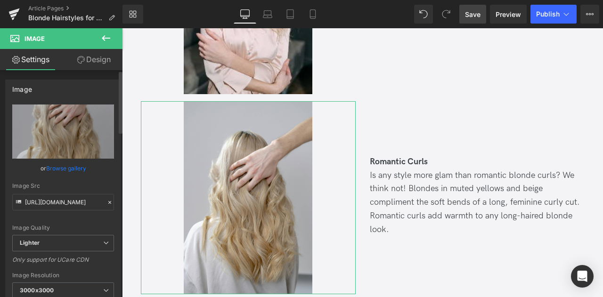
click at [52, 171] on link "Browse gallery" at bounding box center [66, 168] width 40 height 16
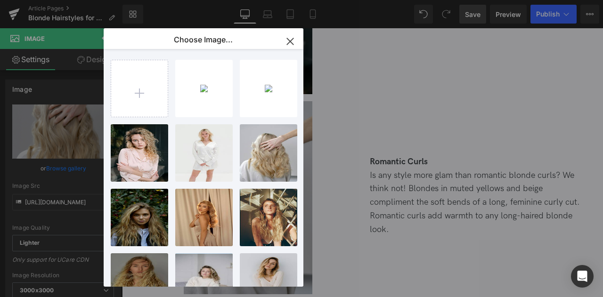
click at [110, 98] on div "pexels-...4275.jpg 1.20 MB Delete image? Yes No pexels-...6649.jpg 917.95 KB De…" at bounding box center [204, 168] width 200 height 238
click at [122, 98] on input "file" at bounding box center [139, 88] width 56 height 56
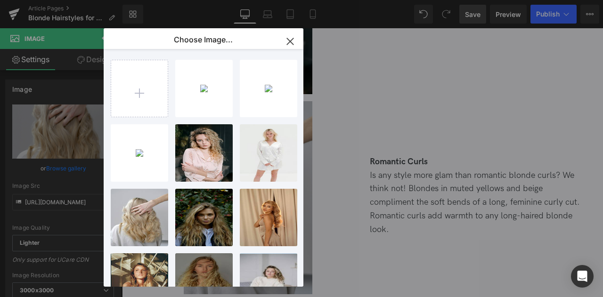
click at [63, 0] on div "You are previewing how the will restyle your page. You can not edit Elements in…" at bounding box center [301, 0] width 603 height 0
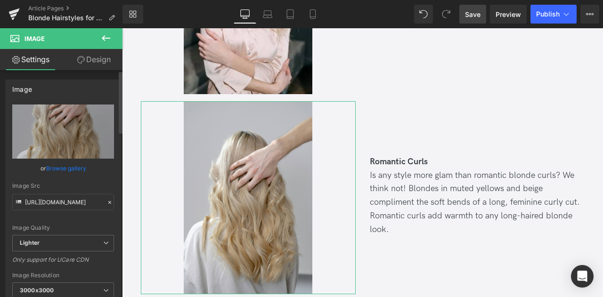
click at [63, 172] on link "Browse gallery" at bounding box center [66, 168] width 40 height 16
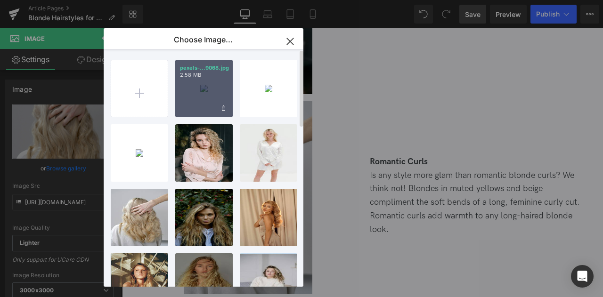
click at [198, 87] on div "pexels-...9068.jpg 2.58 MB" at bounding box center [203, 88] width 57 height 57
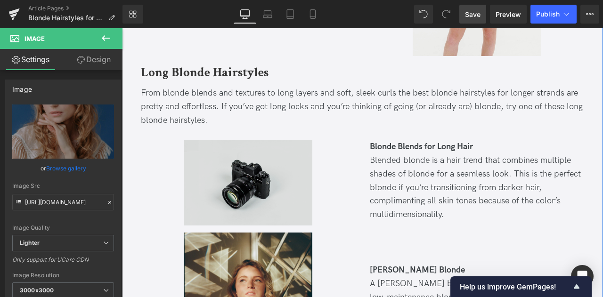
scroll to position [1828, 0]
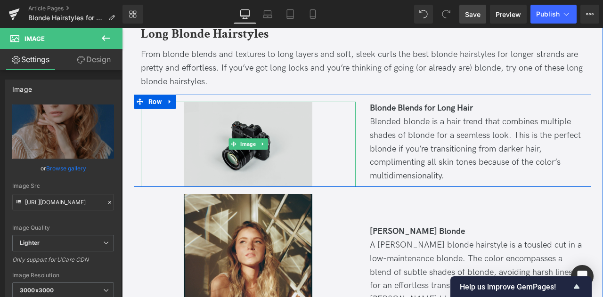
click at [238, 142] on img at bounding box center [248, 144] width 129 height 85
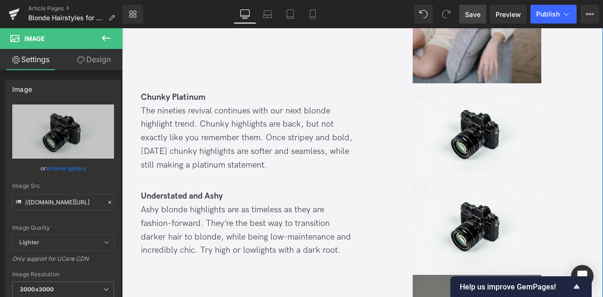
scroll to position [3177, 0]
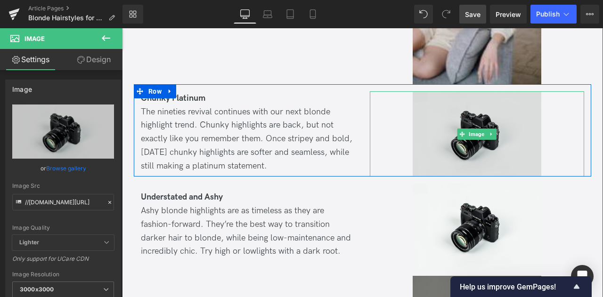
click at [432, 110] on img at bounding box center [476, 133] width 129 height 85
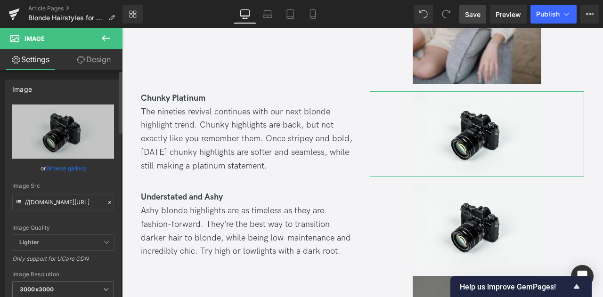
click at [64, 172] on link "Browse gallery" at bounding box center [66, 168] width 40 height 16
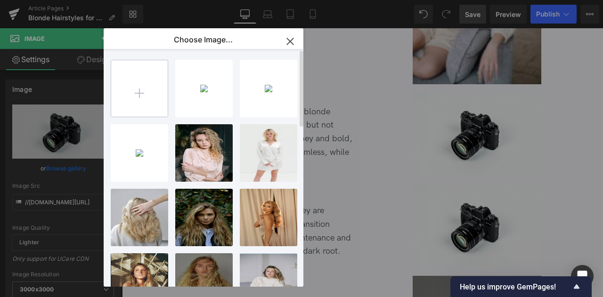
click at [127, 81] on input "file" at bounding box center [139, 88] width 56 height 56
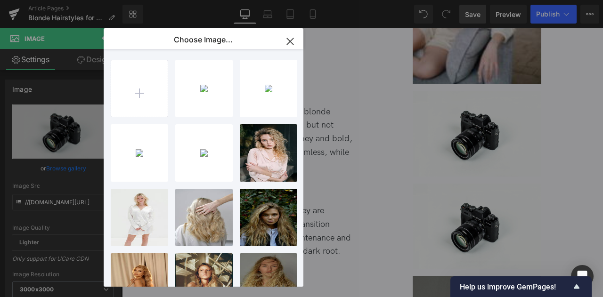
click at [64, 0] on div "You are previewing how the will restyle your page. You can not edit Elements in…" at bounding box center [301, 0] width 603 height 0
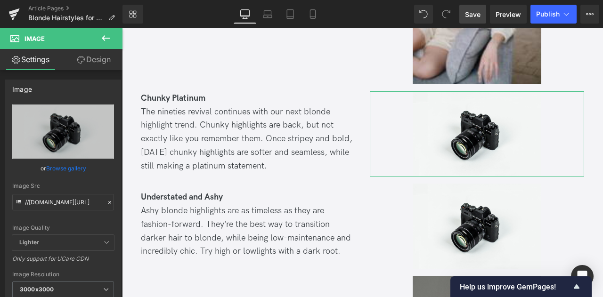
click at [64, 164] on link "Browse gallery" at bounding box center [66, 168] width 40 height 16
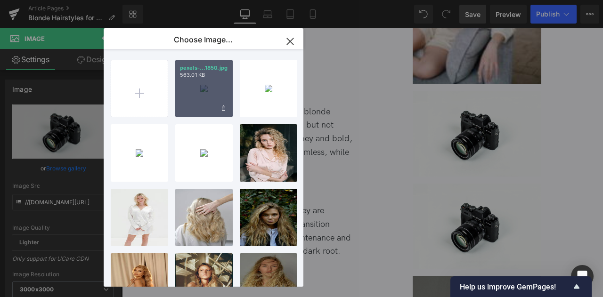
click at [192, 98] on div "pexels-...1850.jpg 563.01 KB" at bounding box center [203, 88] width 57 height 57
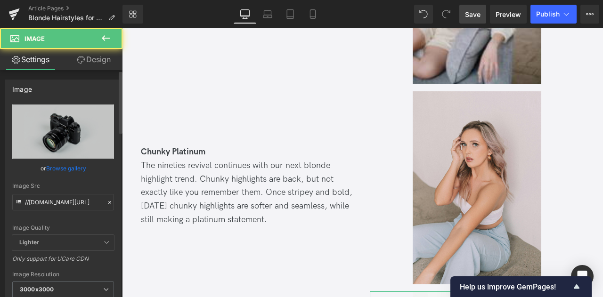
click at [68, 172] on link "Browse gallery" at bounding box center [66, 168] width 40 height 16
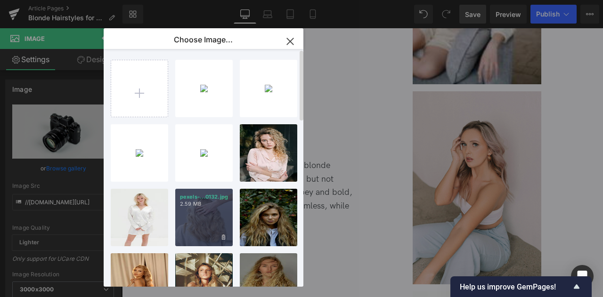
drag, startPoint x: 198, startPoint y: 214, endPoint x: 96, endPoint y: 180, distance: 106.9
click at [198, 214] on div "pexels-...0132.jpg 2.59 MB" at bounding box center [203, 217] width 57 height 57
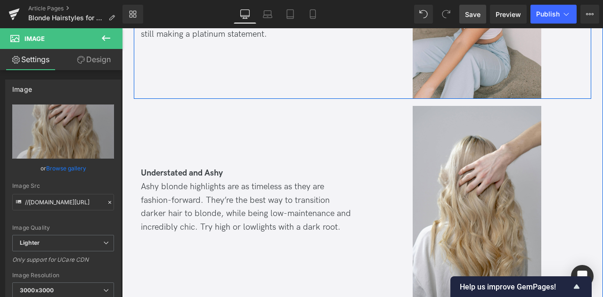
scroll to position [3401, 0]
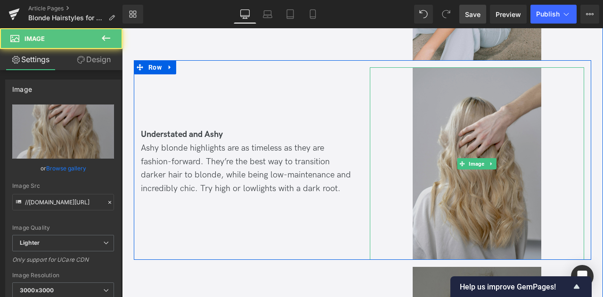
click at [454, 118] on img at bounding box center [476, 163] width 129 height 193
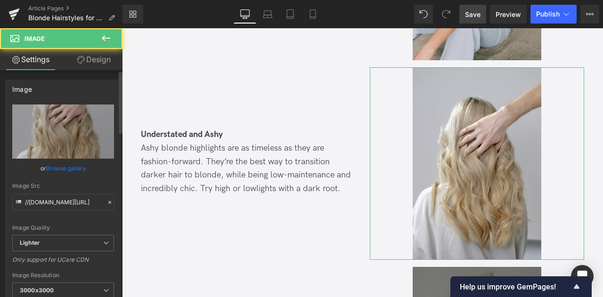
click at [67, 167] on link "Browse gallery" at bounding box center [66, 168] width 40 height 16
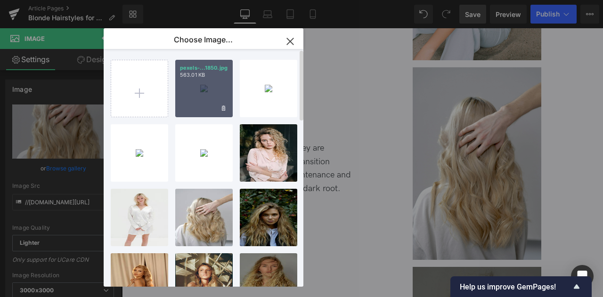
drag, startPoint x: 196, startPoint y: 83, endPoint x: 118, endPoint y: 68, distance: 79.6
click at [196, 83] on div "pexels-...1850.jpg 563.01 KB" at bounding box center [203, 88] width 57 height 57
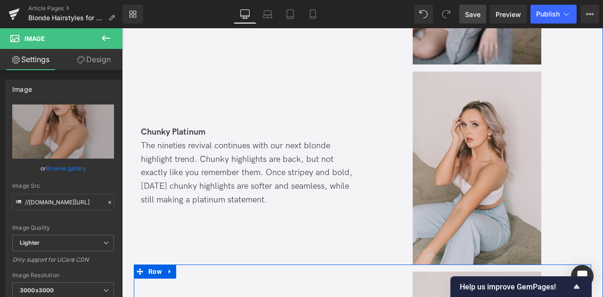
scroll to position [3197, 0]
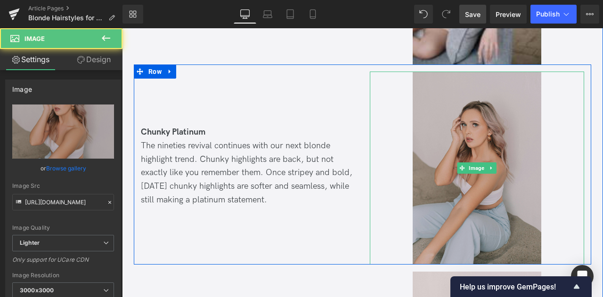
click at [448, 126] on img at bounding box center [476, 168] width 129 height 193
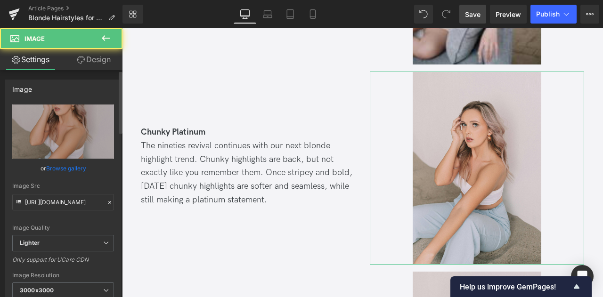
click at [67, 165] on link "Browse gallery" at bounding box center [66, 168] width 40 height 16
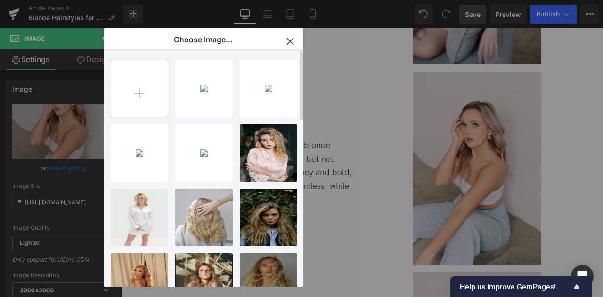
click at [142, 89] on input "file" at bounding box center [139, 88] width 56 height 56
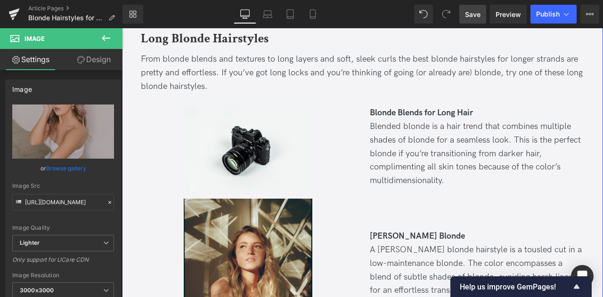
scroll to position [1792, 0]
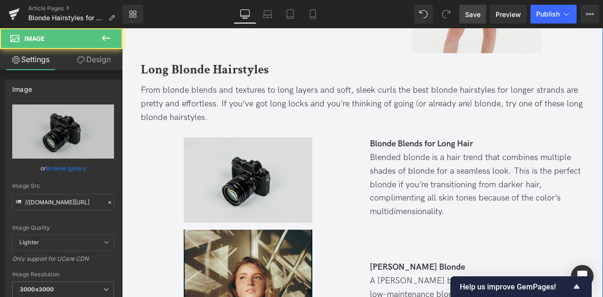
click at [230, 137] on img at bounding box center [248, 179] width 129 height 85
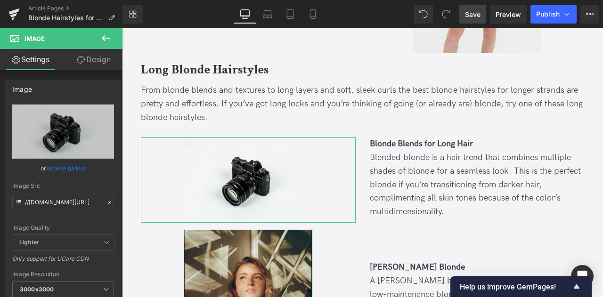
click at [69, 170] on link "Browse gallery" at bounding box center [66, 168] width 40 height 16
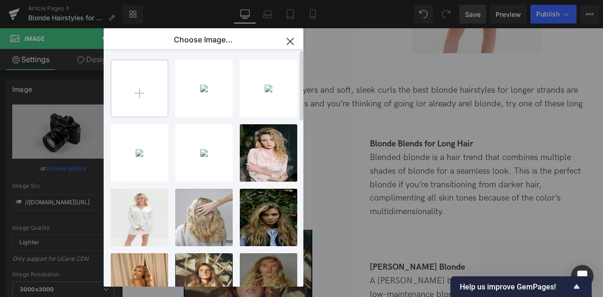
click at [135, 90] on input "file" at bounding box center [139, 88] width 56 height 56
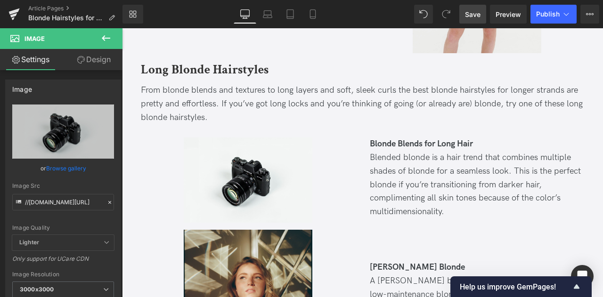
click at [64, 0] on div "You are previewing how the will restyle your page. You can not edit Elements in…" at bounding box center [301, 0] width 603 height 0
click at [64, 168] on link "Browse gallery" at bounding box center [66, 168] width 40 height 16
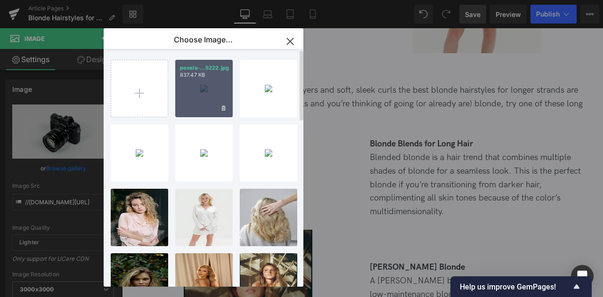
click at [208, 92] on div "pexels-...5222.jpg 837.47 KB" at bounding box center [203, 88] width 57 height 57
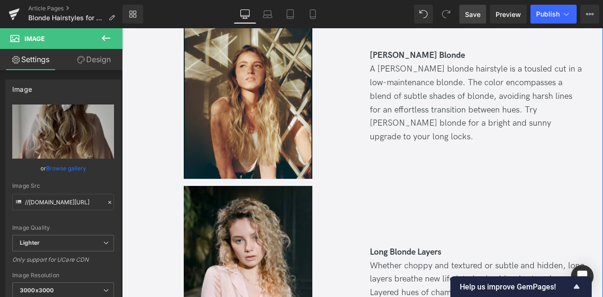
scroll to position [2073, 0]
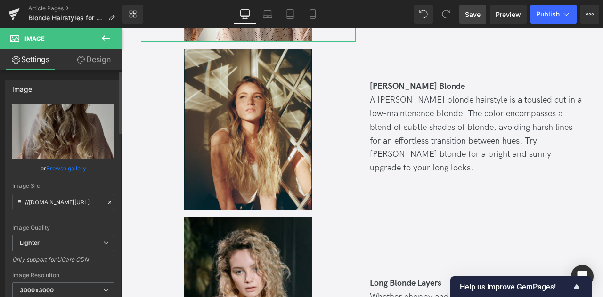
click at [72, 165] on link "Browse gallery" at bounding box center [66, 168] width 40 height 16
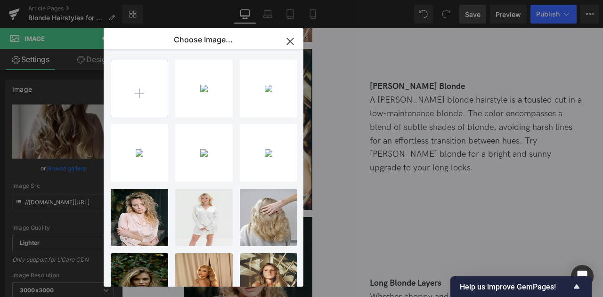
click at [148, 100] on input "file" at bounding box center [139, 88] width 56 height 56
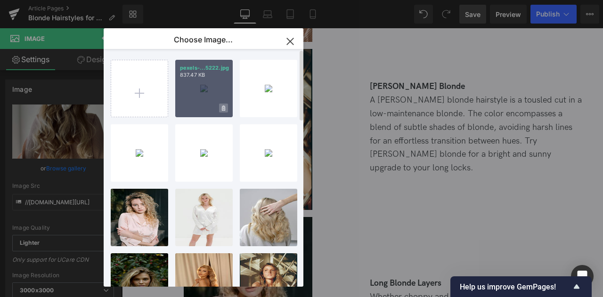
click at [226, 108] on span at bounding box center [223, 108] width 9 height 9
click at [186, 106] on span "Yes" at bounding box center [192, 108] width 24 height 10
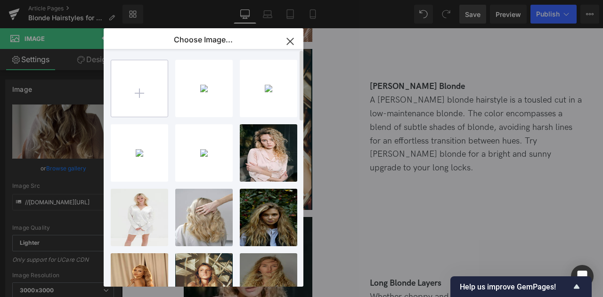
click at [145, 93] on input "file" at bounding box center [139, 88] width 56 height 56
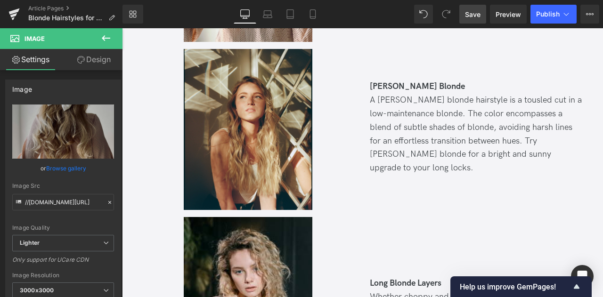
click at [70, 0] on div "You are previewing how the will restyle your page. You can not edit Elements in…" at bounding box center [301, 0] width 603 height 0
click at [70, 166] on link "Browse gallery" at bounding box center [66, 168] width 40 height 16
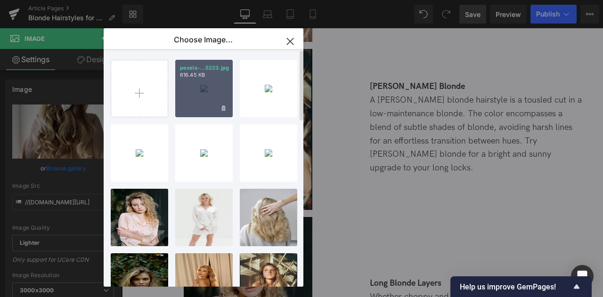
click at [197, 86] on div "pexels-...5223.jpg 616.45 KB" at bounding box center [203, 88] width 57 height 57
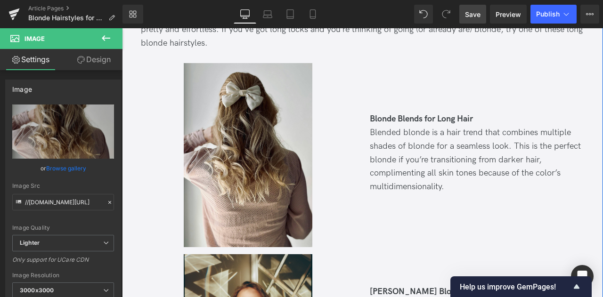
scroll to position [1865, 0]
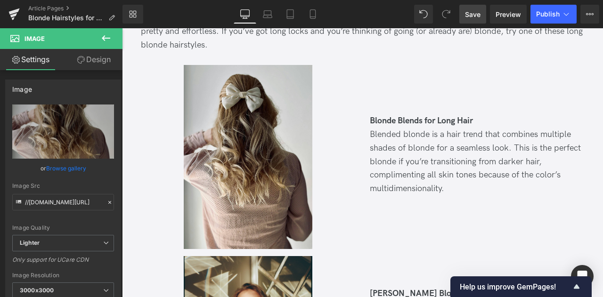
click at [469, 12] on span "Save" at bounding box center [473, 14] width 16 height 10
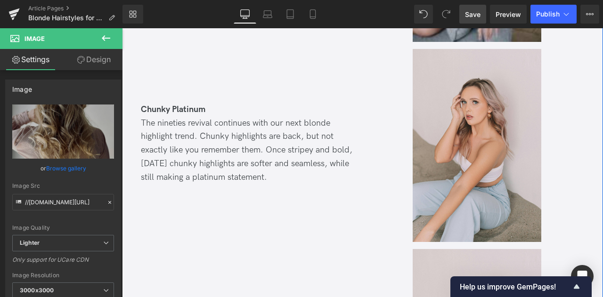
scroll to position [3318, 0]
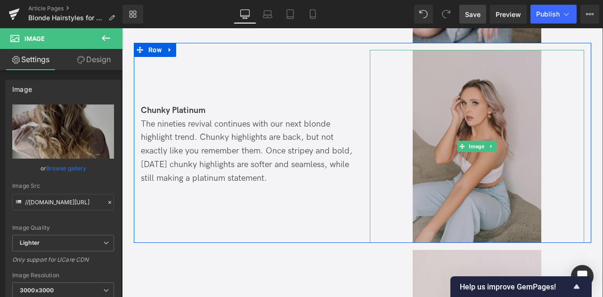
click at [470, 88] on img at bounding box center [476, 146] width 129 height 193
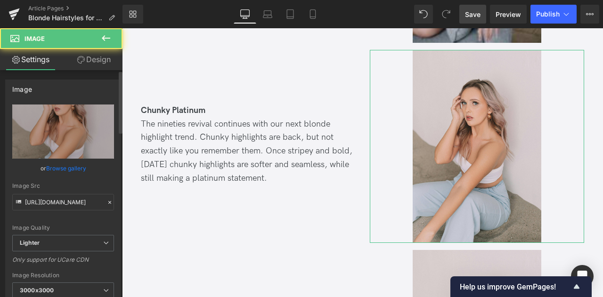
click at [77, 163] on link "Browse gallery" at bounding box center [66, 168] width 40 height 16
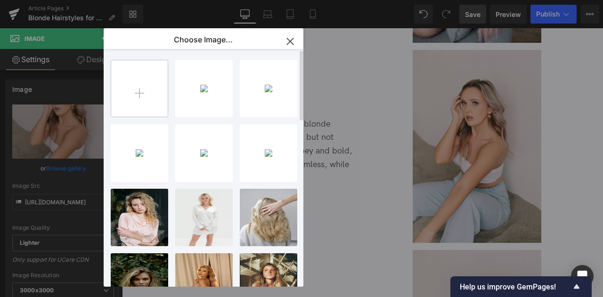
click at [145, 91] on input "file" at bounding box center [139, 88] width 56 height 56
type input "C:\fakepath\pexels-alexander-mass-748453803-21768609.jpg"
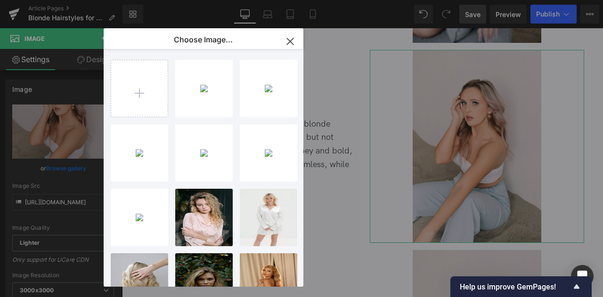
click at [56, 0] on div "You are previewing how the will restyle your page. You can not edit Elements in…" at bounding box center [301, 0] width 603 height 0
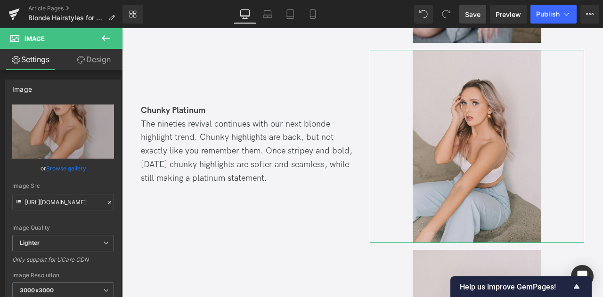
click at [56, 168] on link "Browse gallery" at bounding box center [66, 168] width 40 height 16
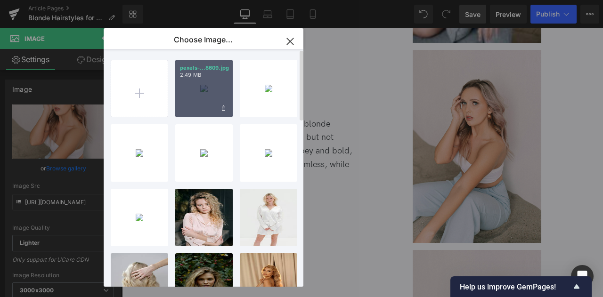
click at [222, 90] on div "pexels-...8609.jpg 2.49 MB" at bounding box center [203, 88] width 57 height 57
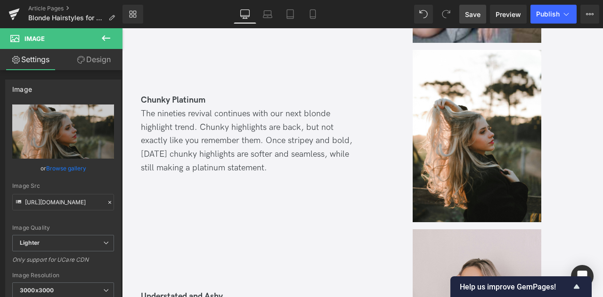
scroll to position [3307, 0]
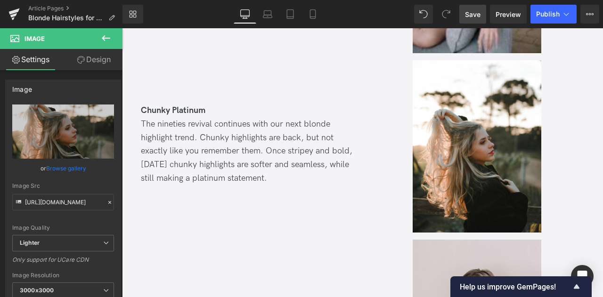
click at [467, 16] on span "Save" at bounding box center [473, 14] width 16 height 10
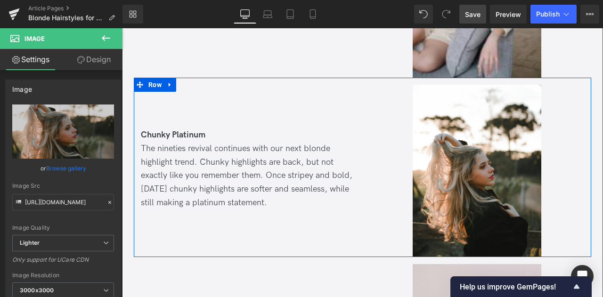
scroll to position [3277, 0]
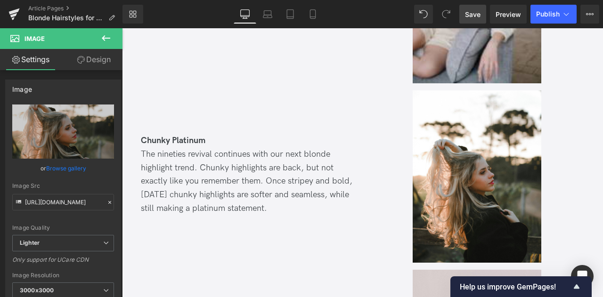
click at [470, 15] on span "Save" at bounding box center [473, 14] width 16 height 10
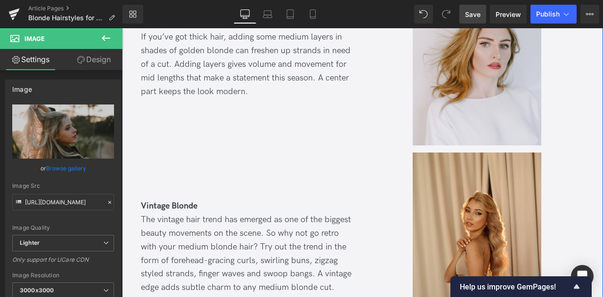
scroll to position [1312, 0]
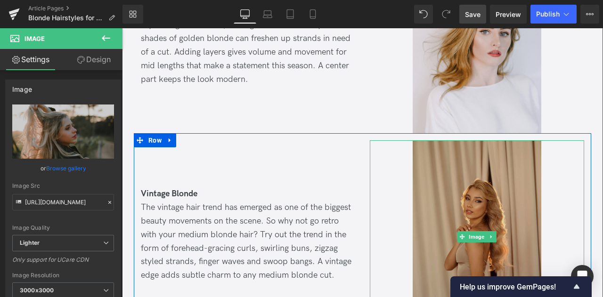
click at [441, 183] on img at bounding box center [476, 236] width 129 height 193
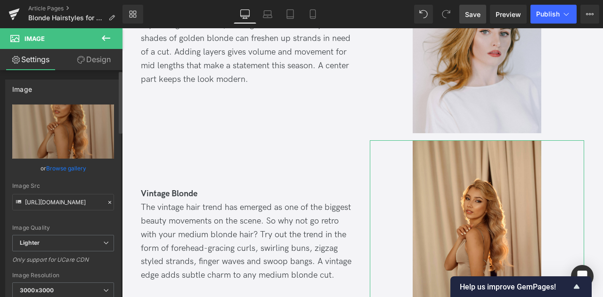
click at [67, 174] on link "Browse gallery" at bounding box center [66, 168] width 40 height 16
